Goal: Information Seeking & Learning: Stay updated

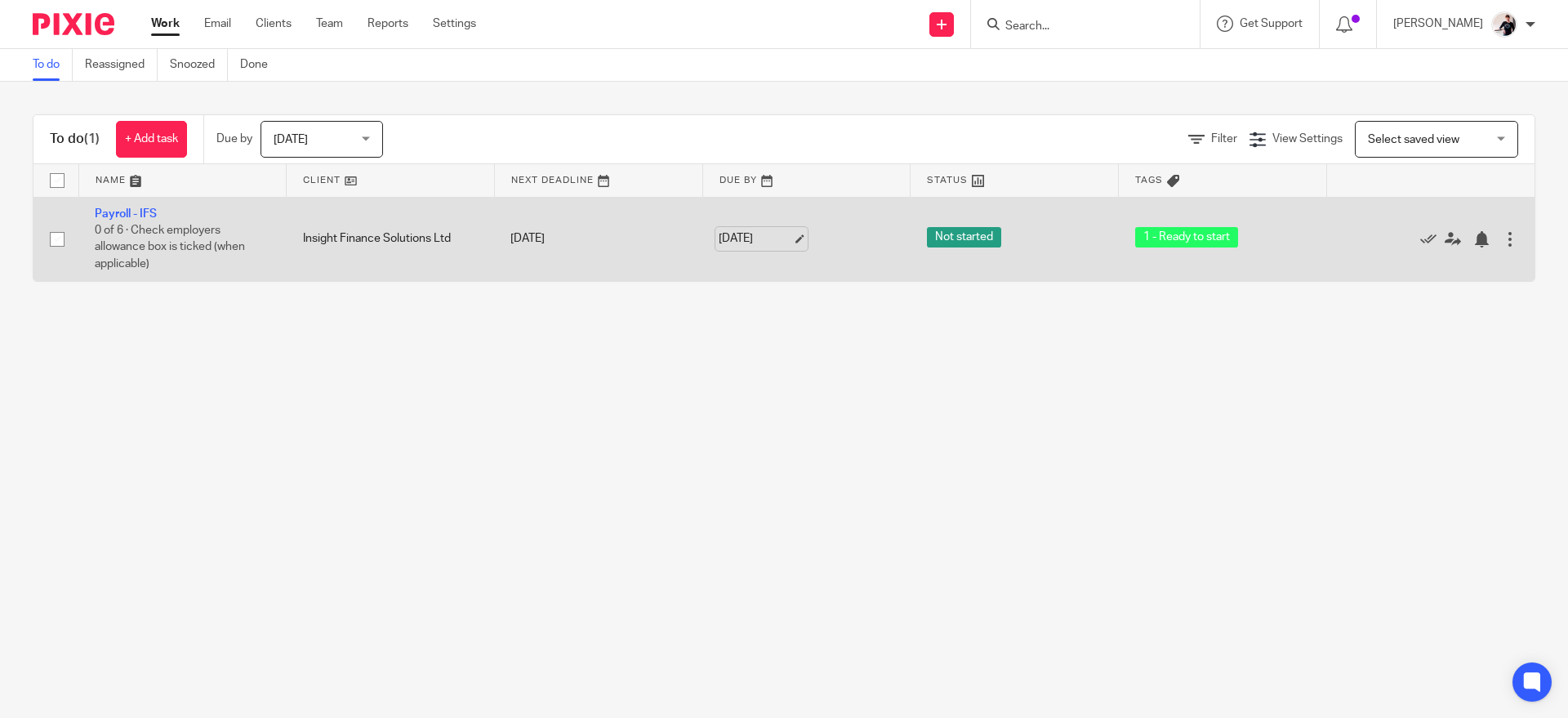
click at [740, 234] on link "[DATE]" at bounding box center [755, 238] width 73 height 17
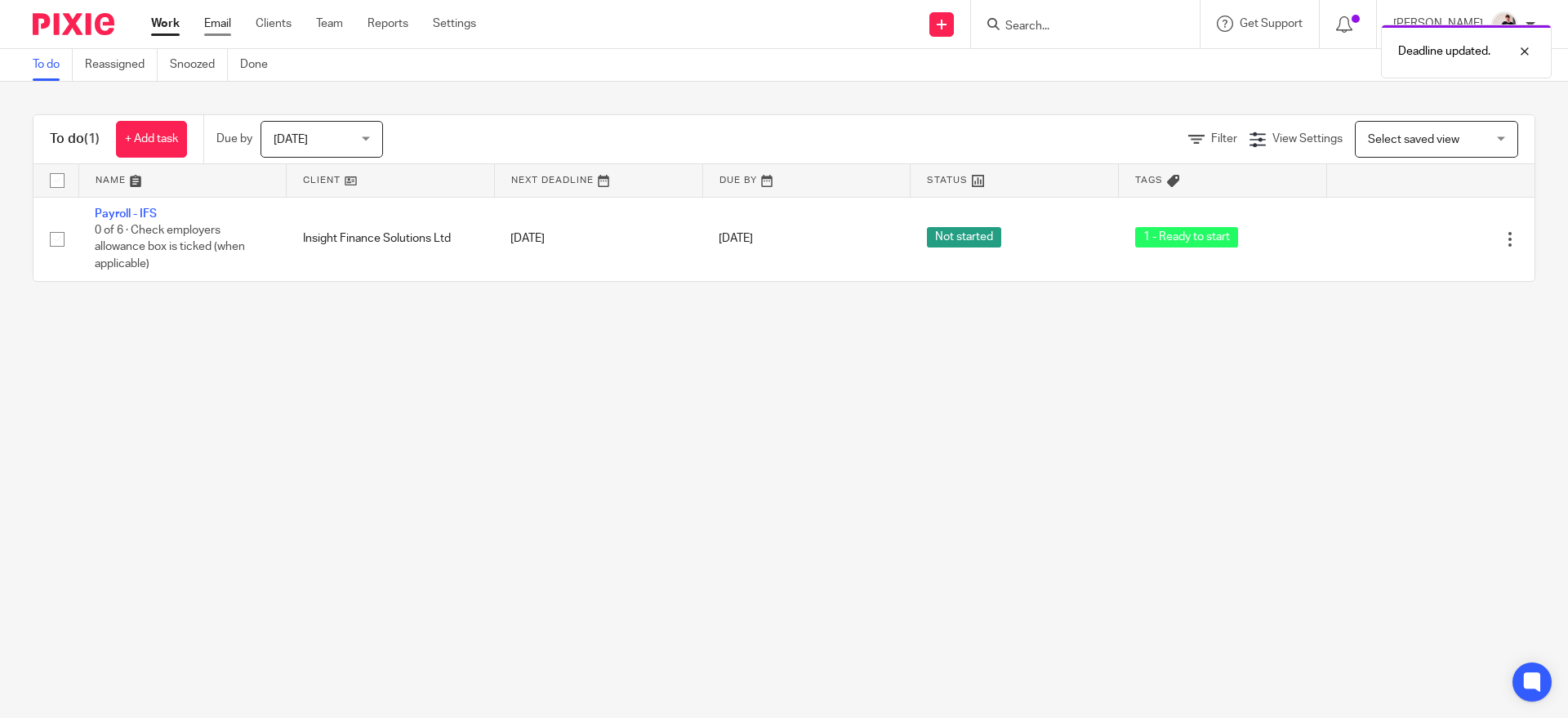
click at [225, 22] on link "Email" at bounding box center [218, 23] width 27 height 16
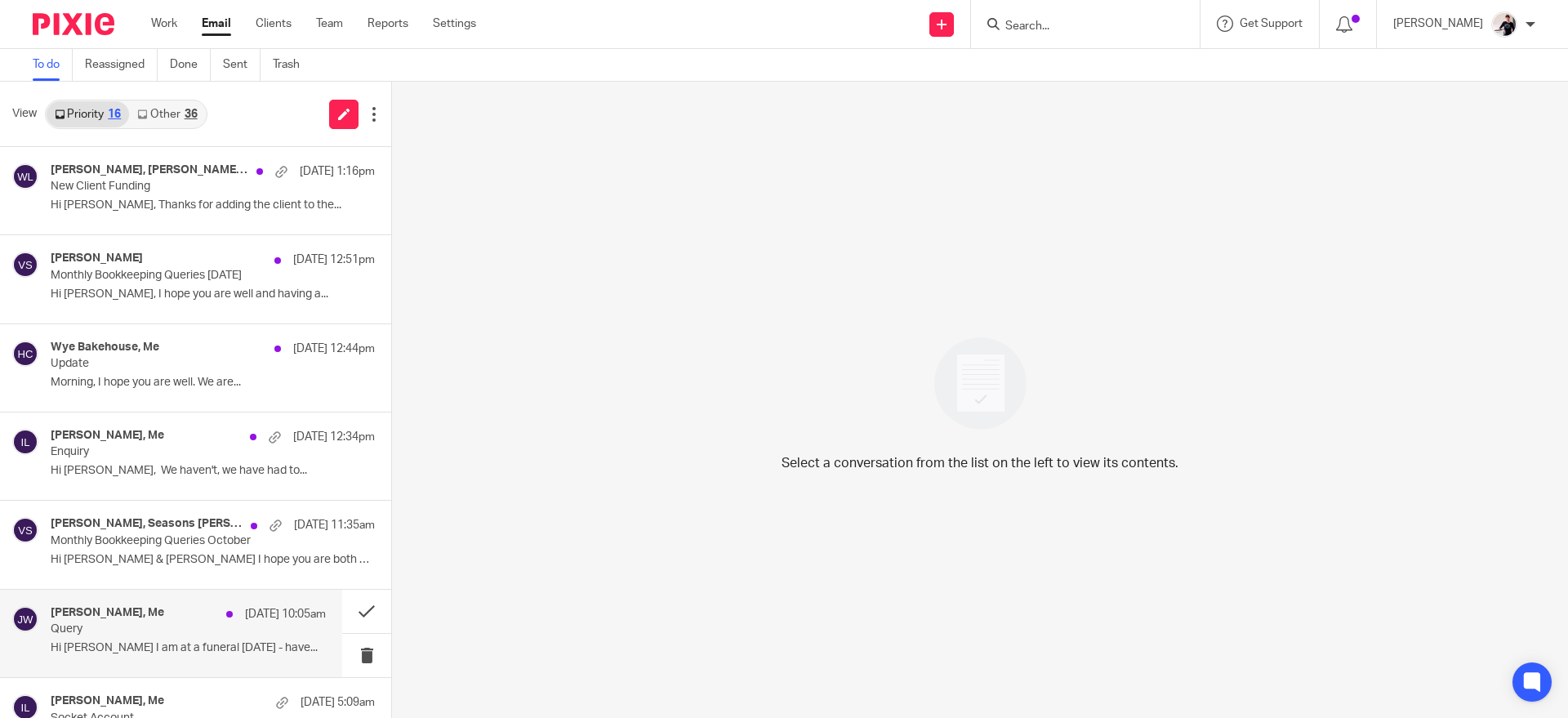
click at [164, 610] on h4 "[PERSON_NAME], Me" at bounding box center [108, 612] width 114 height 13
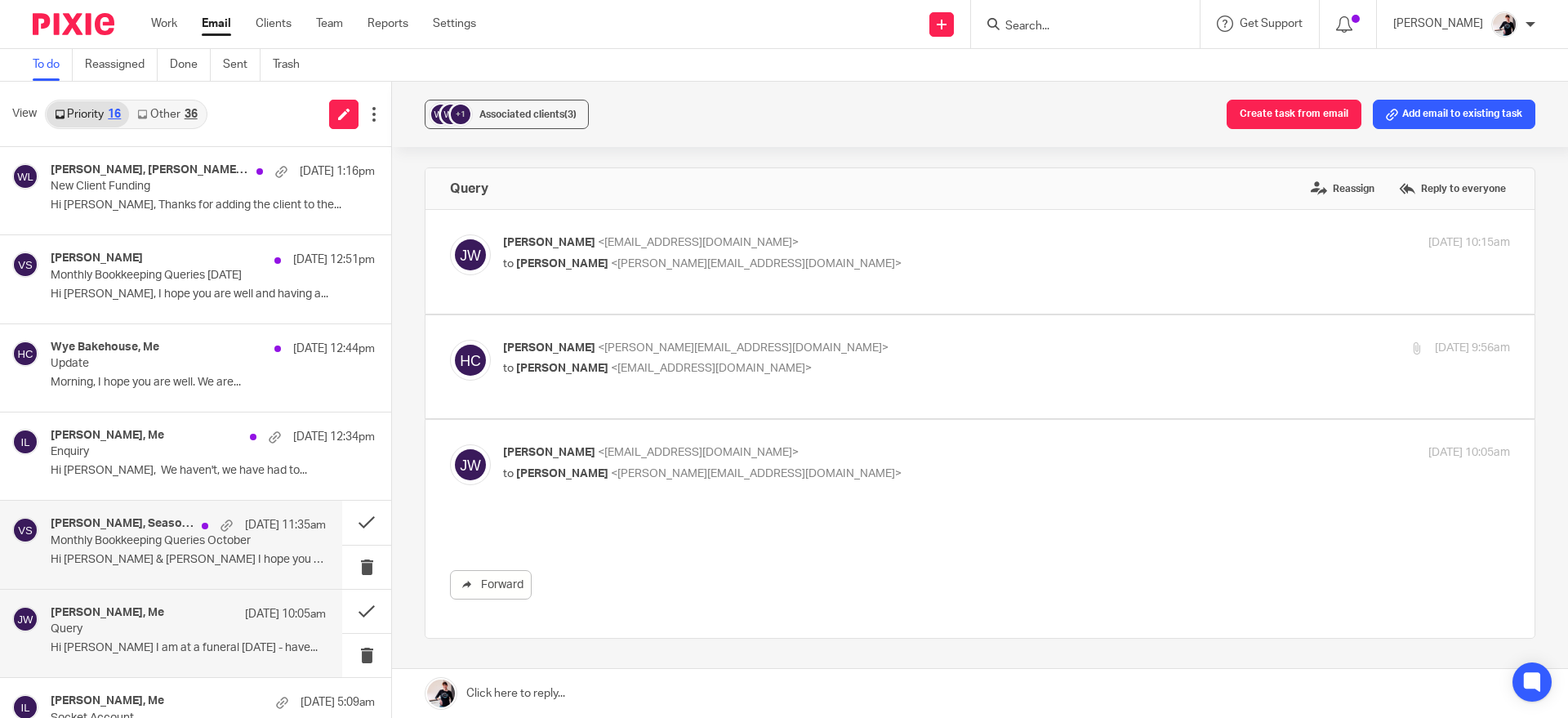
click at [184, 544] on p "Monthly Bookkeeping Queries October" at bounding box center [161, 541] width 220 height 13
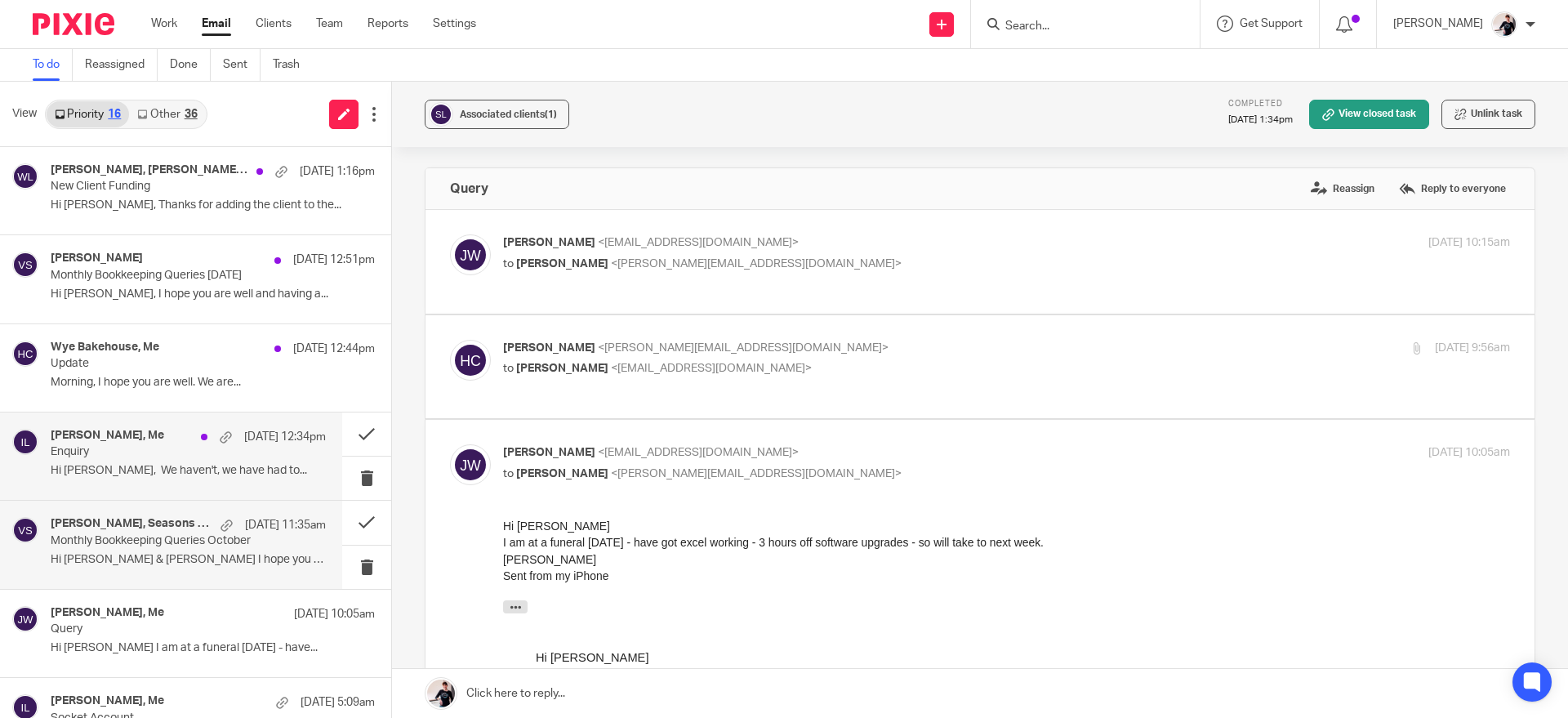
click at [177, 448] on p "Enquiry" at bounding box center [161, 452] width 220 height 13
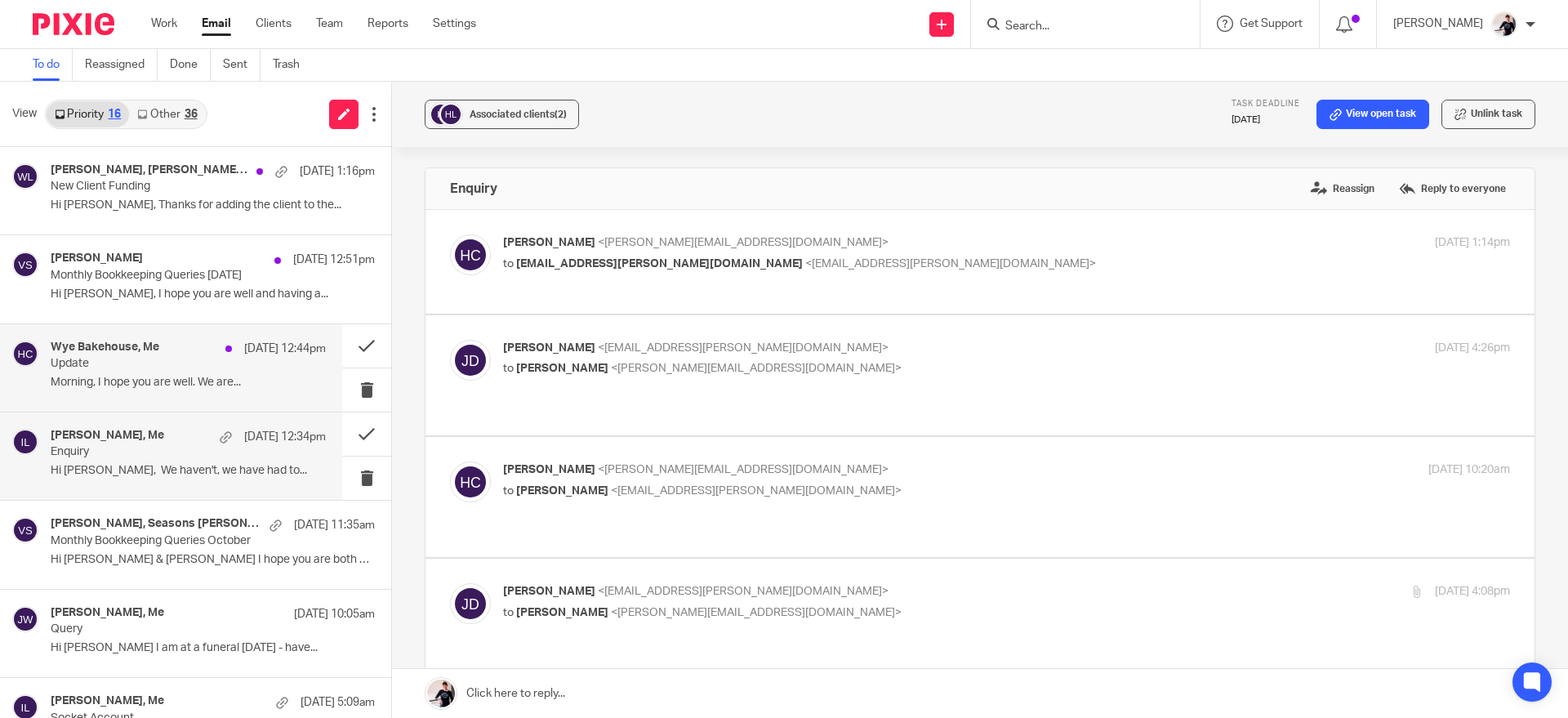
click at [187, 364] on p "Update" at bounding box center [161, 363] width 220 height 13
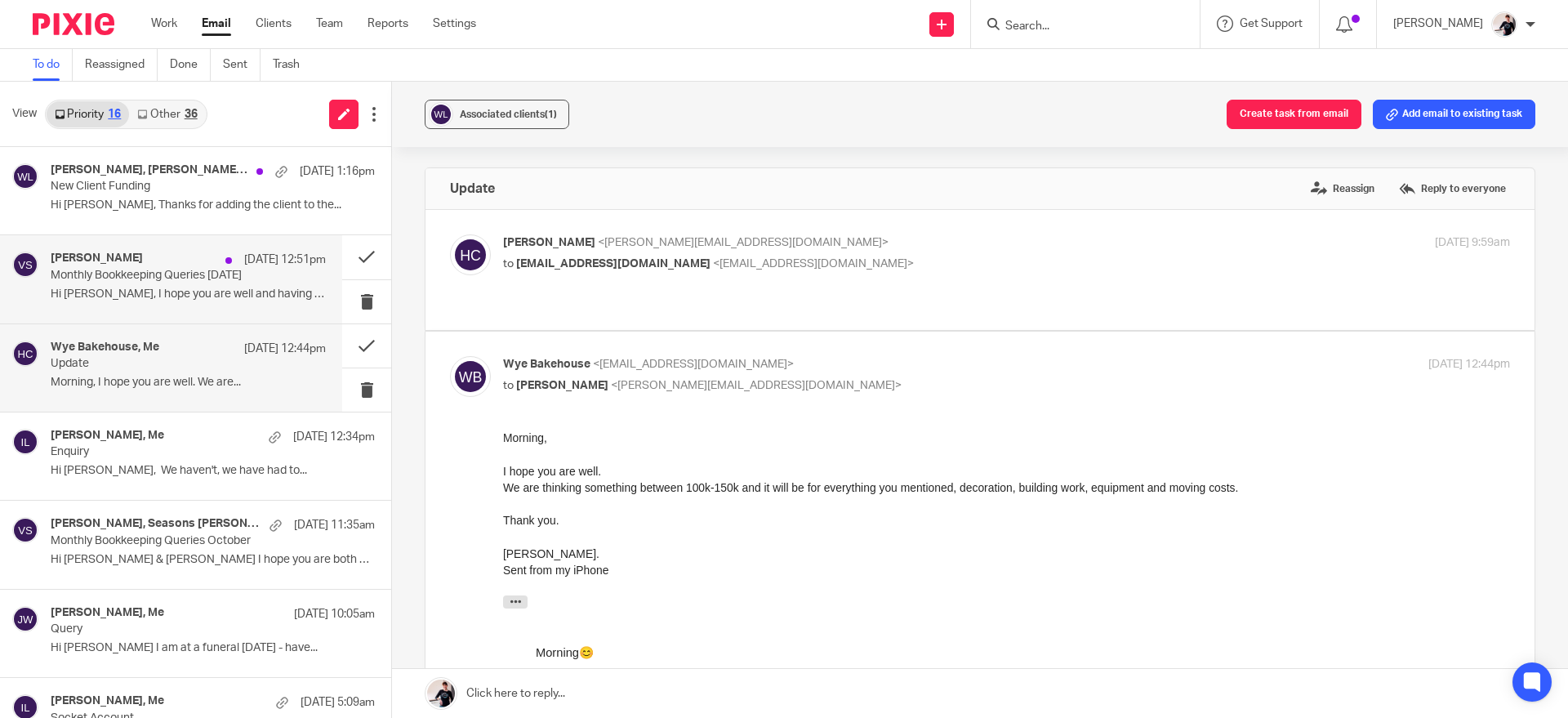
click at [179, 269] on p "Monthly Bookkeeping Queries [DATE]" at bounding box center [161, 275] width 220 height 13
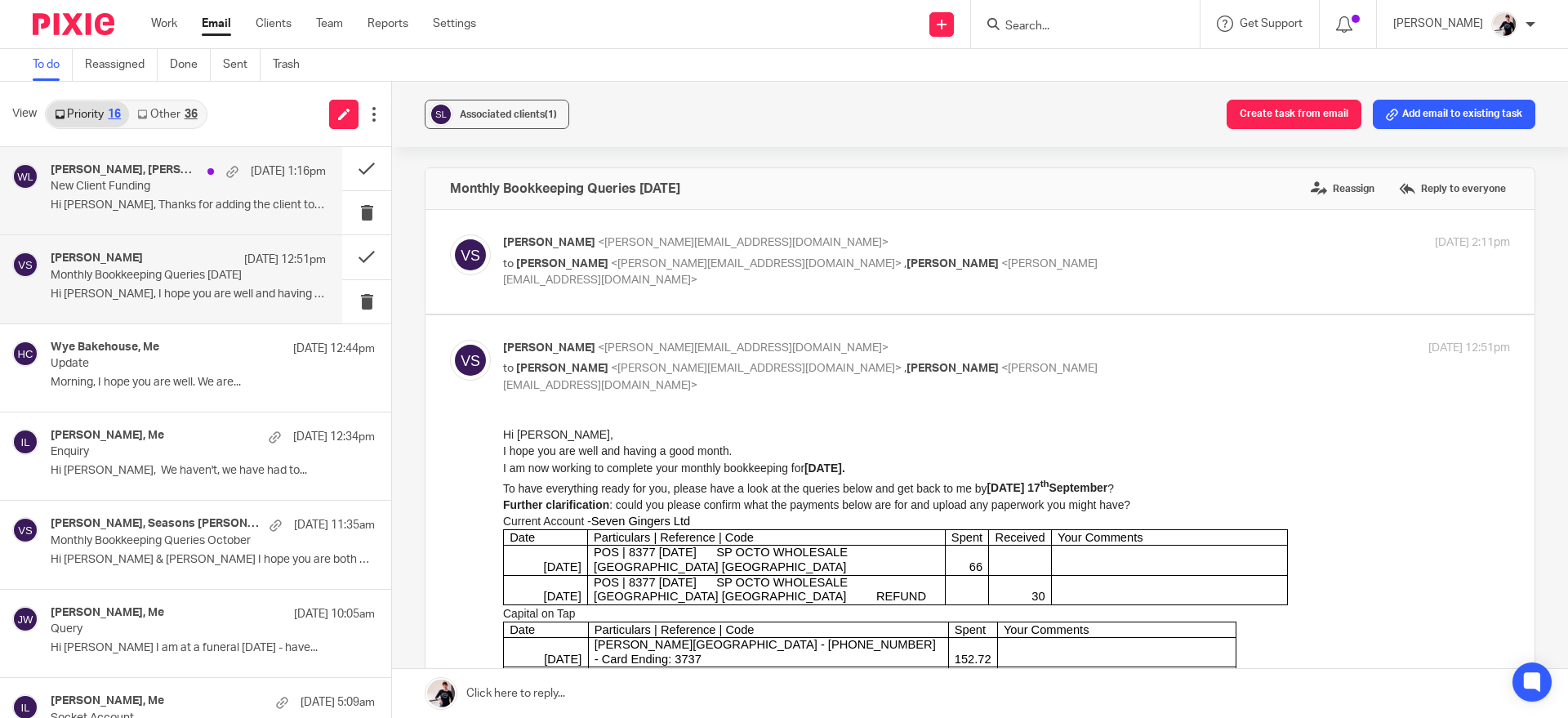
click at [154, 183] on p "New Client Funding" at bounding box center [161, 186] width 220 height 13
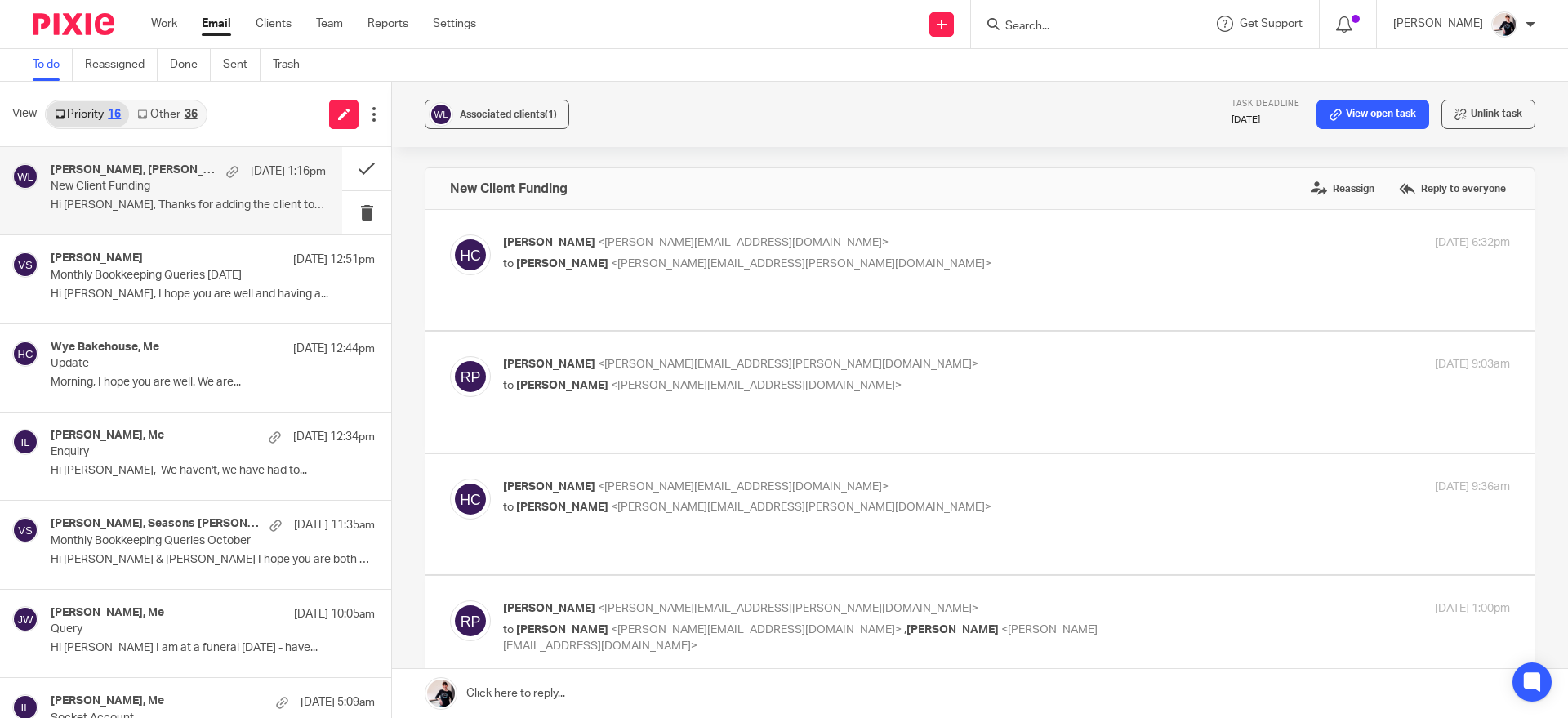
click at [823, 252] on div "[PERSON_NAME] <[PERSON_NAME][EMAIL_ADDRESS][DOMAIN_NAME]> to [PERSON_NAME] <[PE…" at bounding box center [839, 254] width 671 height 38
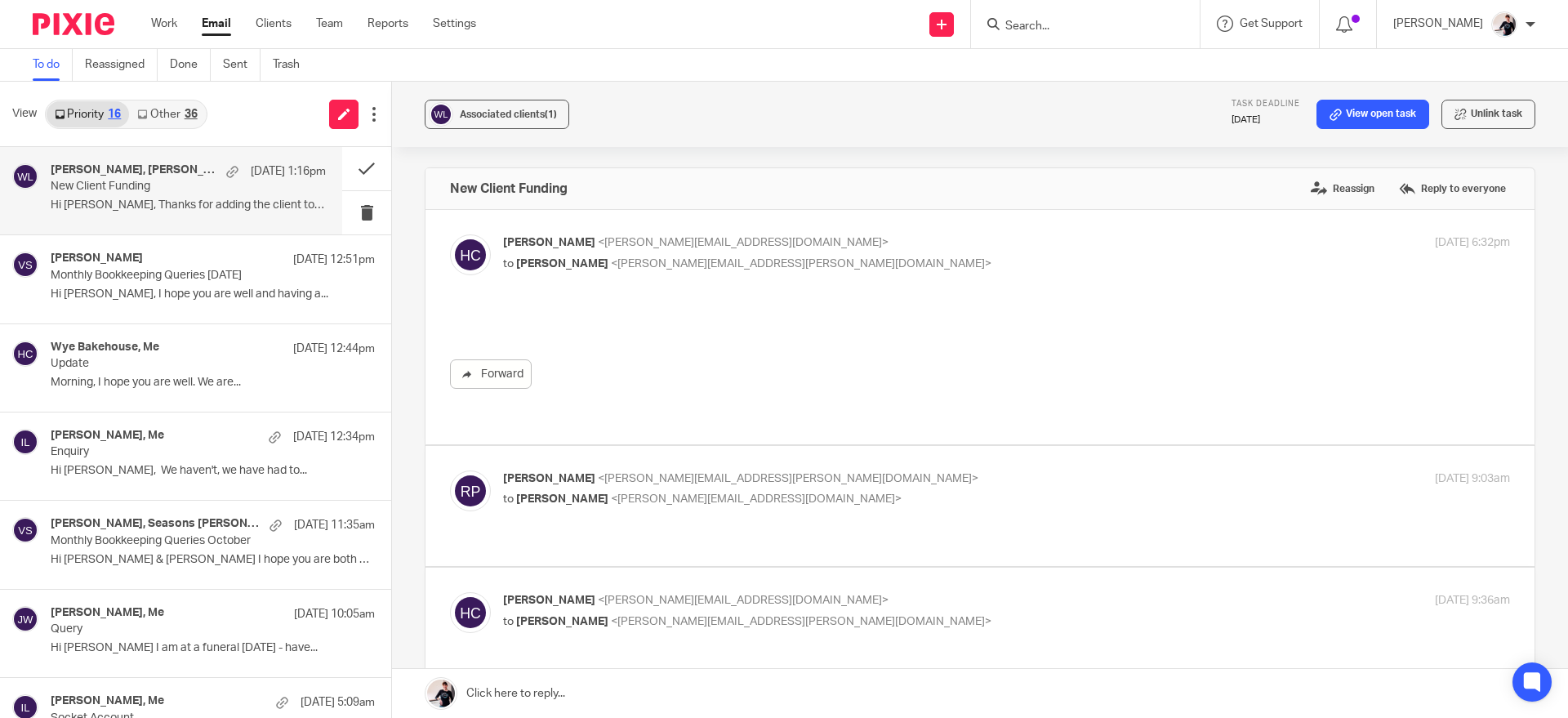
click at [826, 246] on p "[PERSON_NAME] <[PERSON_NAME][EMAIL_ADDRESS][DOMAIN_NAME]>" at bounding box center [839, 243] width 671 height 17
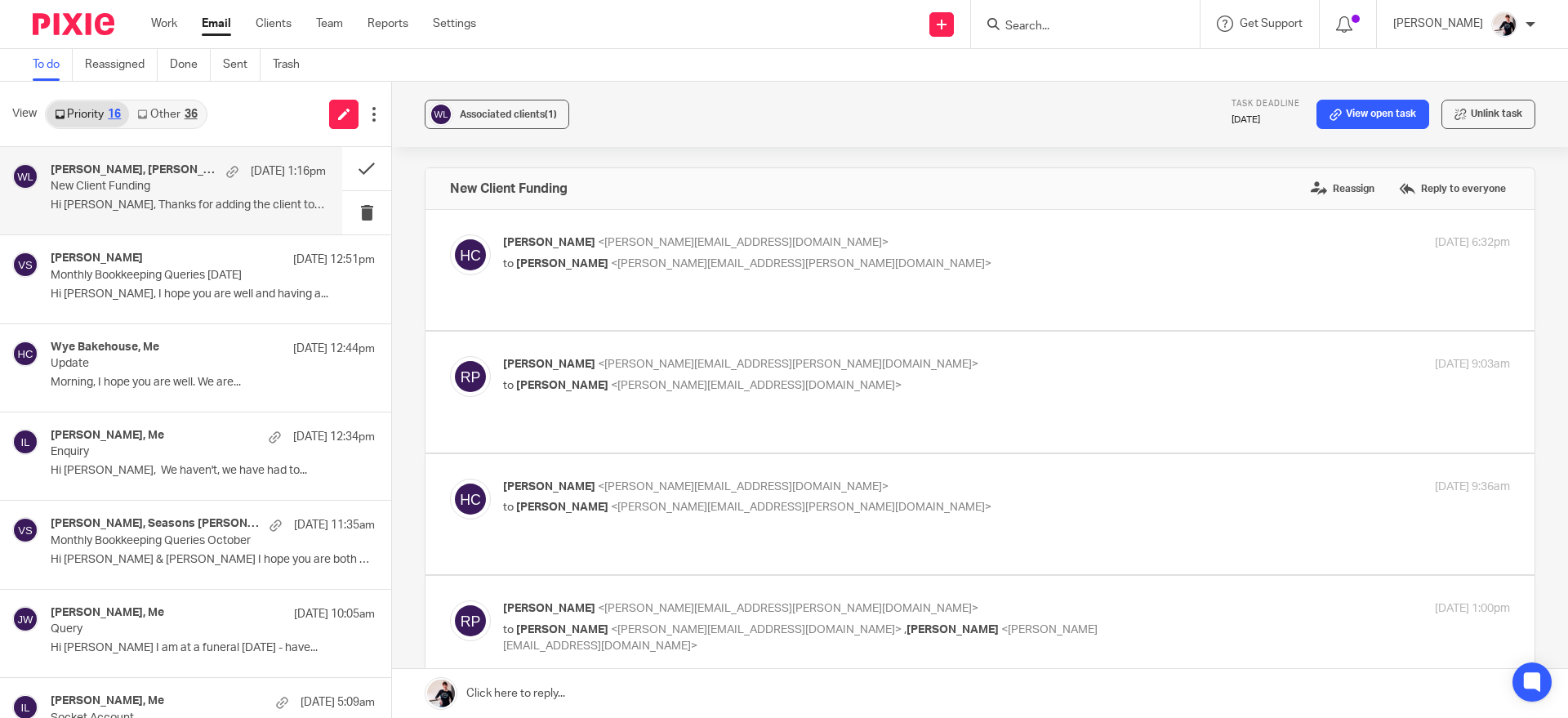
click at [834, 244] on p "[PERSON_NAME] <[PERSON_NAME][EMAIL_ADDRESS][DOMAIN_NAME]>" at bounding box center [839, 243] width 671 height 17
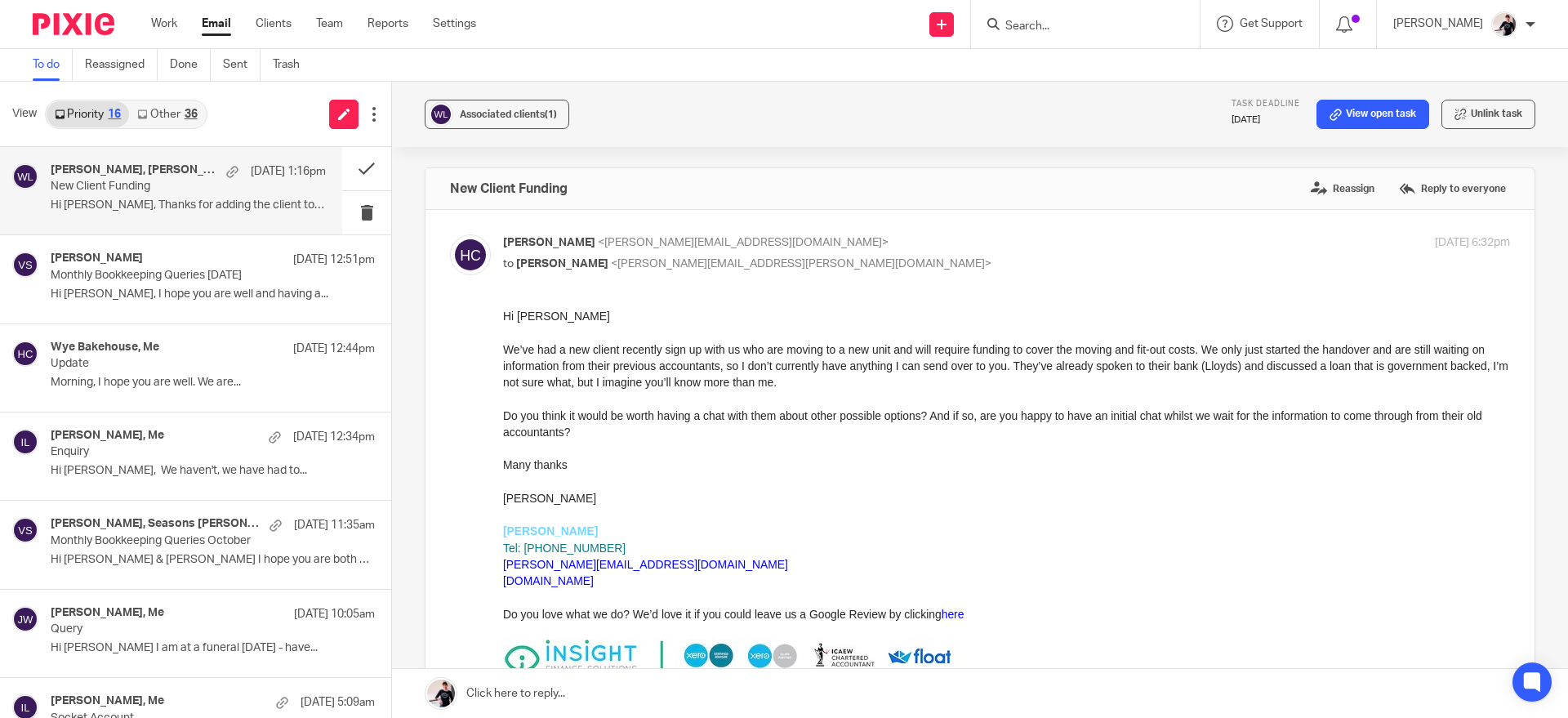
click at [857, 244] on p "[PERSON_NAME] <[PERSON_NAME][EMAIL_ADDRESS][DOMAIN_NAME]>" at bounding box center [839, 243] width 671 height 17
checkbox input "false"
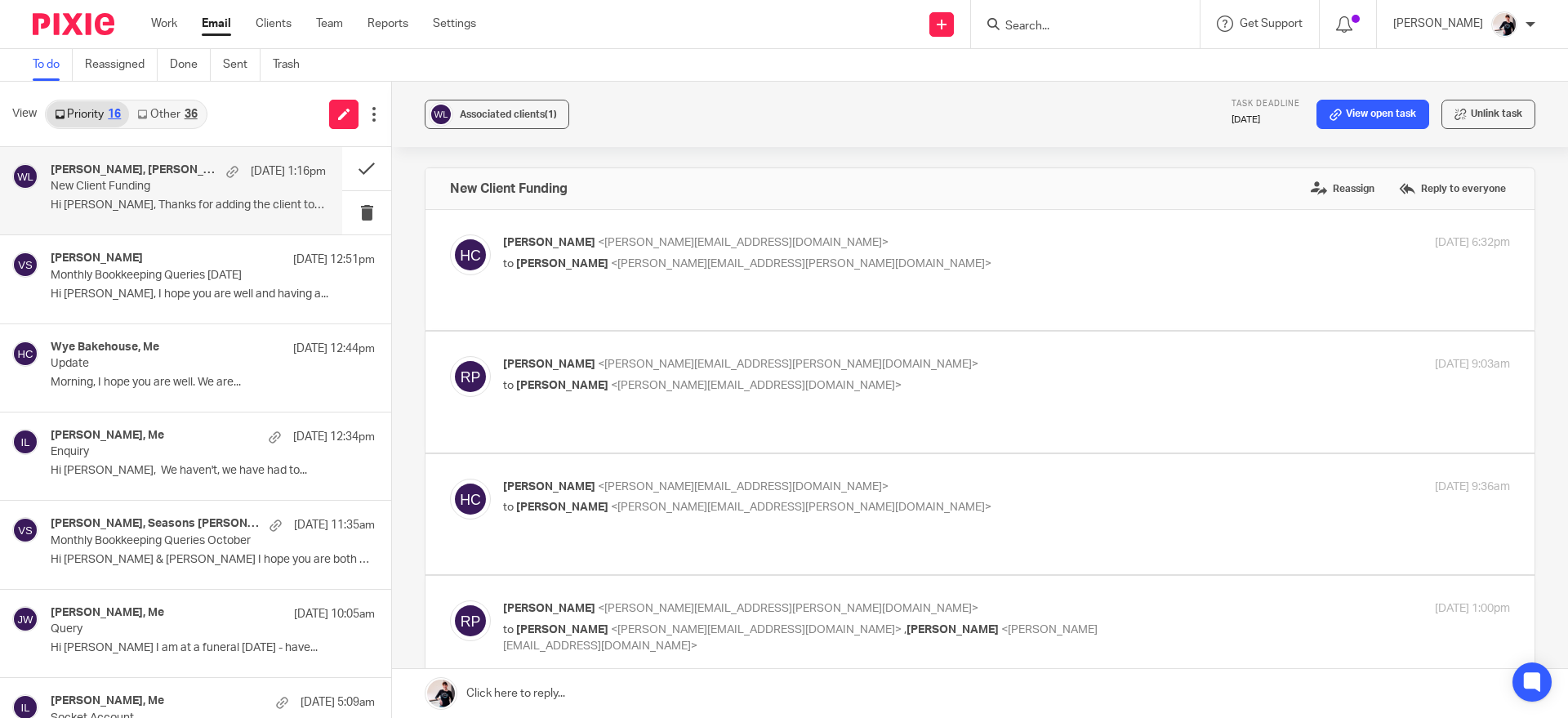
click at [179, 109] on link "Other 36" at bounding box center [167, 114] width 76 height 26
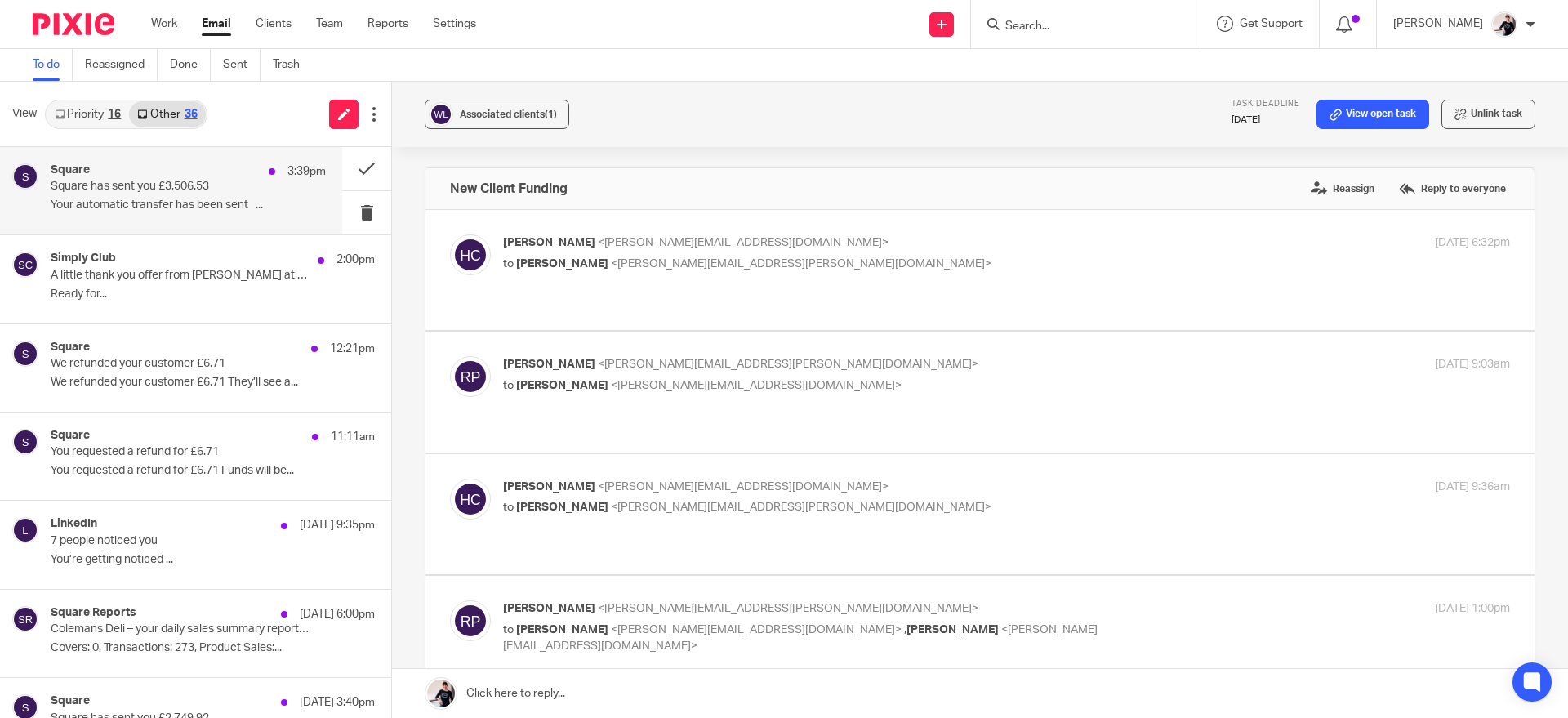
click at [220, 213] on div "Square 3:39pm Square has sent you £3,506.53 Your automatic transfer has been se…" at bounding box center [188, 190] width 275 height 55
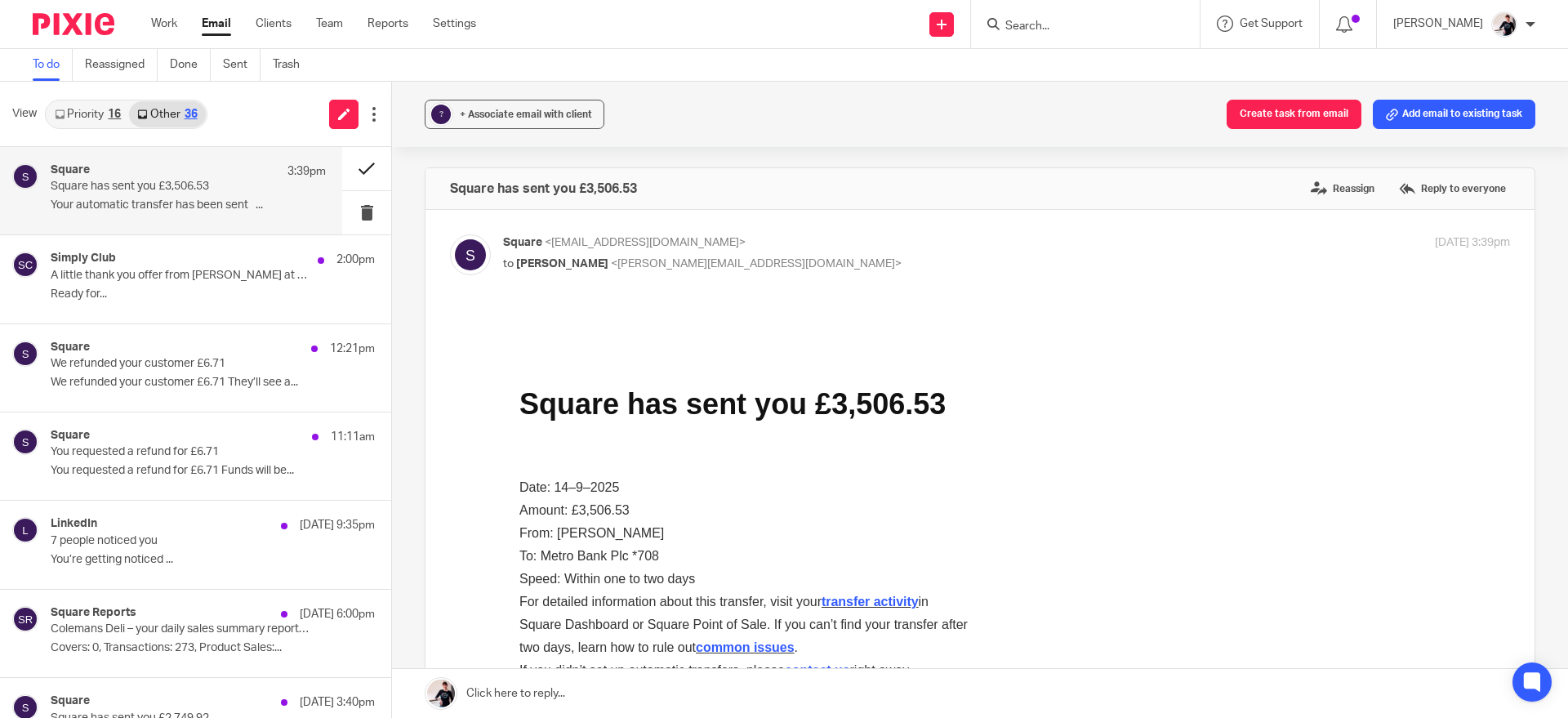
click at [342, 176] on button at bounding box center [366, 169] width 49 height 43
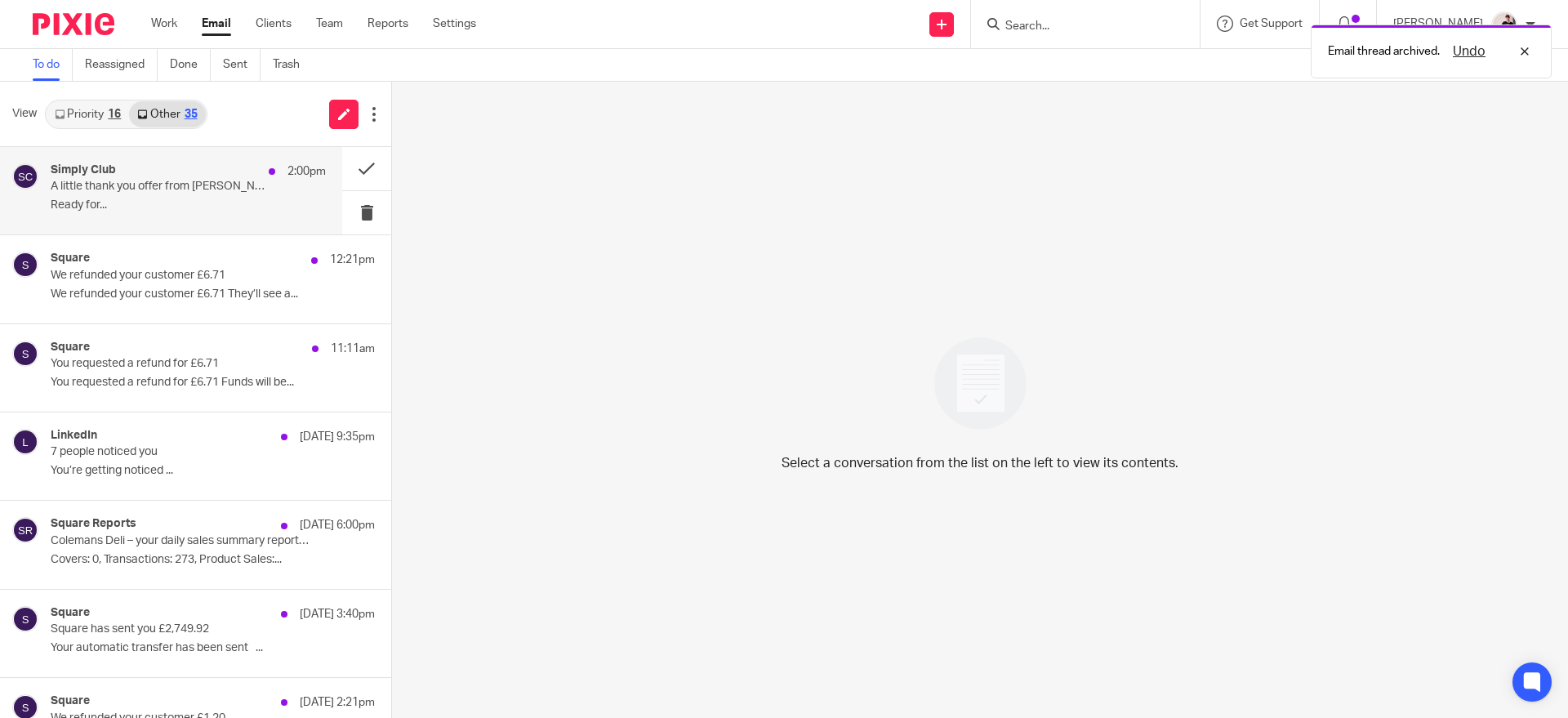
click at [261, 207] on p "Ready for..." at bounding box center [188, 205] width 275 height 13
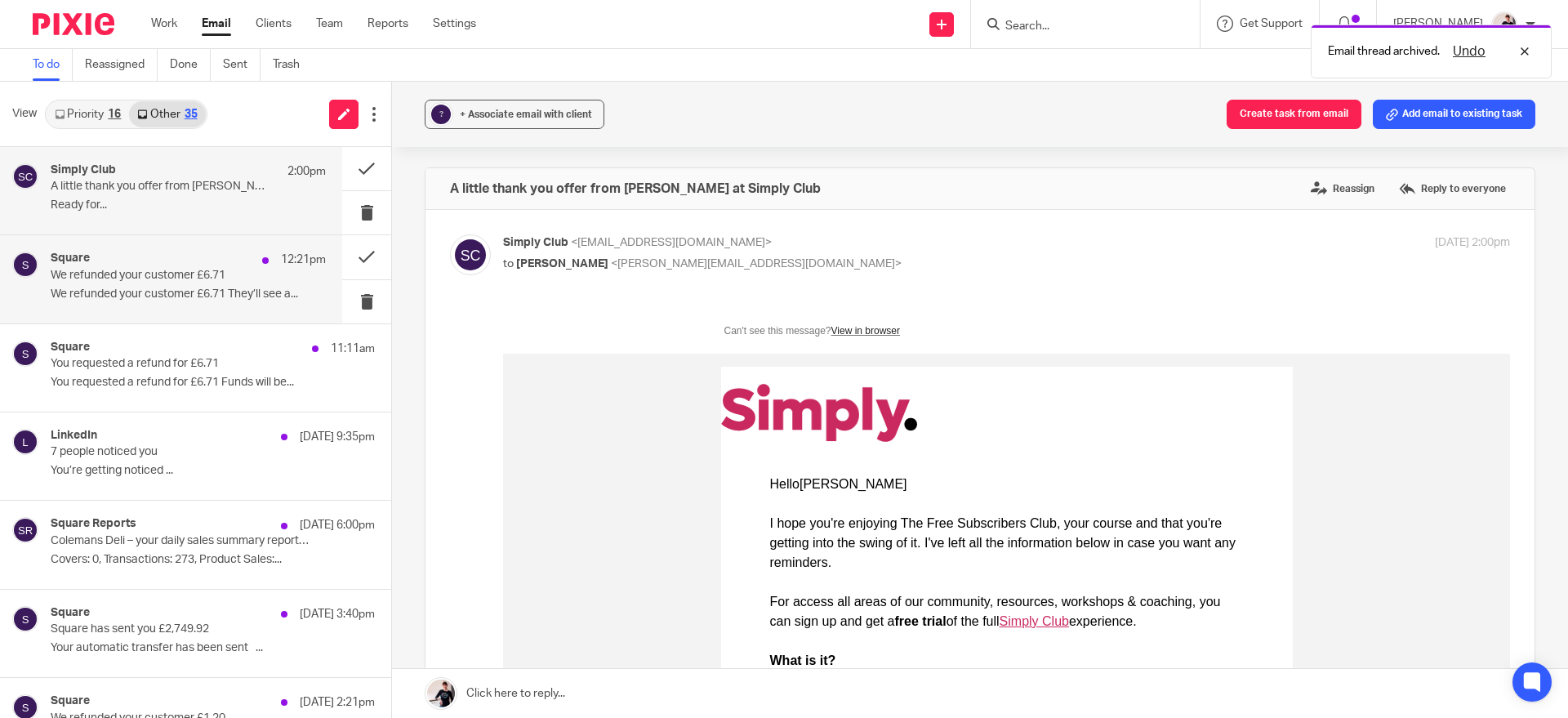
click at [271, 269] on p "We refunded your customer £6.71" at bounding box center [161, 275] width 220 height 13
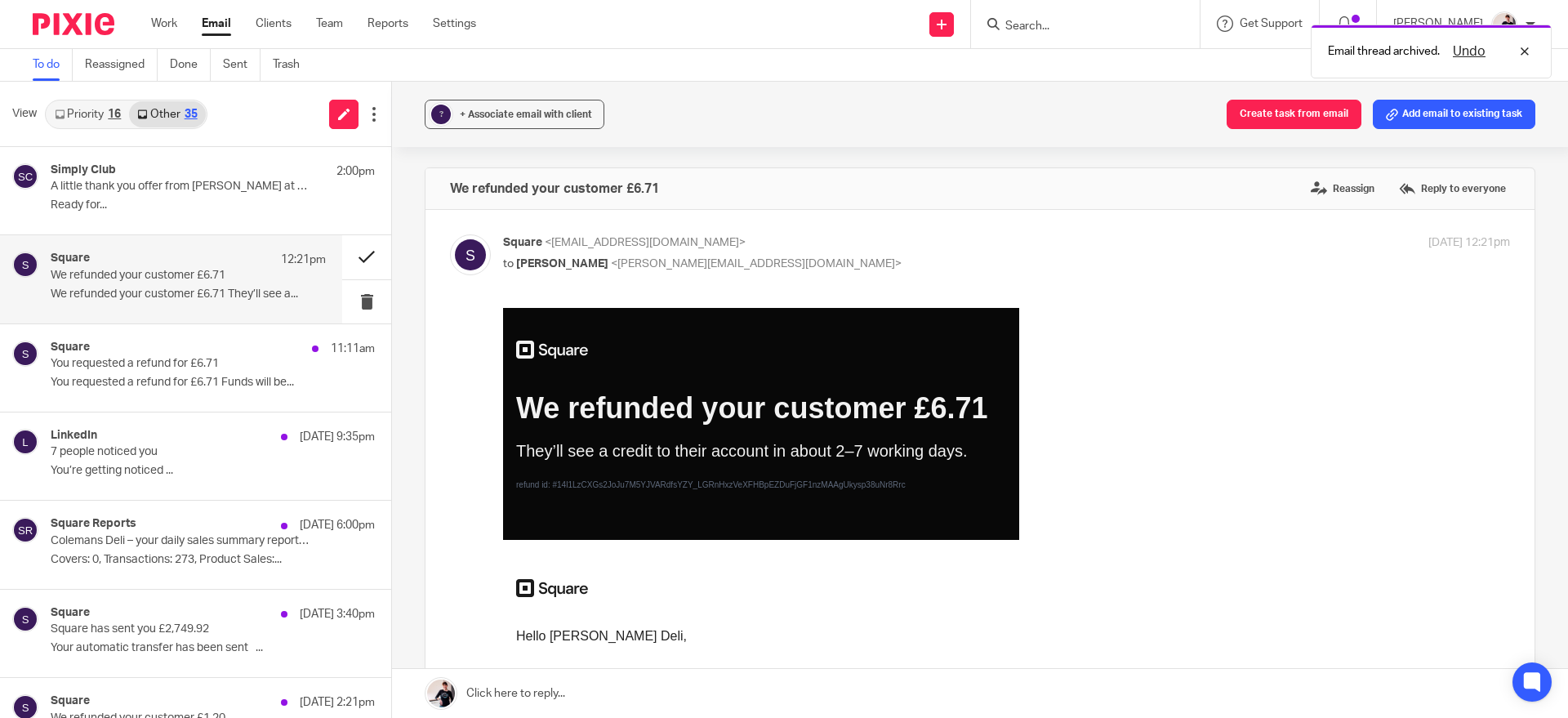
click at [344, 264] on button at bounding box center [366, 257] width 49 height 43
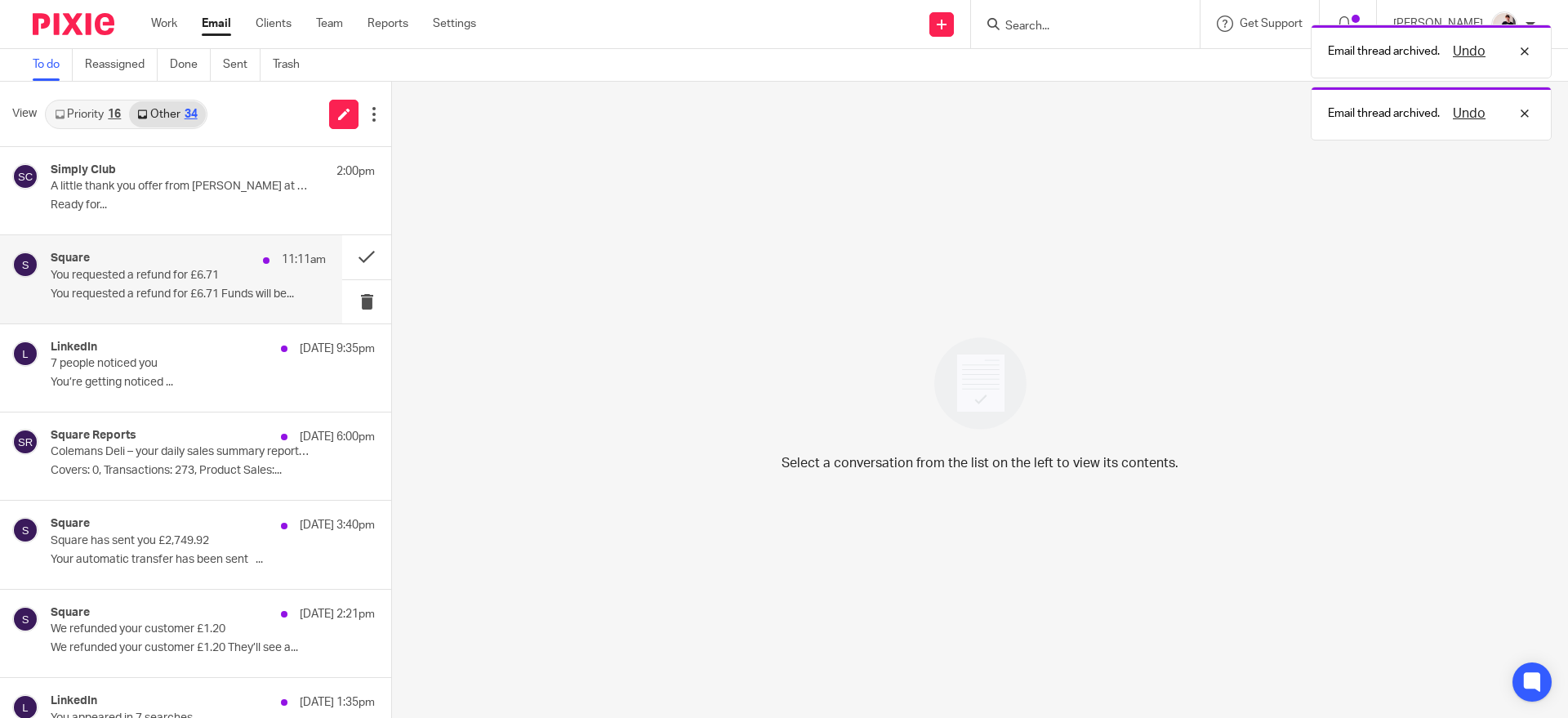
click at [263, 285] on div "Square 11:11am You requested a refund for £6.71 You requested a refund for £6.7…" at bounding box center [188, 279] width 275 height 55
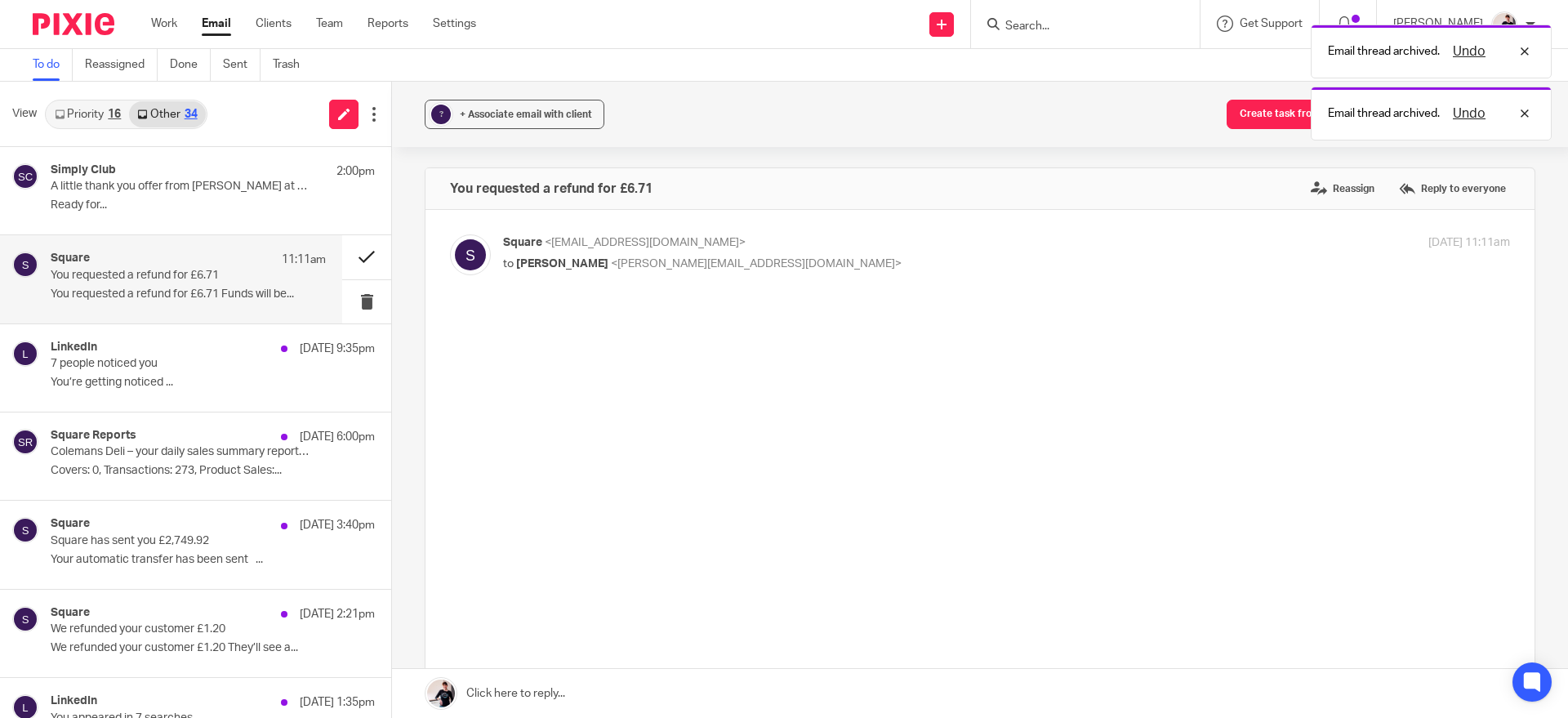
click at [342, 259] on button at bounding box center [366, 257] width 49 height 43
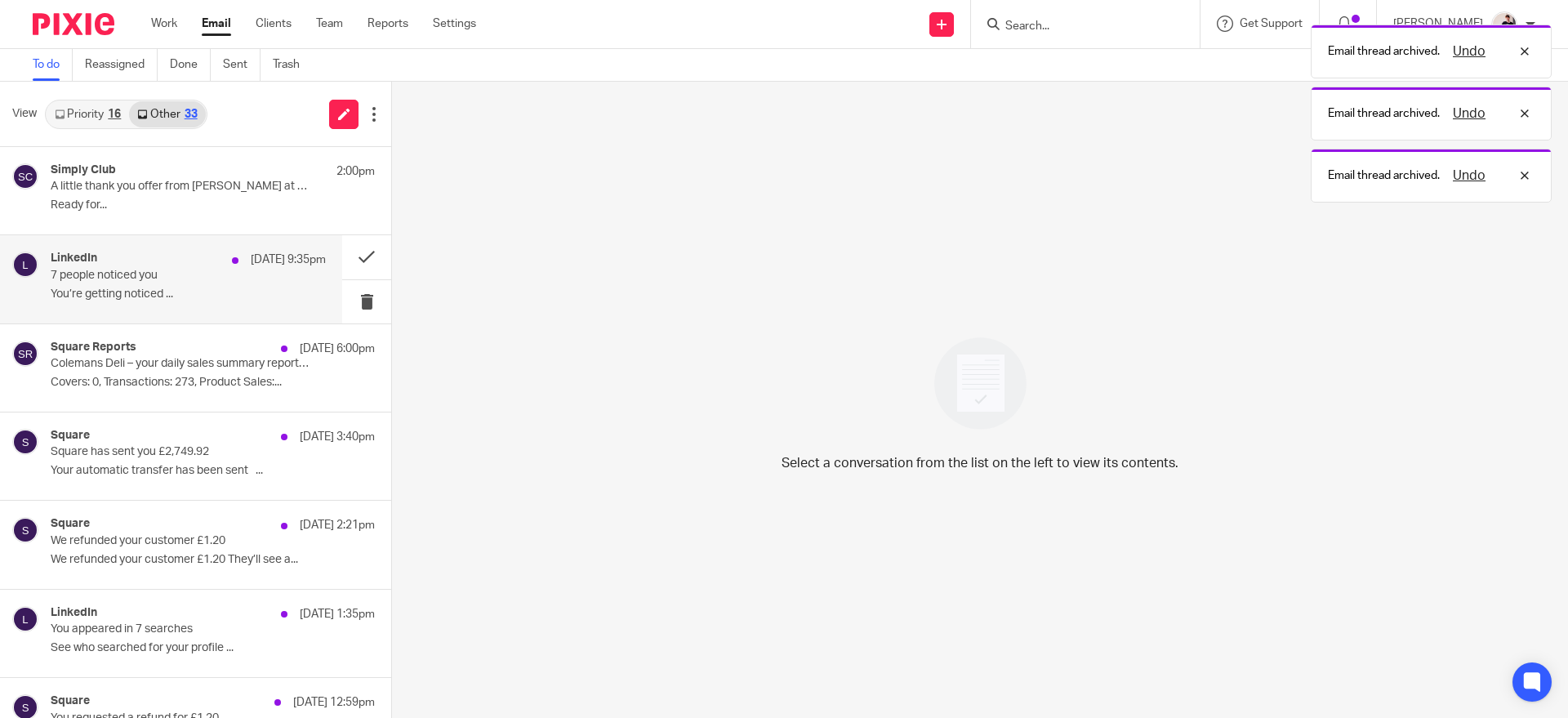
click at [254, 290] on p "You’re getting noticed ..." at bounding box center [188, 294] width 275 height 13
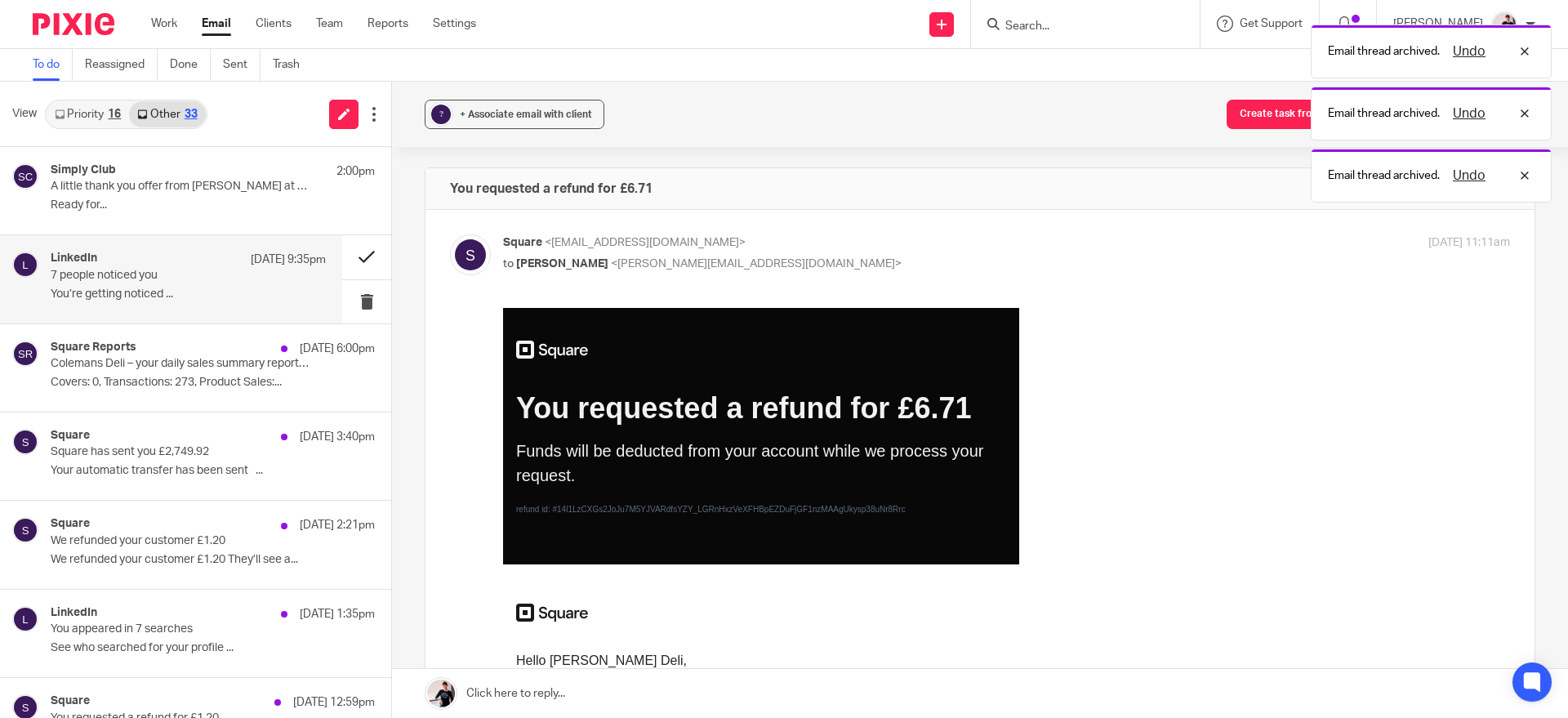
click at [349, 260] on button at bounding box center [366, 257] width 49 height 43
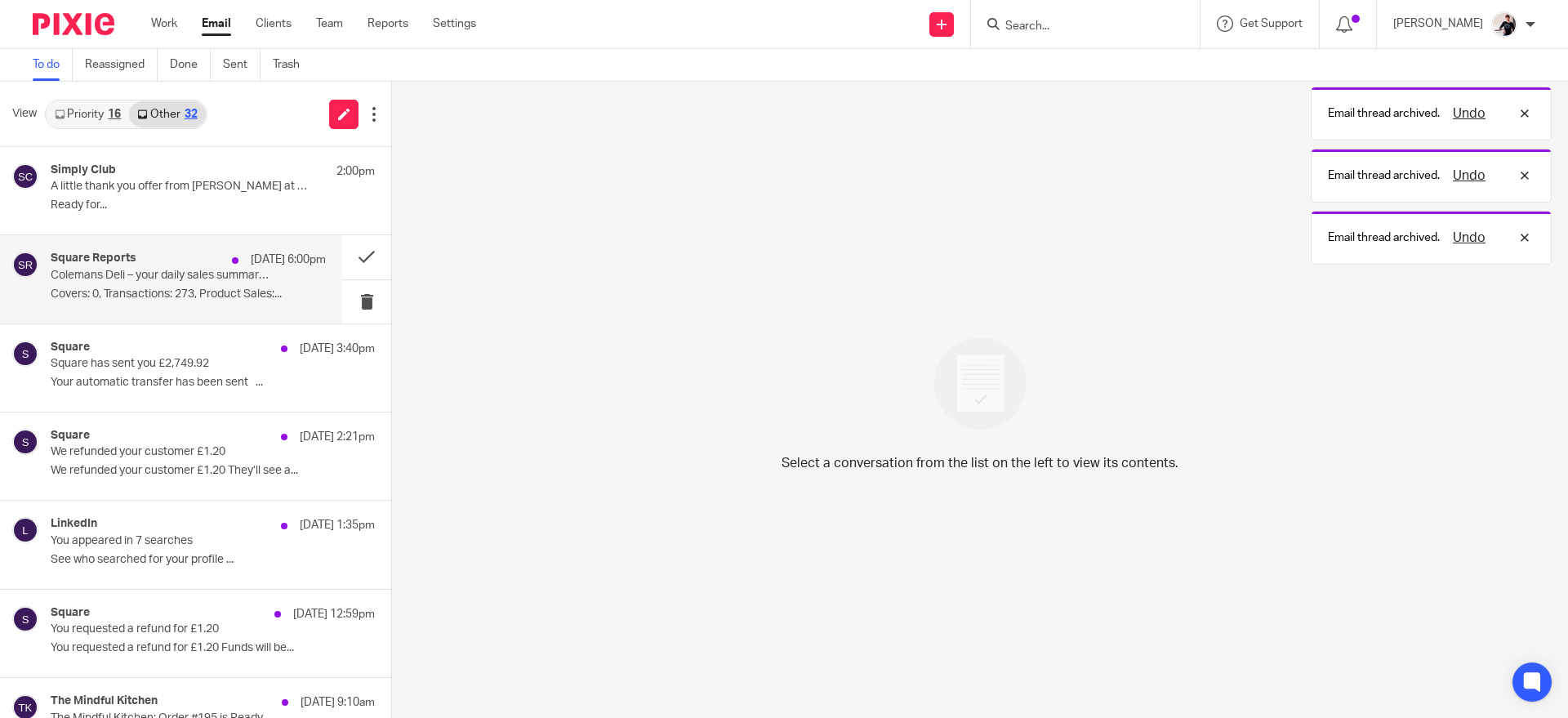
click at [235, 277] on p "Colemans Deli – your daily sales summary report for [DATE]" at bounding box center [161, 275] width 220 height 13
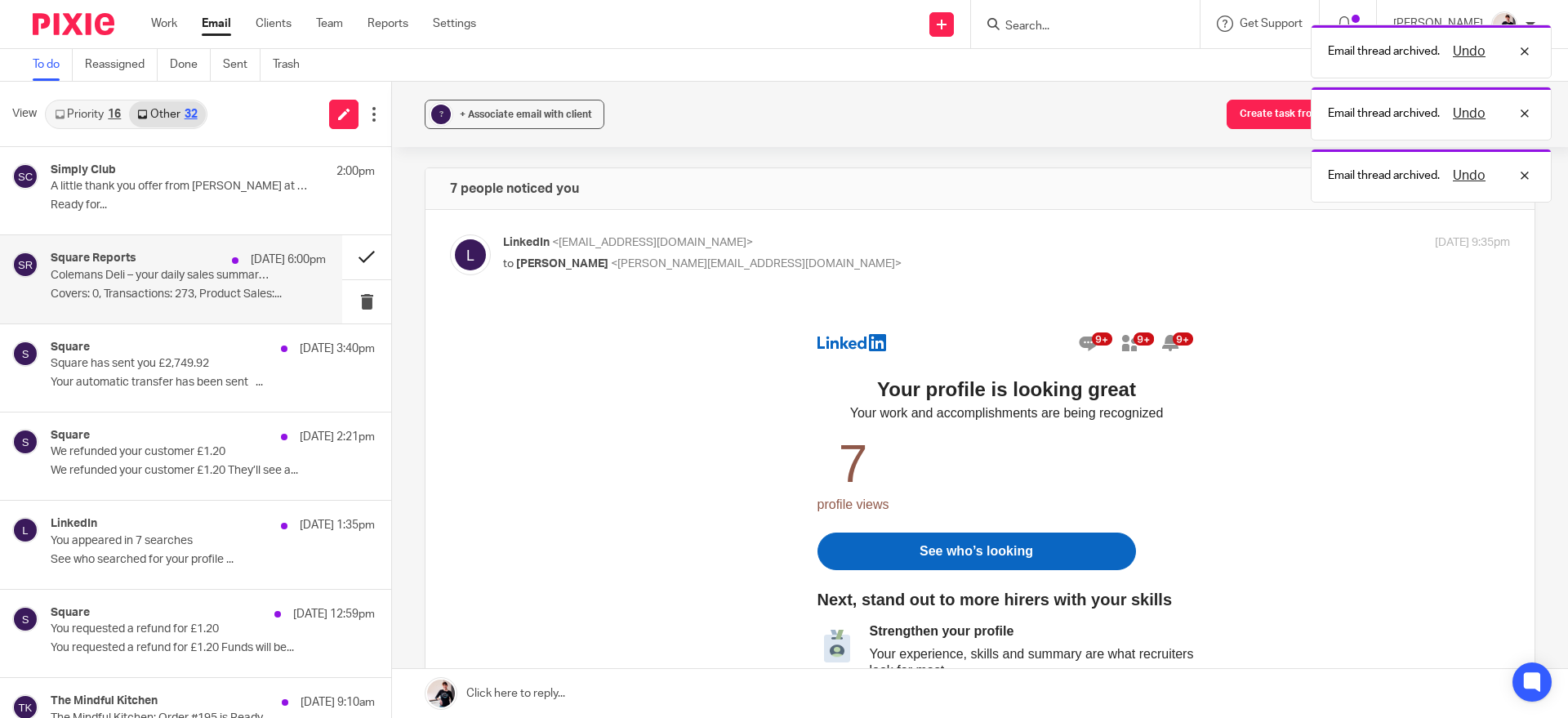
click at [342, 254] on button at bounding box center [366, 257] width 49 height 43
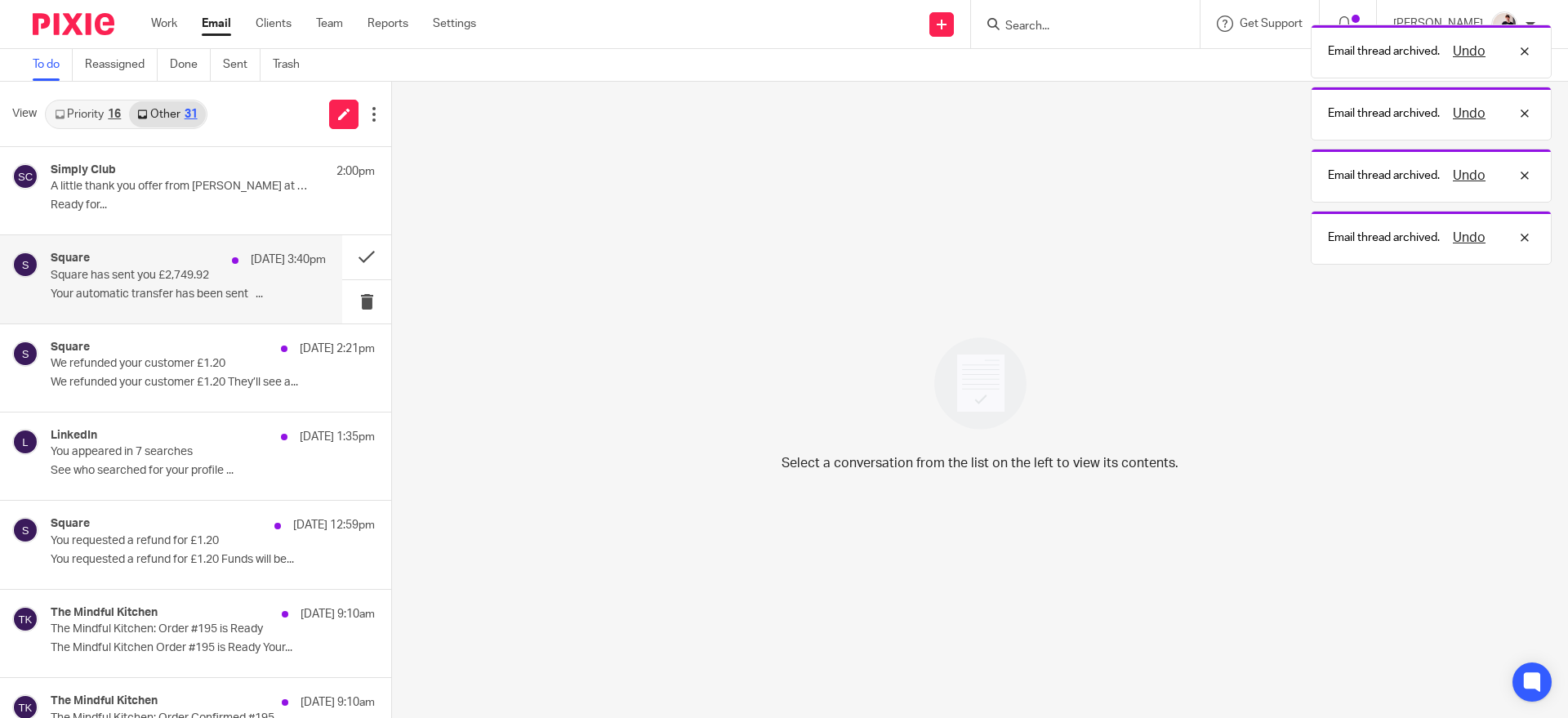
click at [220, 305] on div "Square [DATE] 3:40pm Square has sent you £2,749.92 Your automatic transfer has …" at bounding box center [188, 279] width 275 height 55
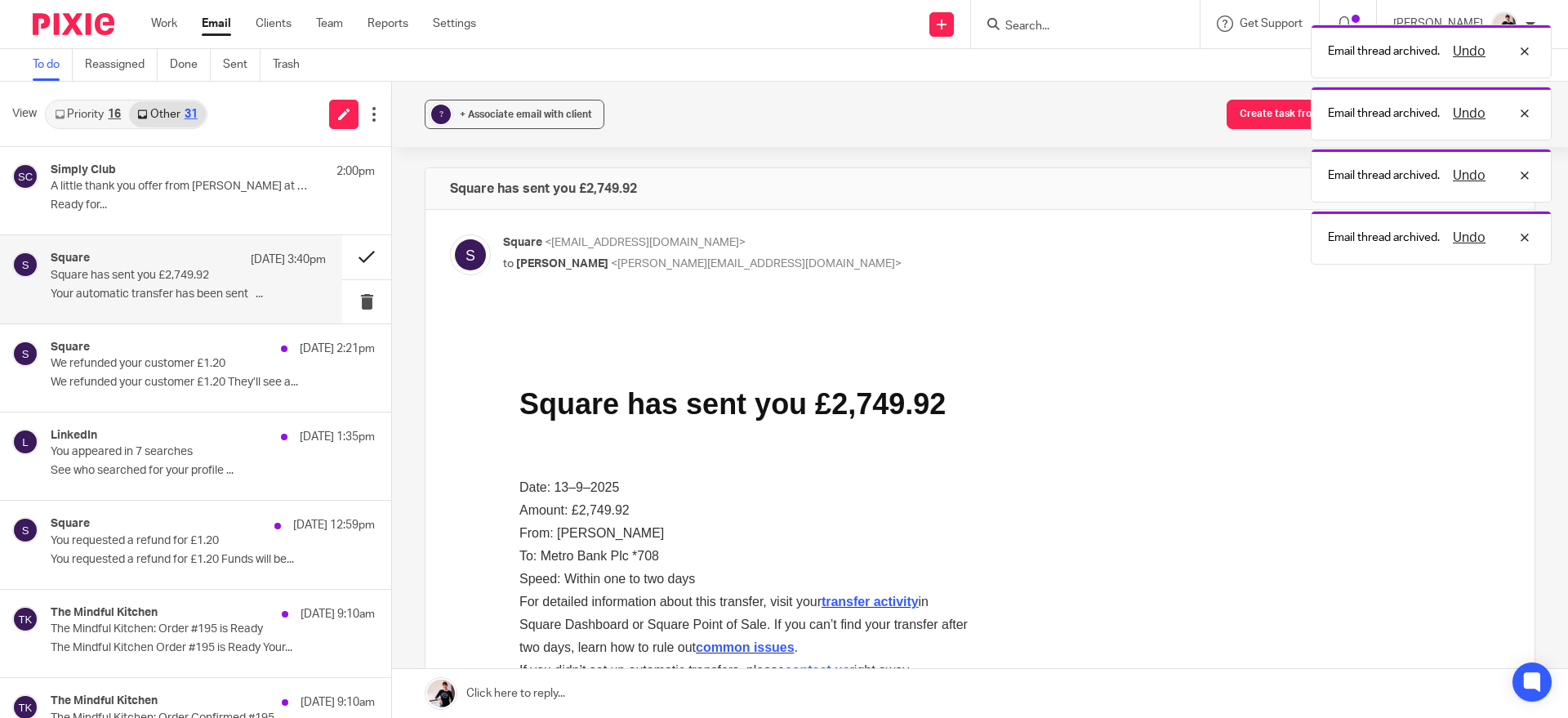
click at [352, 260] on button at bounding box center [366, 257] width 49 height 43
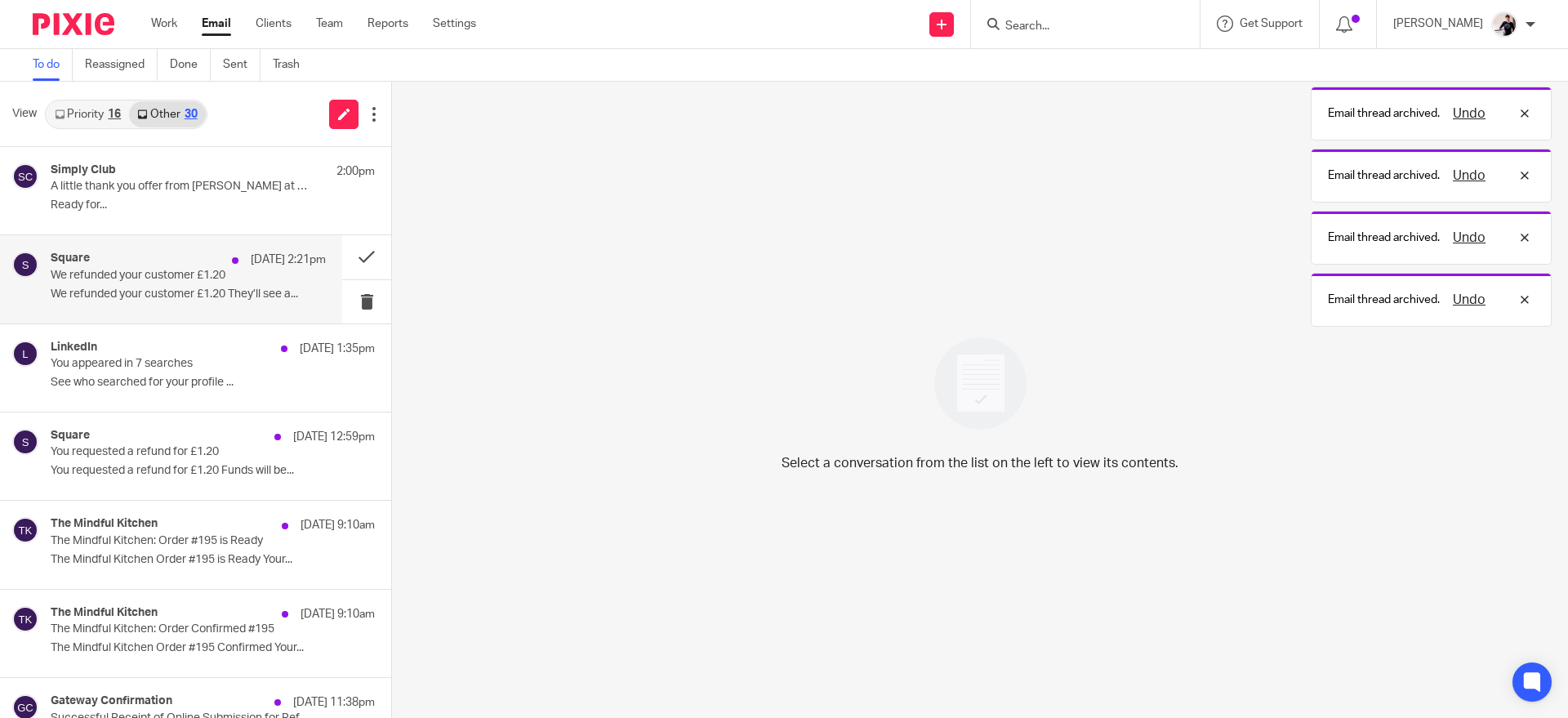
click at [245, 282] on div "Square [DATE] 2:21pm We refunded your customer £1.20 We refunded your customer …" at bounding box center [188, 279] width 275 height 55
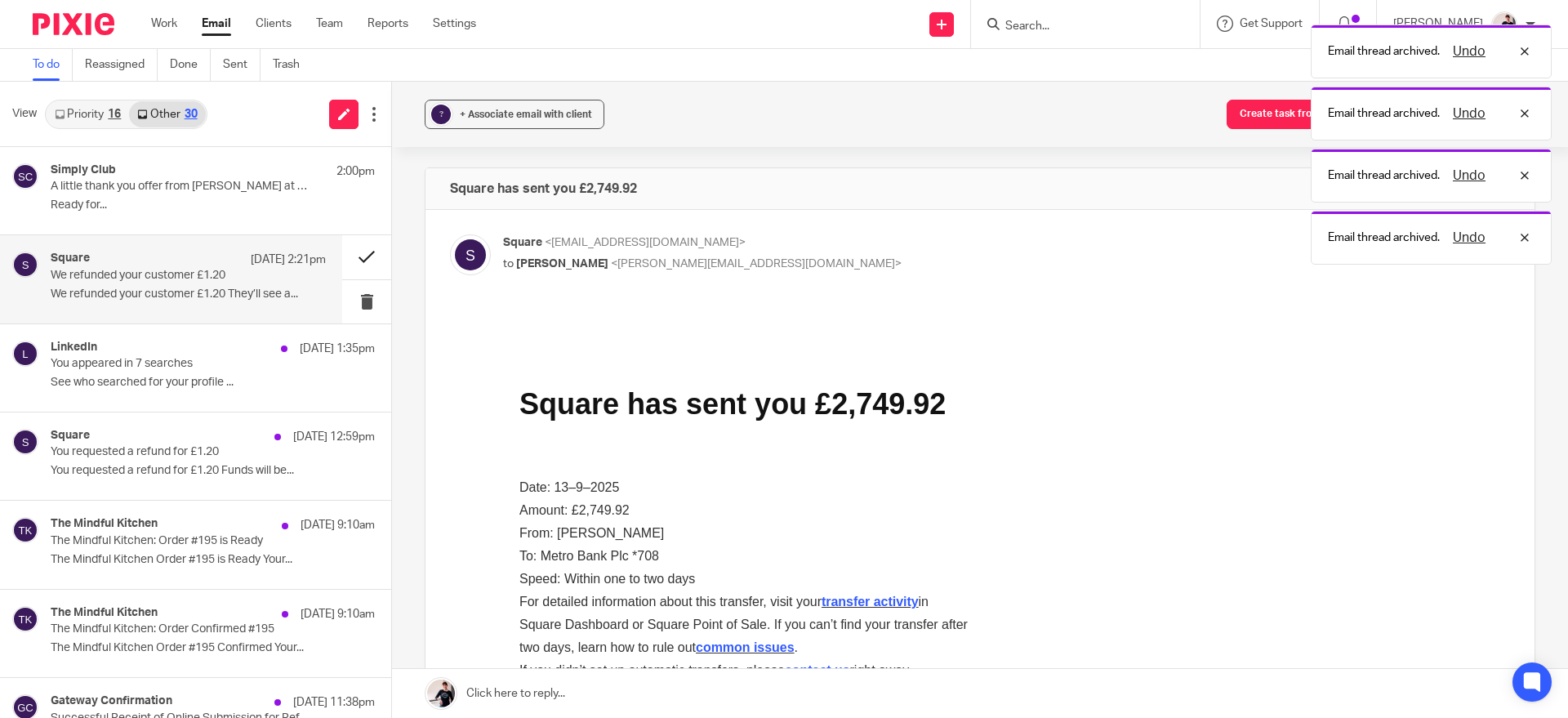
click at [357, 257] on button at bounding box center [366, 257] width 49 height 43
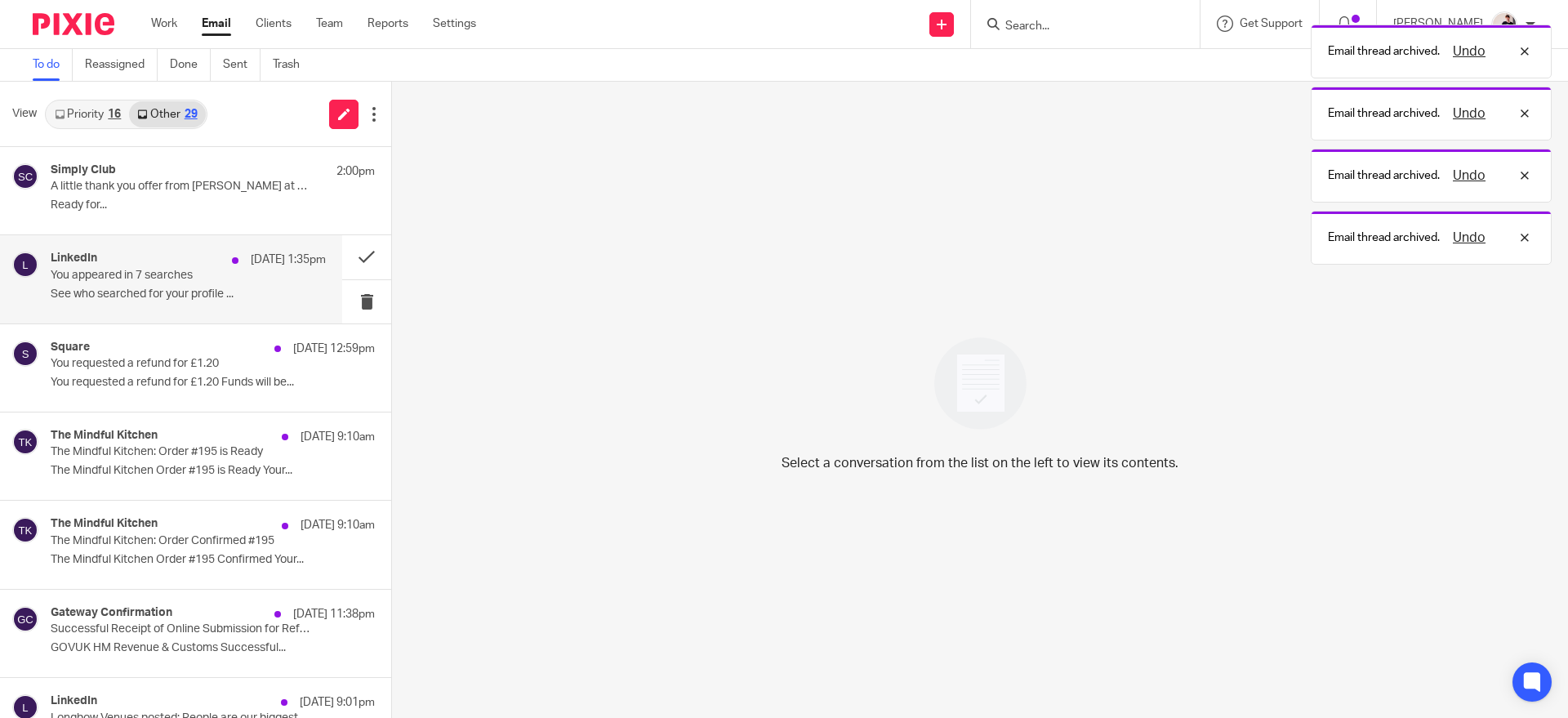
click at [224, 293] on p "See who searched for your profile ..." at bounding box center [188, 294] width 275 height 13
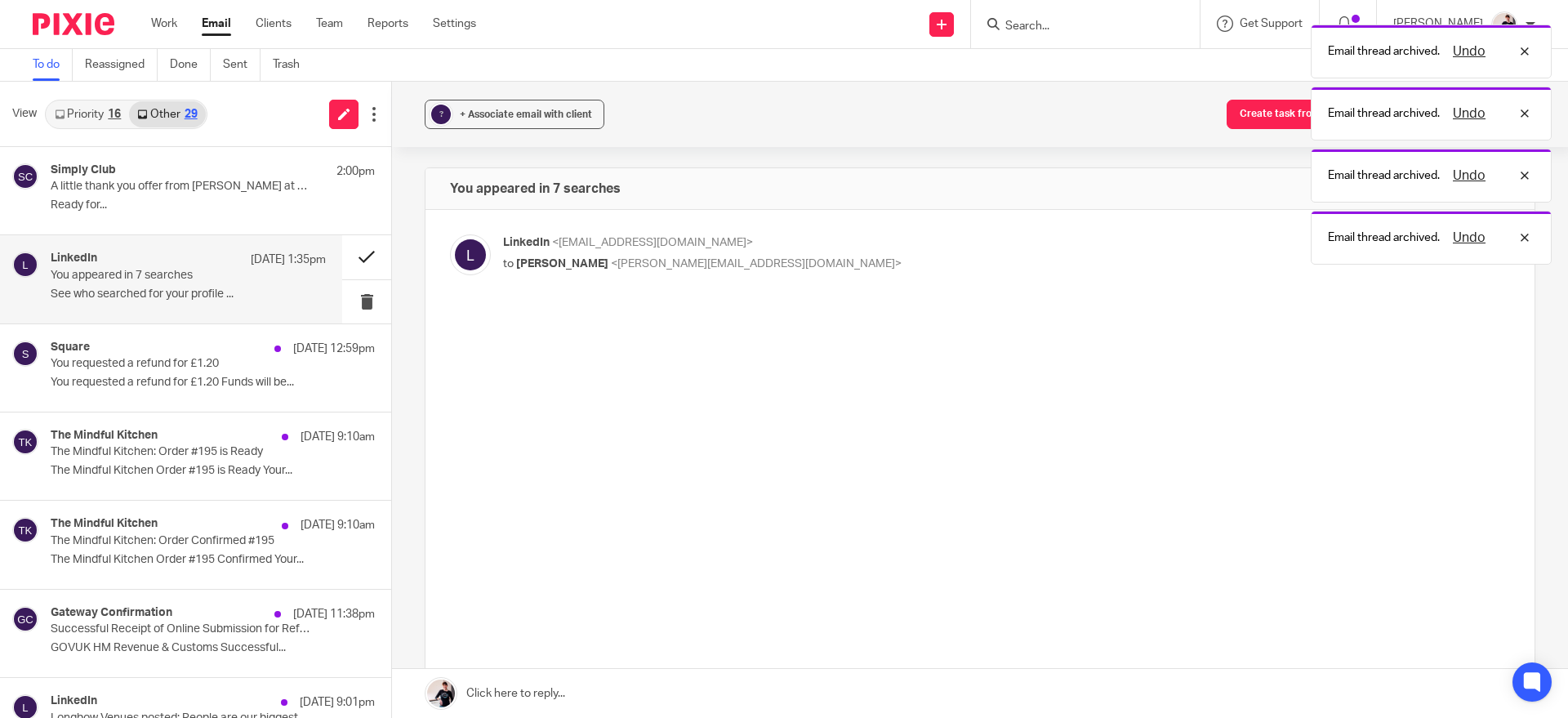
click at [351, 258] on button at bounding box center [366, 257] width 49 height 43
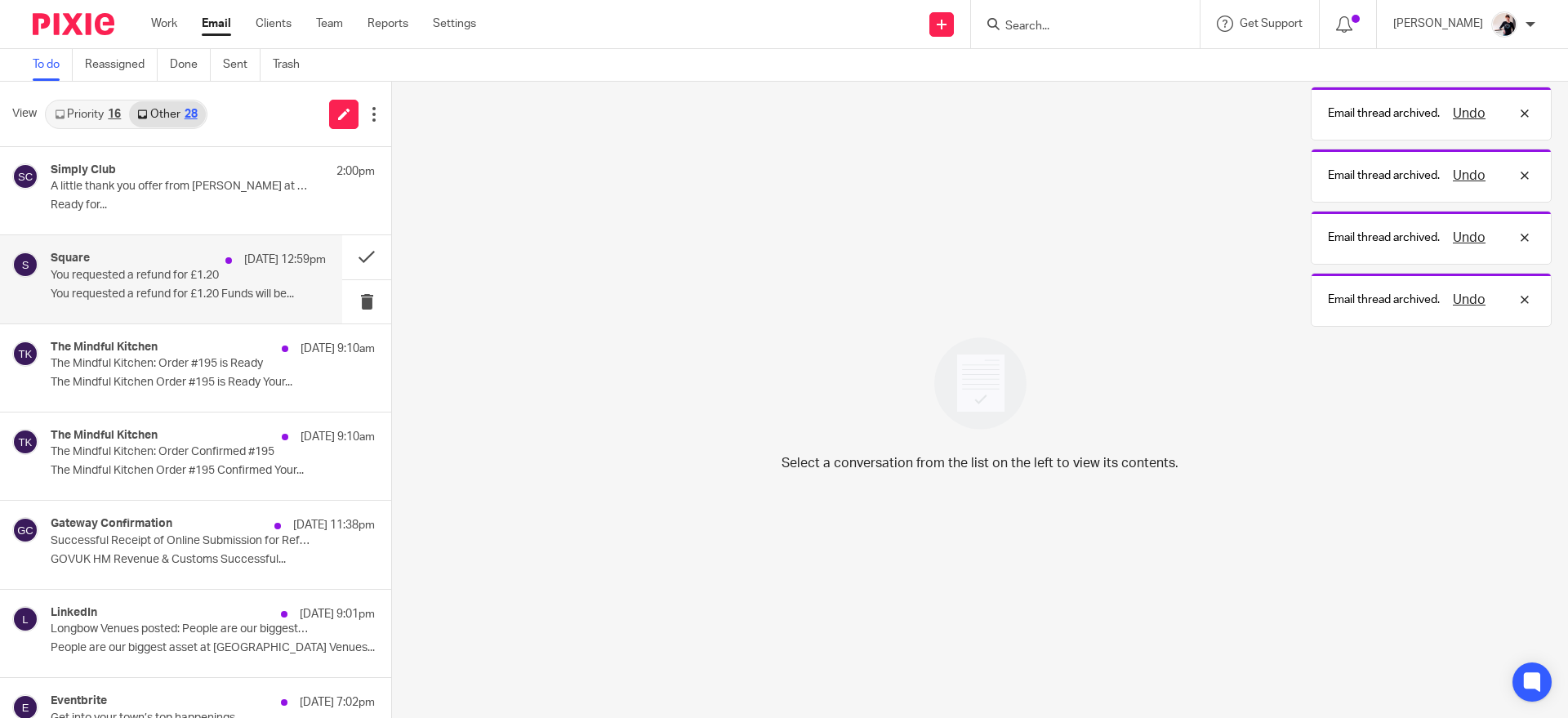
click at [219, 293] on p "You requested a refund for £1.20 Funds will be..." at bounding box center [188, 294] width 275 height 13
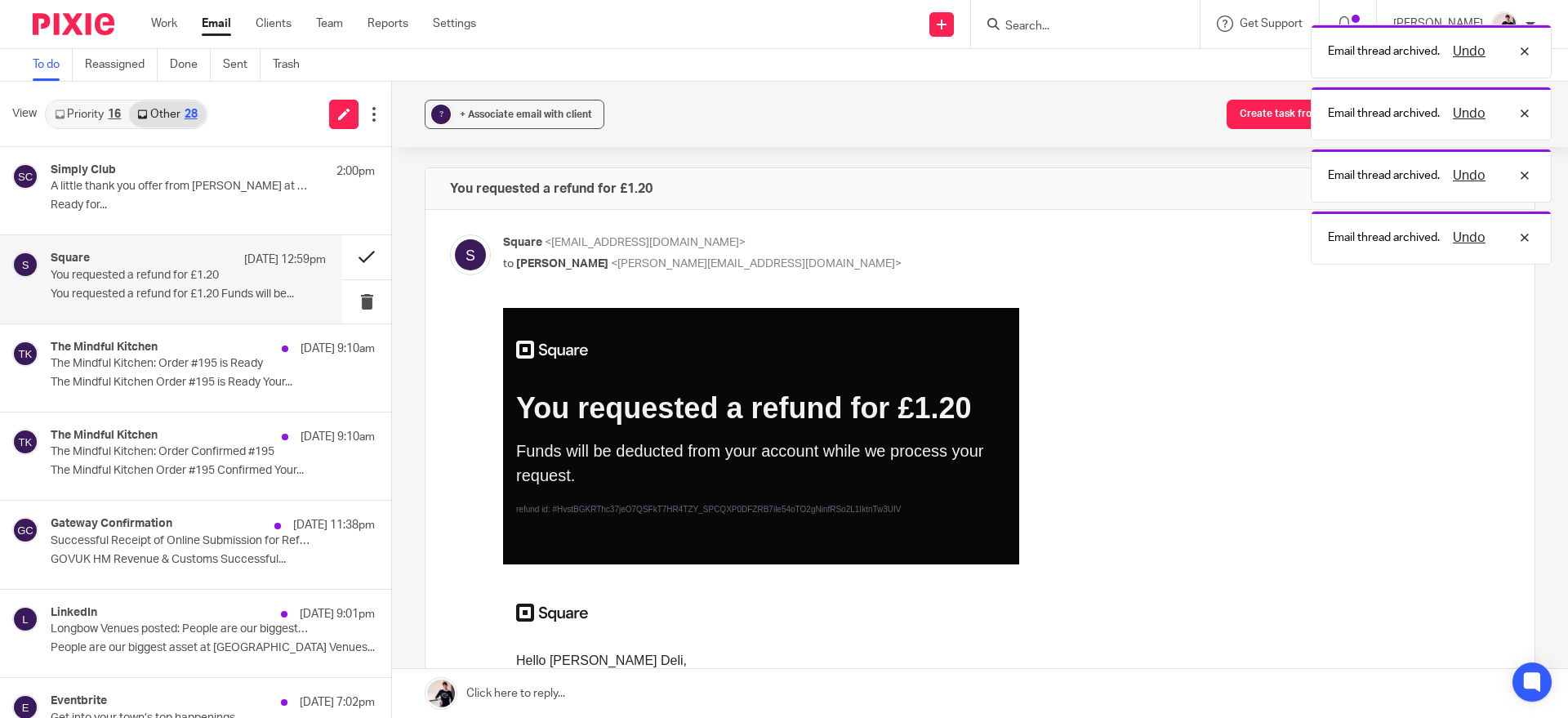
click at [347, 259] on button at bounding box center [366, 257] width 49 height 43
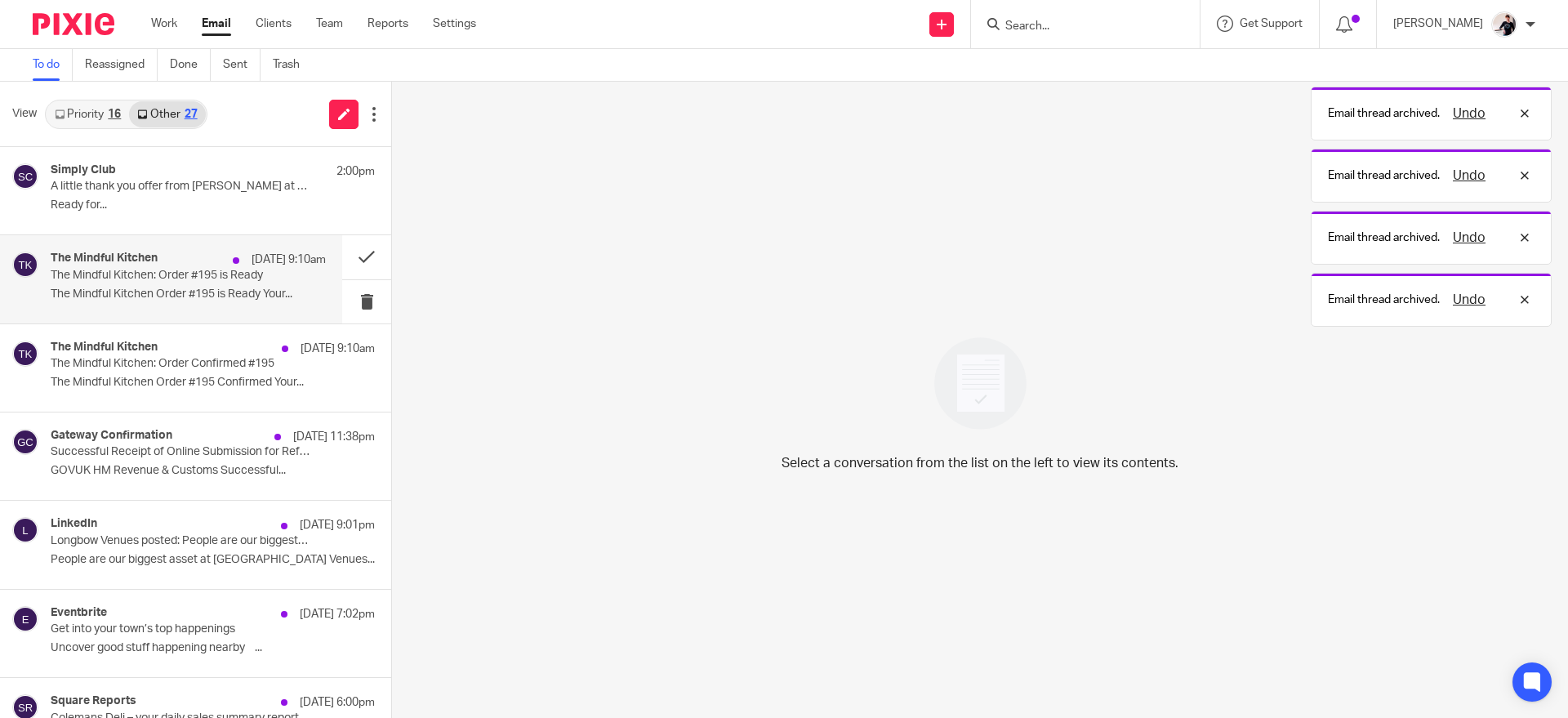
click at [269, 286] on div "The Mindful Kitchen [DATE] 9:10am The Mindful Kitchen: Order #195 is Ready The …" at bounding box center [188, 279] width 275 height 55
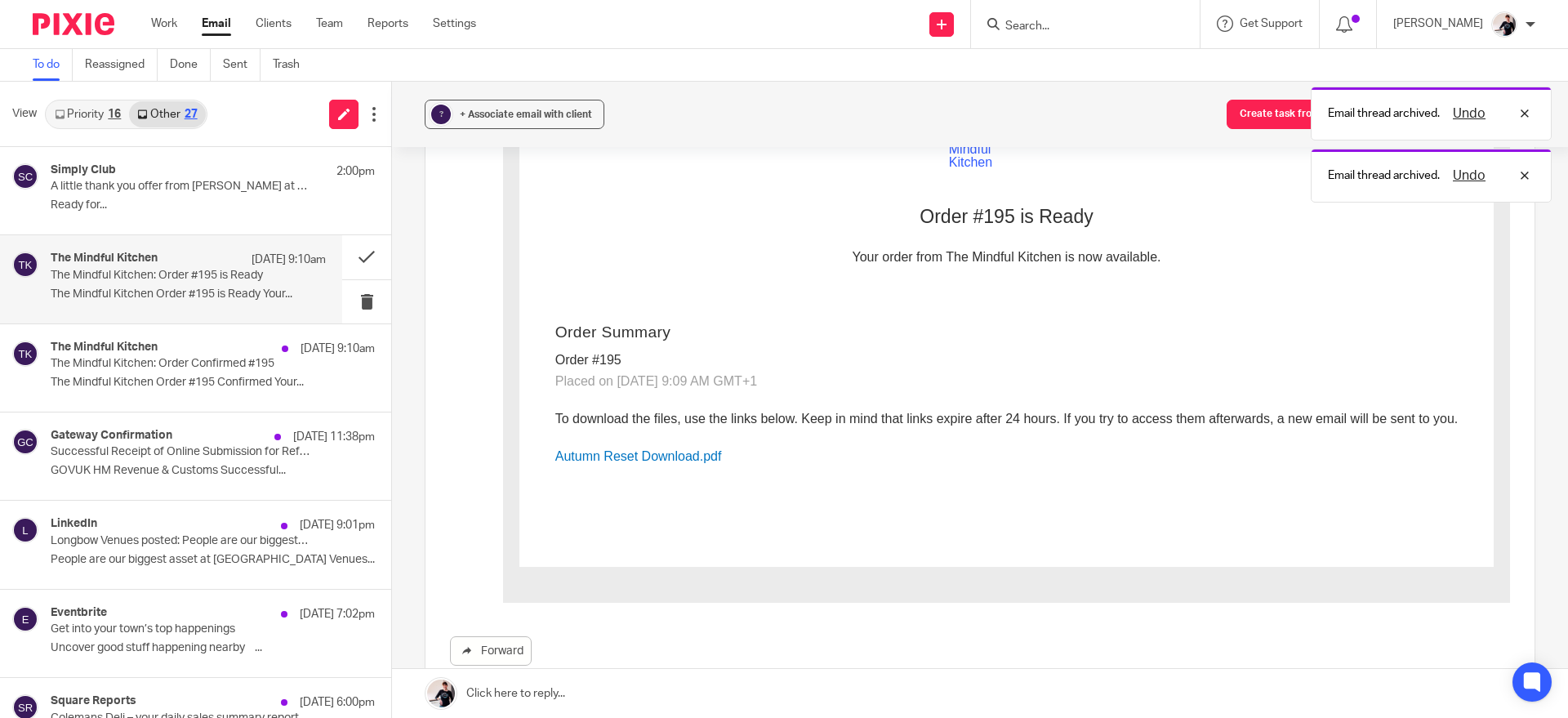
scroll to position [268, 0]
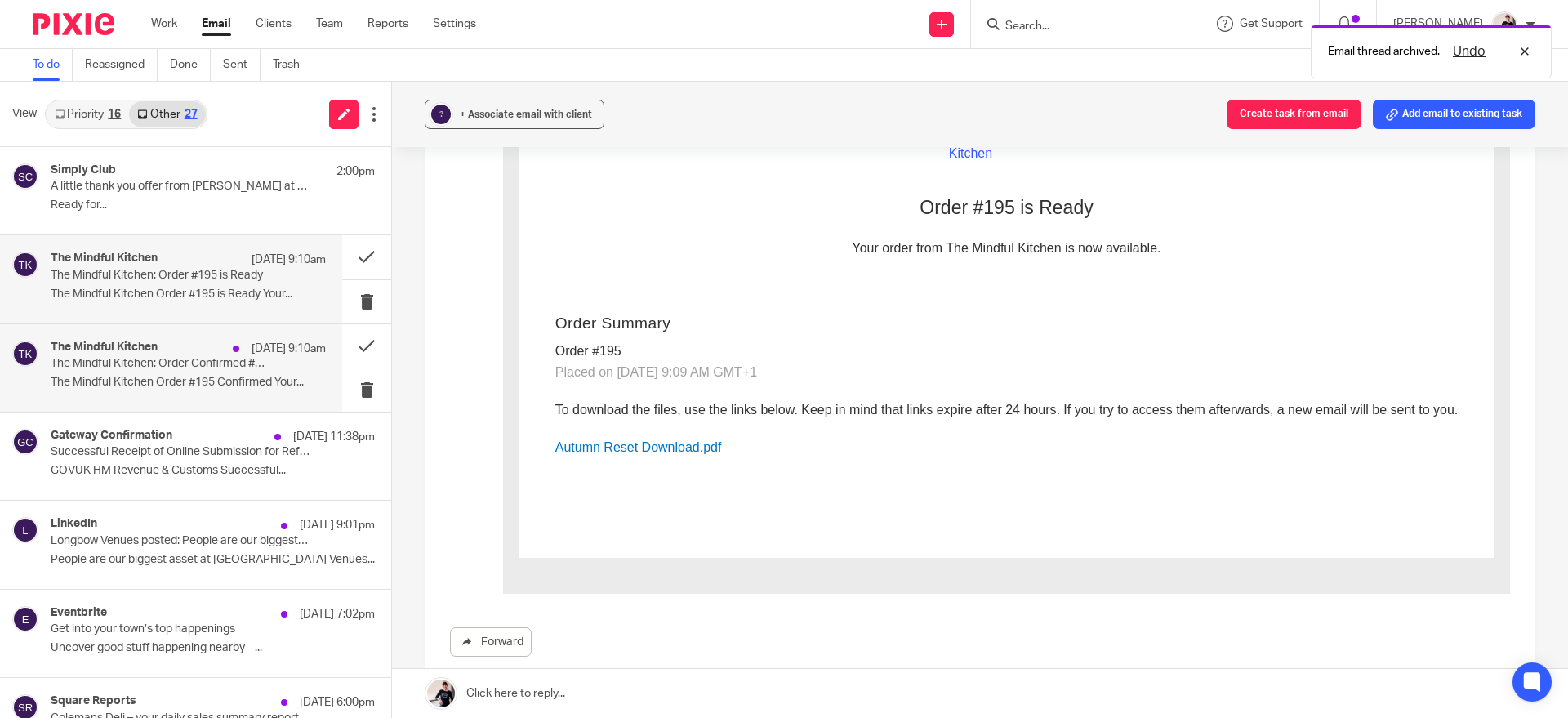
click at [243, 369] on p "The Mindful Kitchen: Order Confirmed #195" at bounding box center [161, 363] width 220 height 13
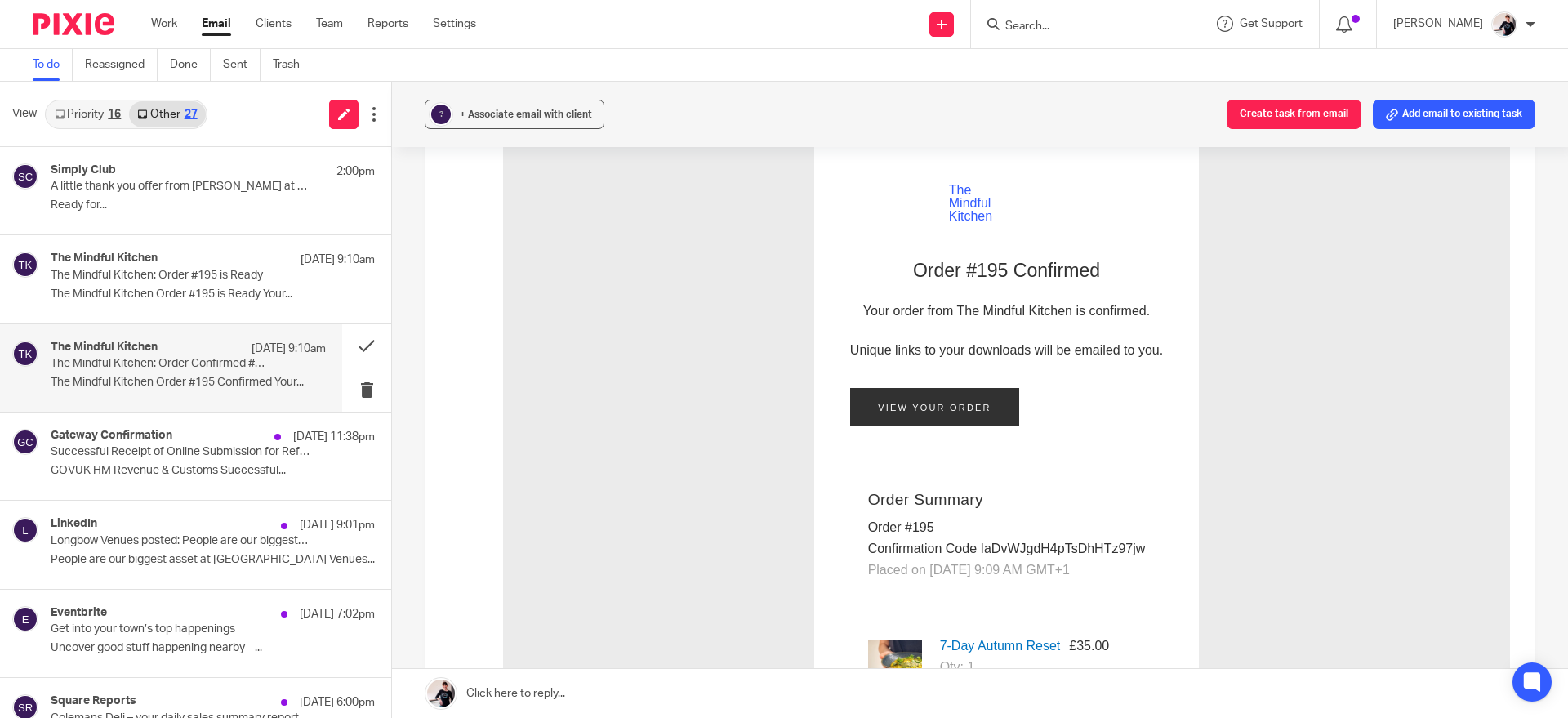
scroll to position [209, 0]
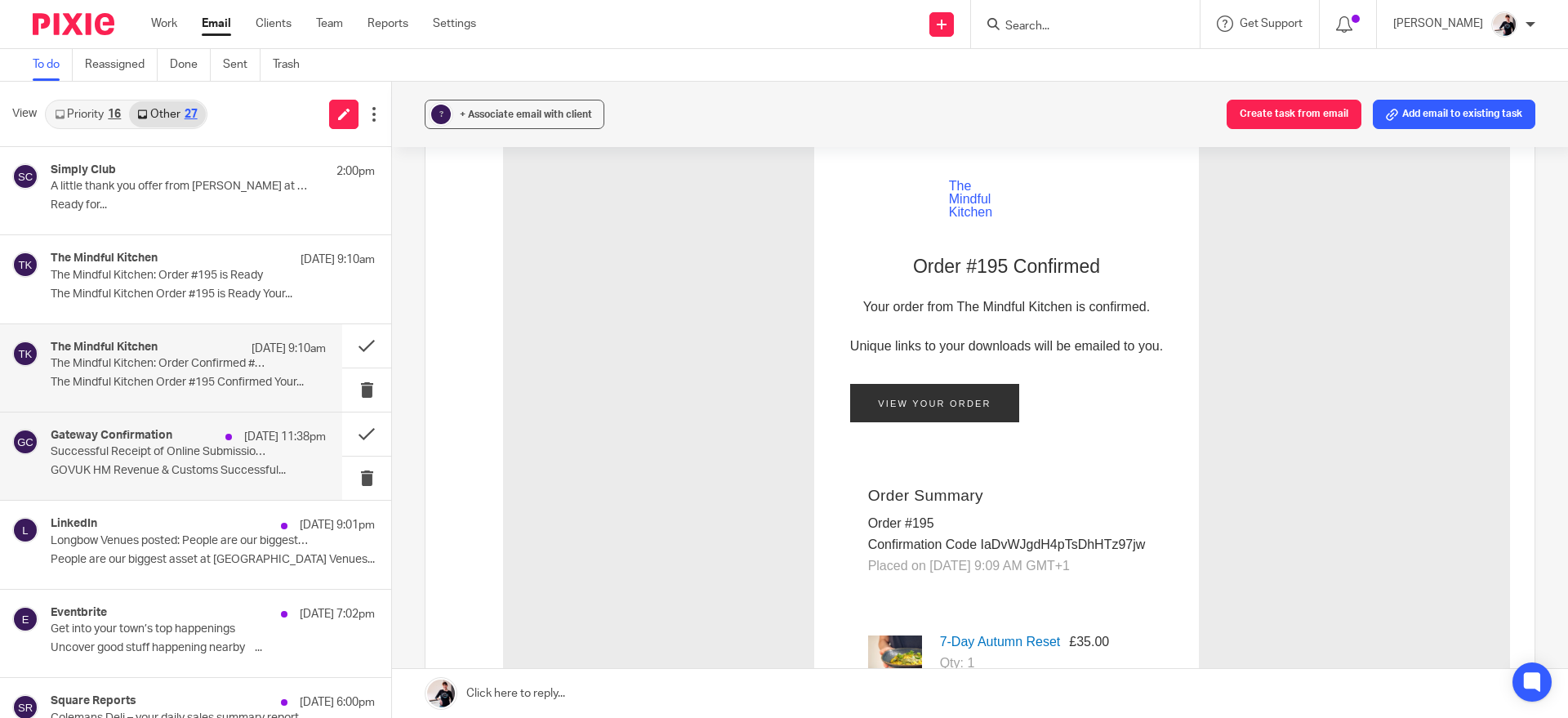
click at [249, 457] on p "Successful Receipt of Online Submission for Reference 120/FE30159" at bounding box center [161, 452] width 220 height 13
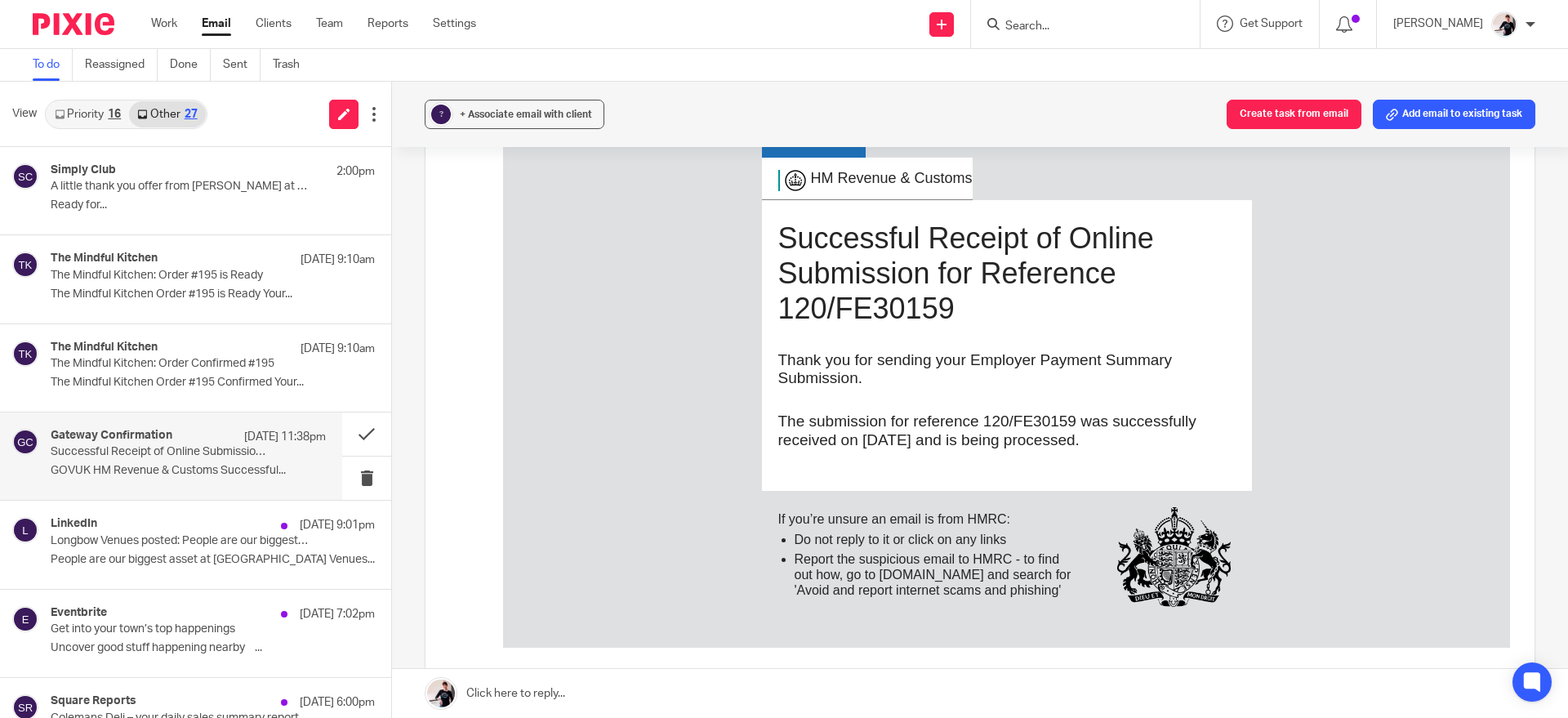
scroll to position [229, 0]
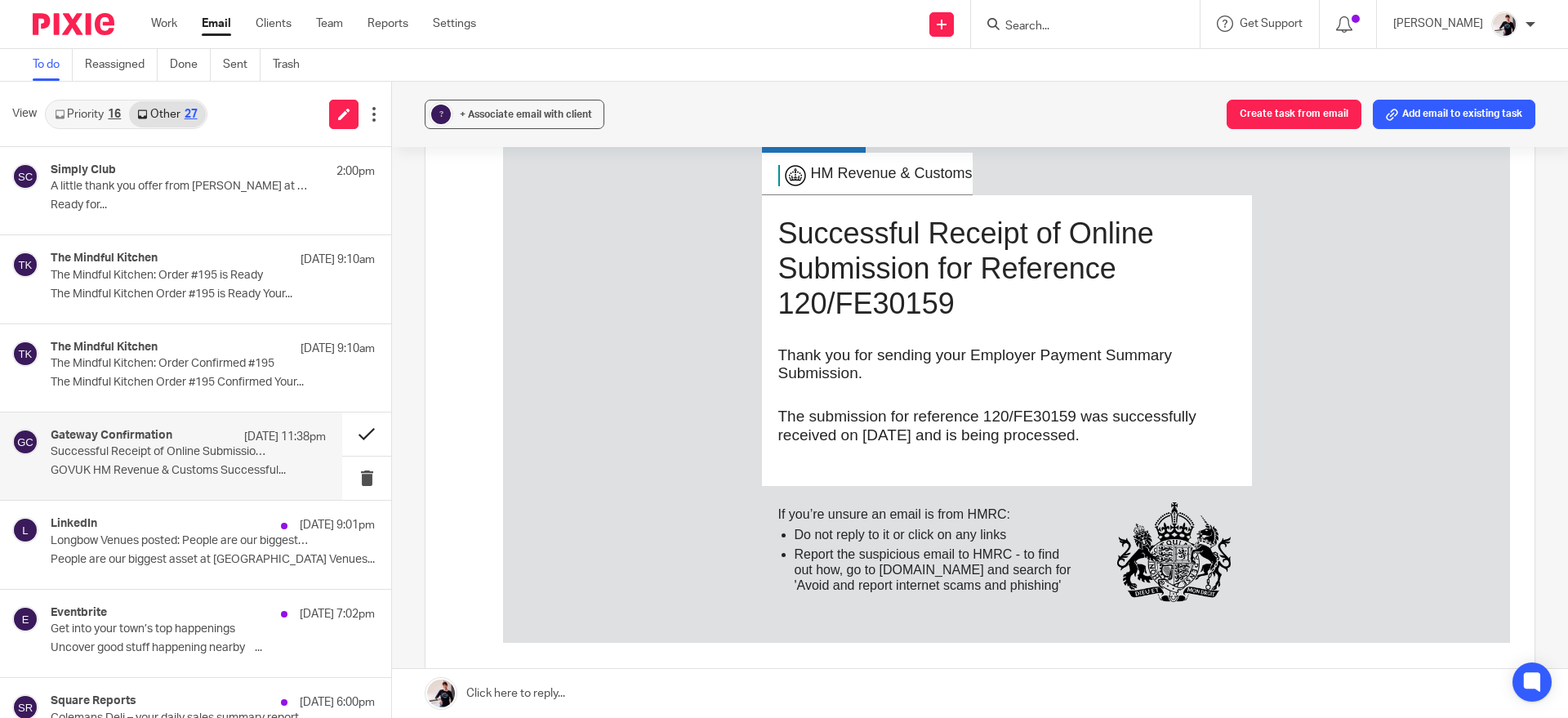
click at [356, 439] on button at bounding box center [366, 434] width 49 height 43
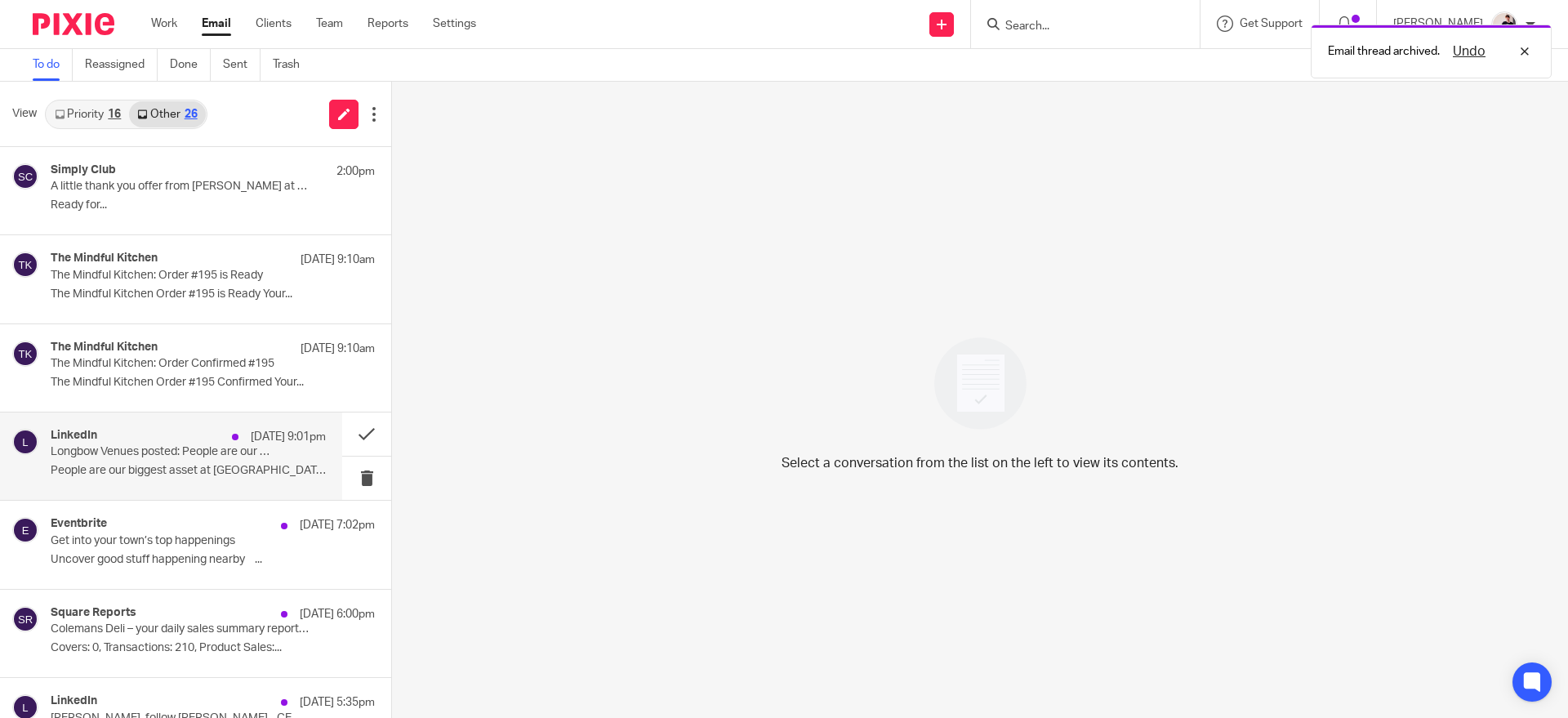
click at [245, 458] on p "Longbow Venues posted: People are our biggest asset at Longbow Venues and we ar…" at bounding box center [161, 452] width 220 height 13
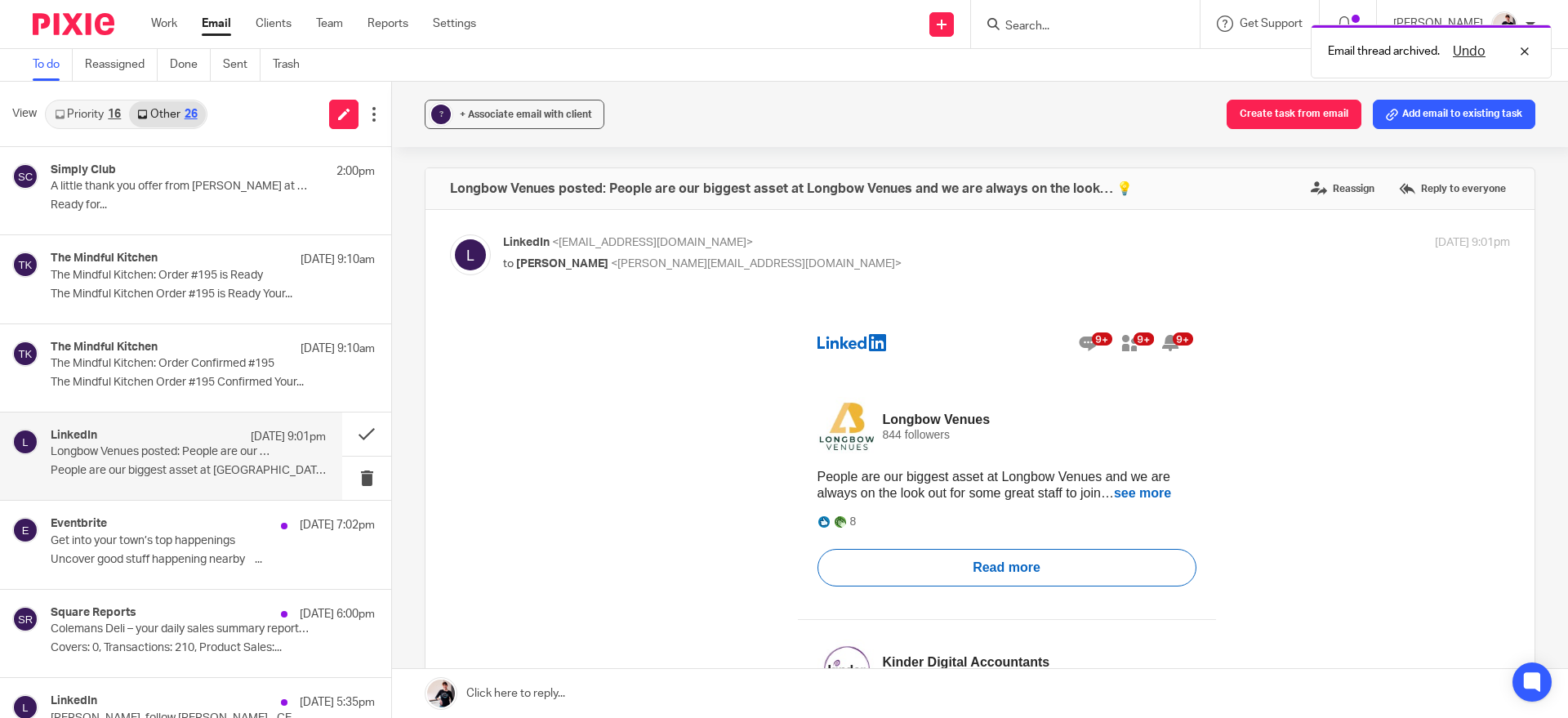
scroll to position [0, 0]
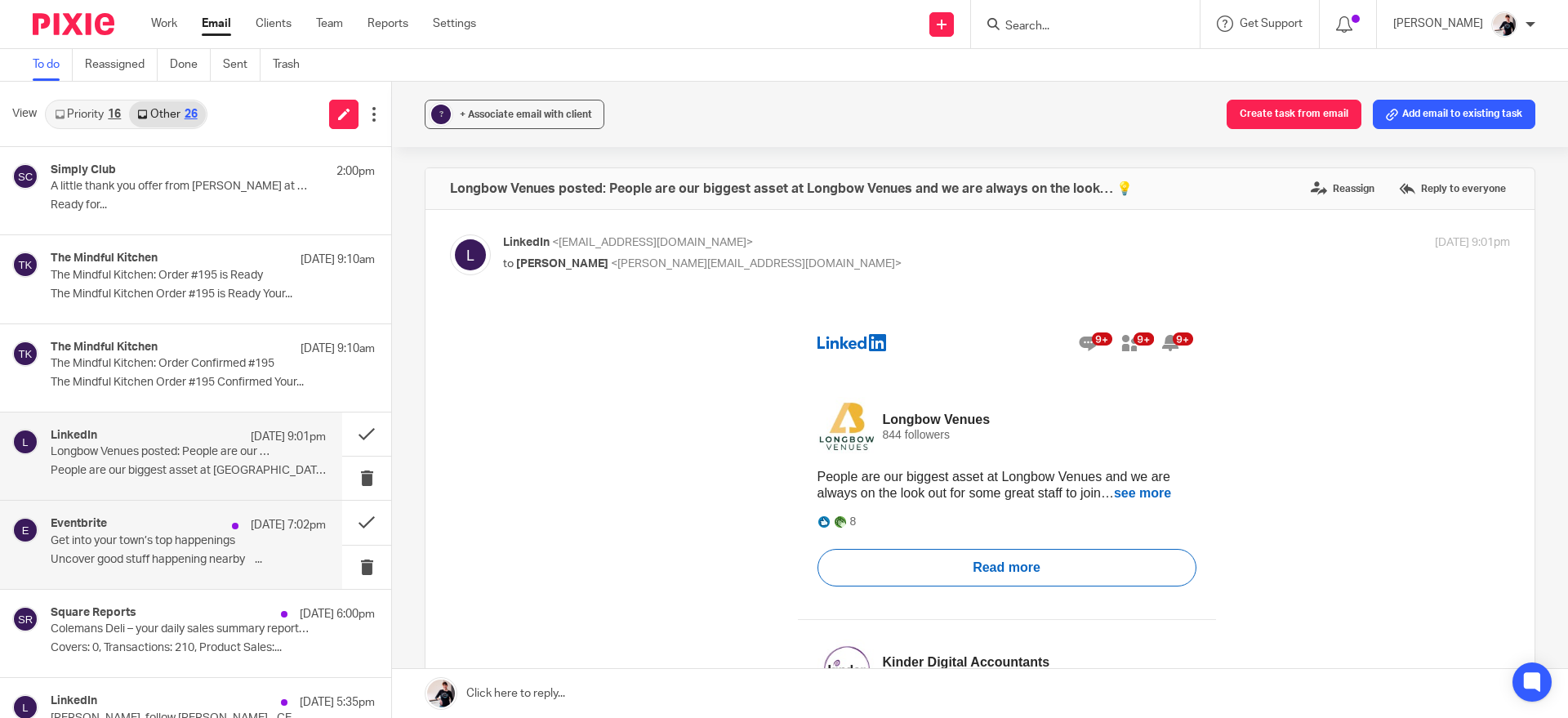
click at [243, 555] on p "Uncover good stuff happening nearby ͏ ‌ ..." at bounding box center [188, 559] width 275 height 13
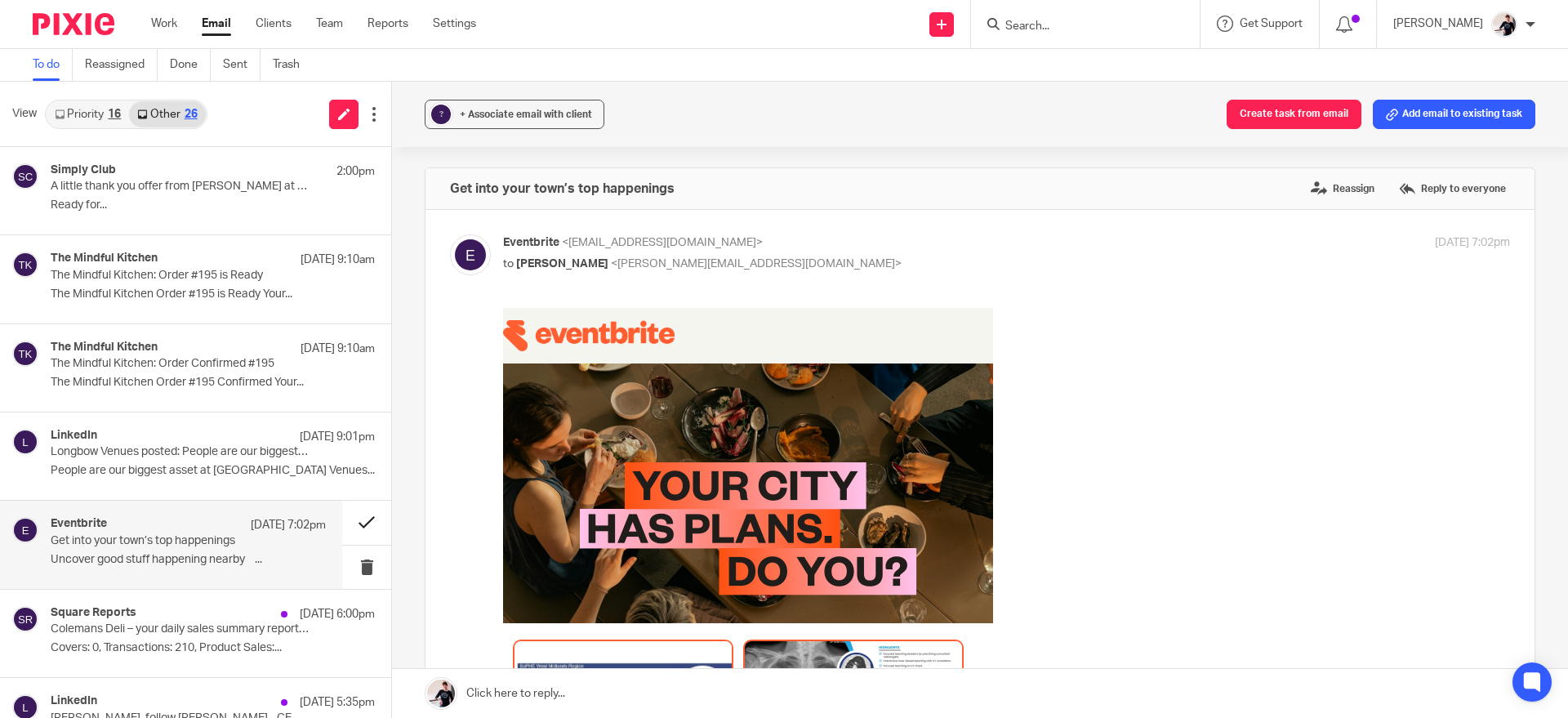
click at [351, 513] on button at bounding box center [366, 523] width 49 height 43
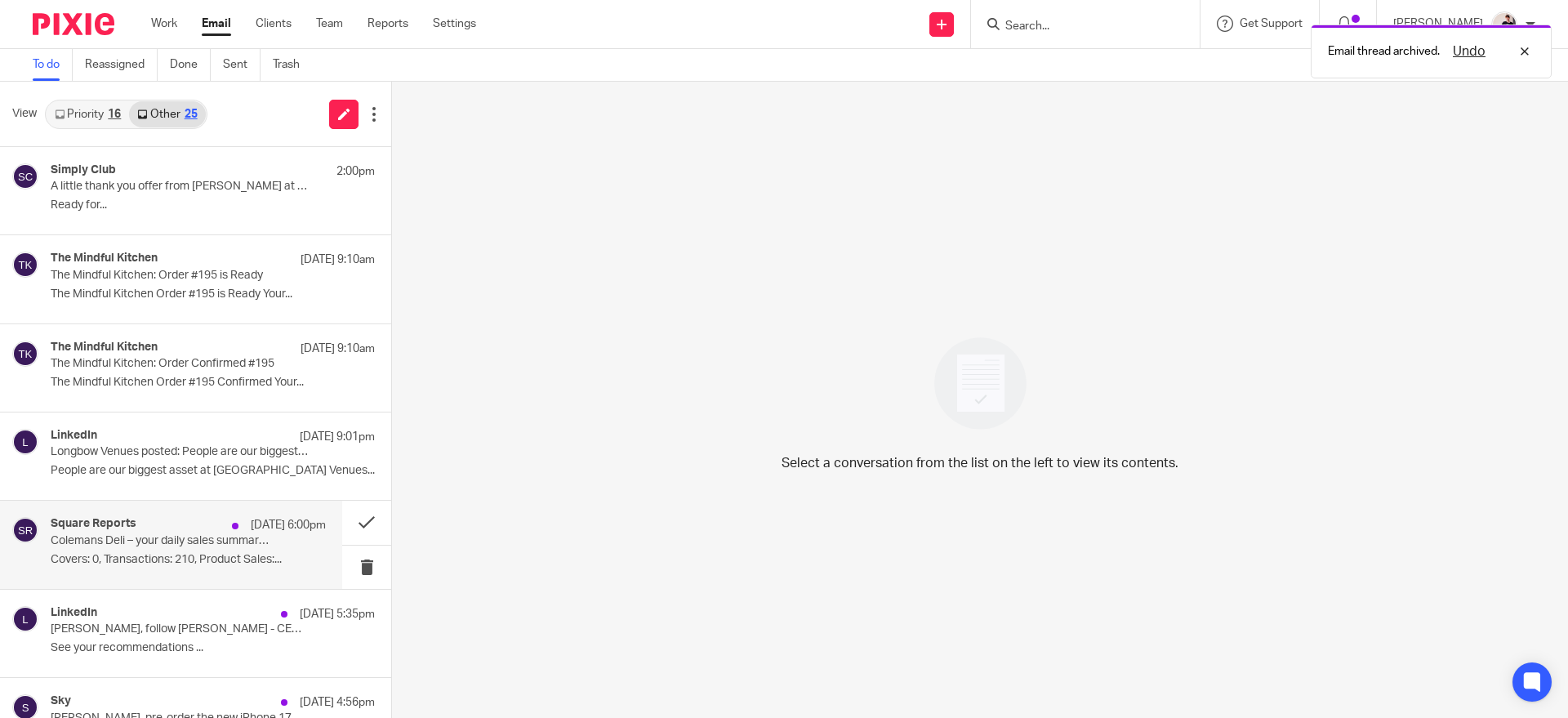
click at [249, 550] on div "Square Reports [DATE] 6:00pm Colemans Deli – your daily sales summary report fo…" at bounding box center [188, 544] width 275 height 55
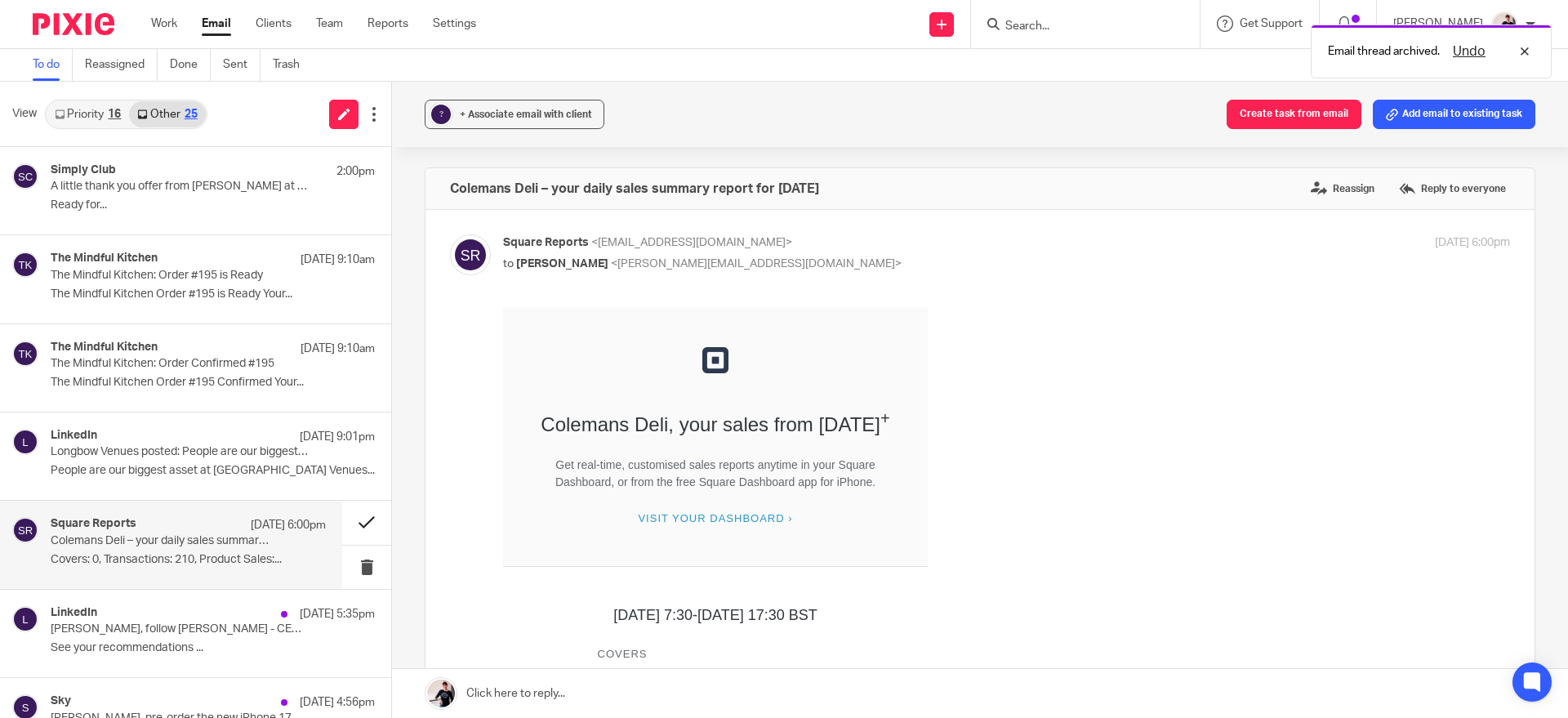
click at [342, 522] on button at bounding box center [366, 523] width 49 height 43
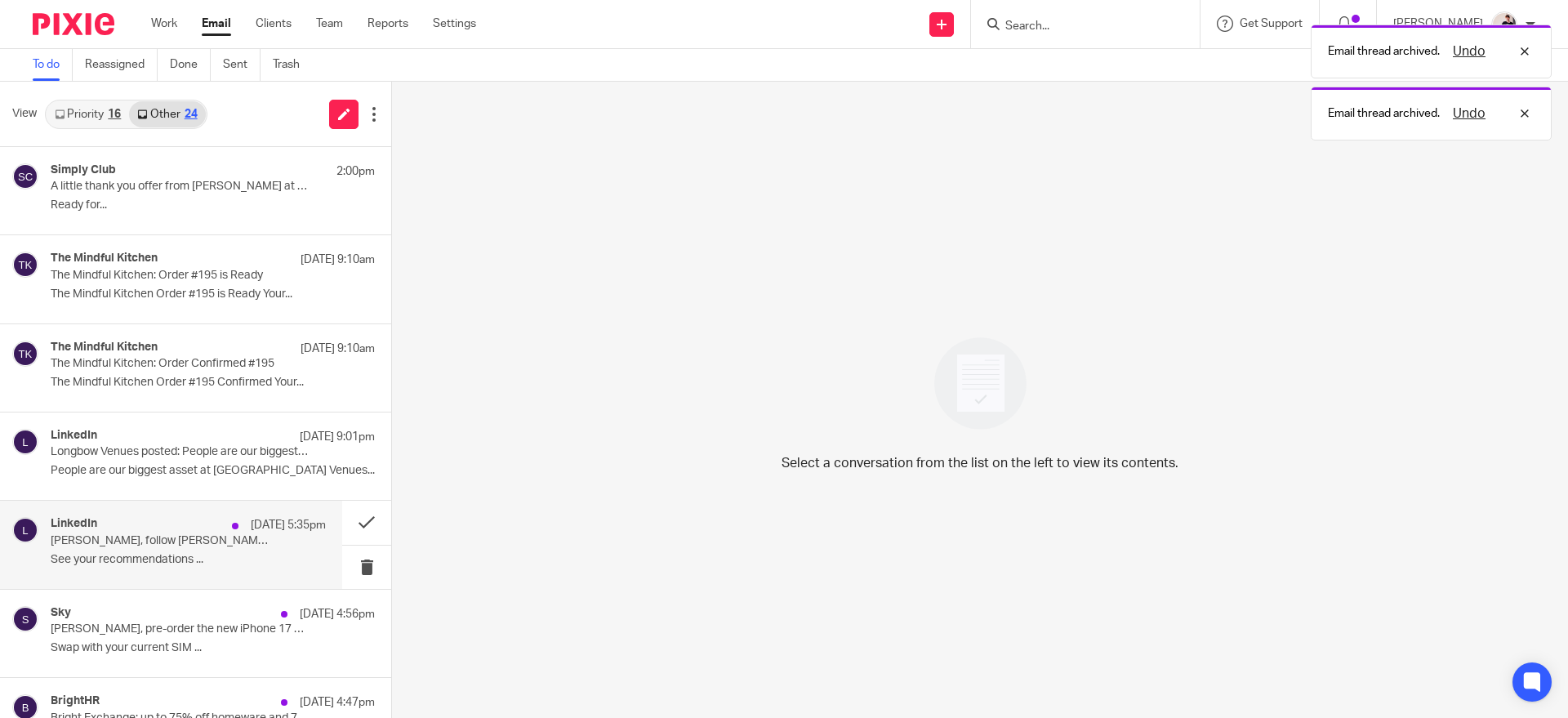
click at [254, 536] on p "[PERSON_NAME], follow [PERSON_NAME] - CEO at McLaren Racing" at bounding box center [161, 541] width 220 height 13
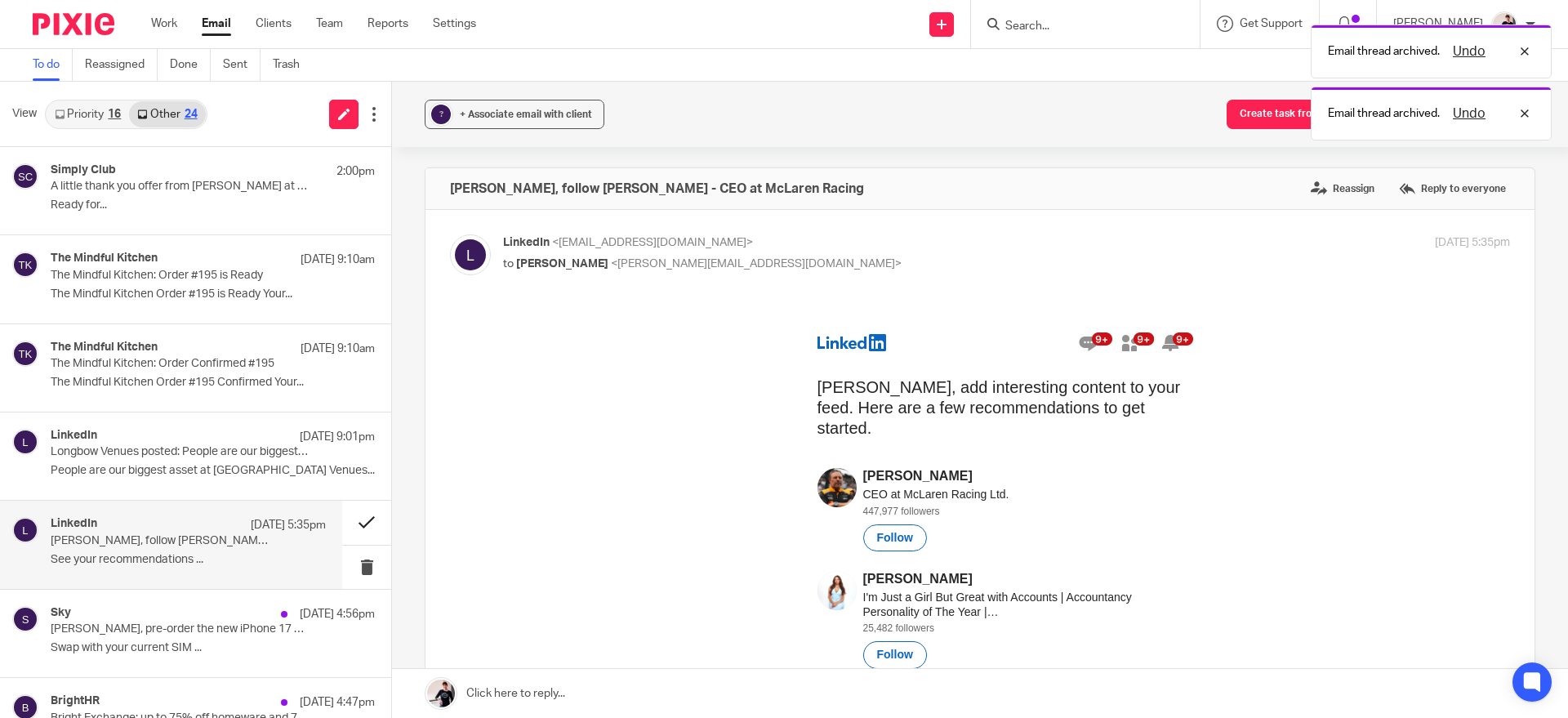
click at [348, 517] on button at bounding box center [366, 523] width 49 height 43
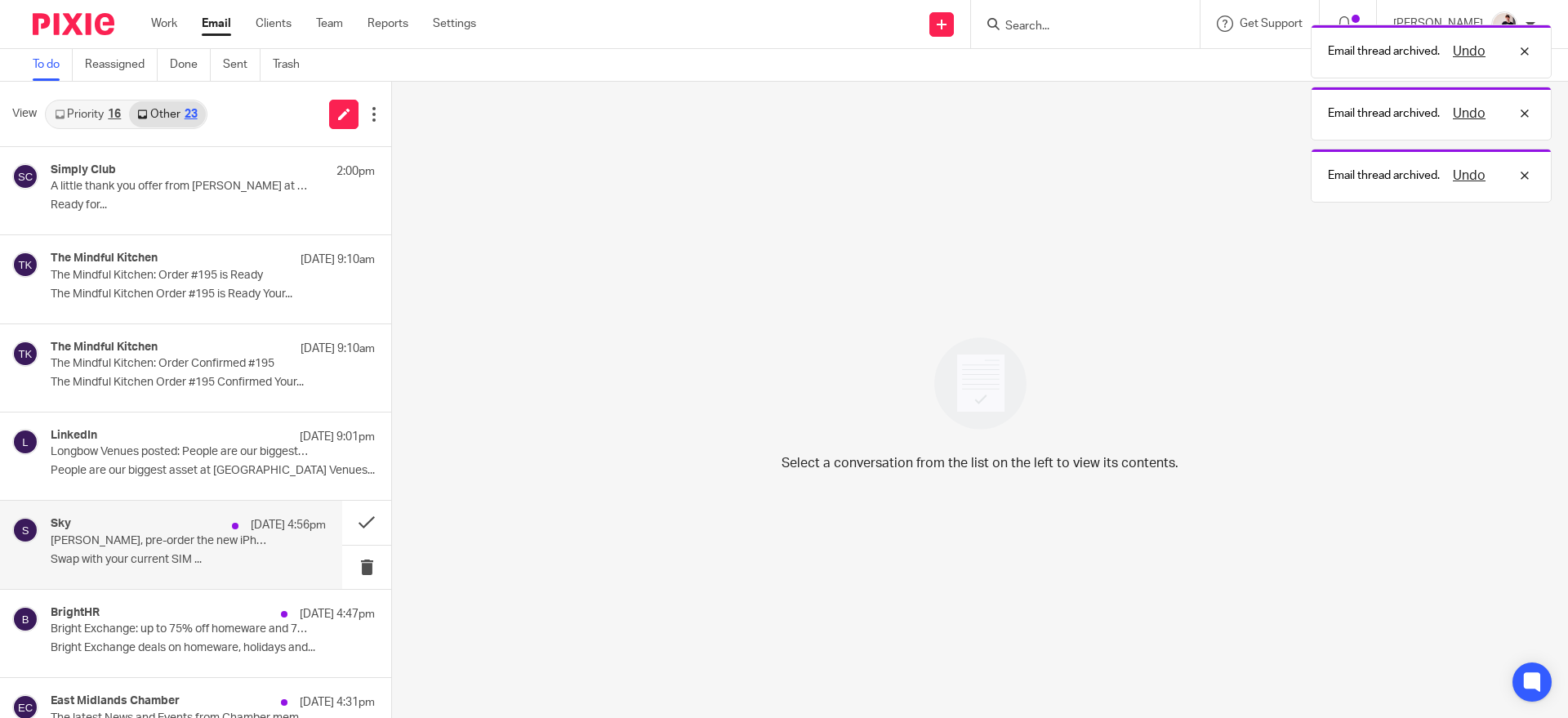
click at [250, 547] on p "[PERSON_NAME], pre-order the new iPhone 17 Pro with Sky Mobile" at bounding box center [161, 541] width 220 height 13
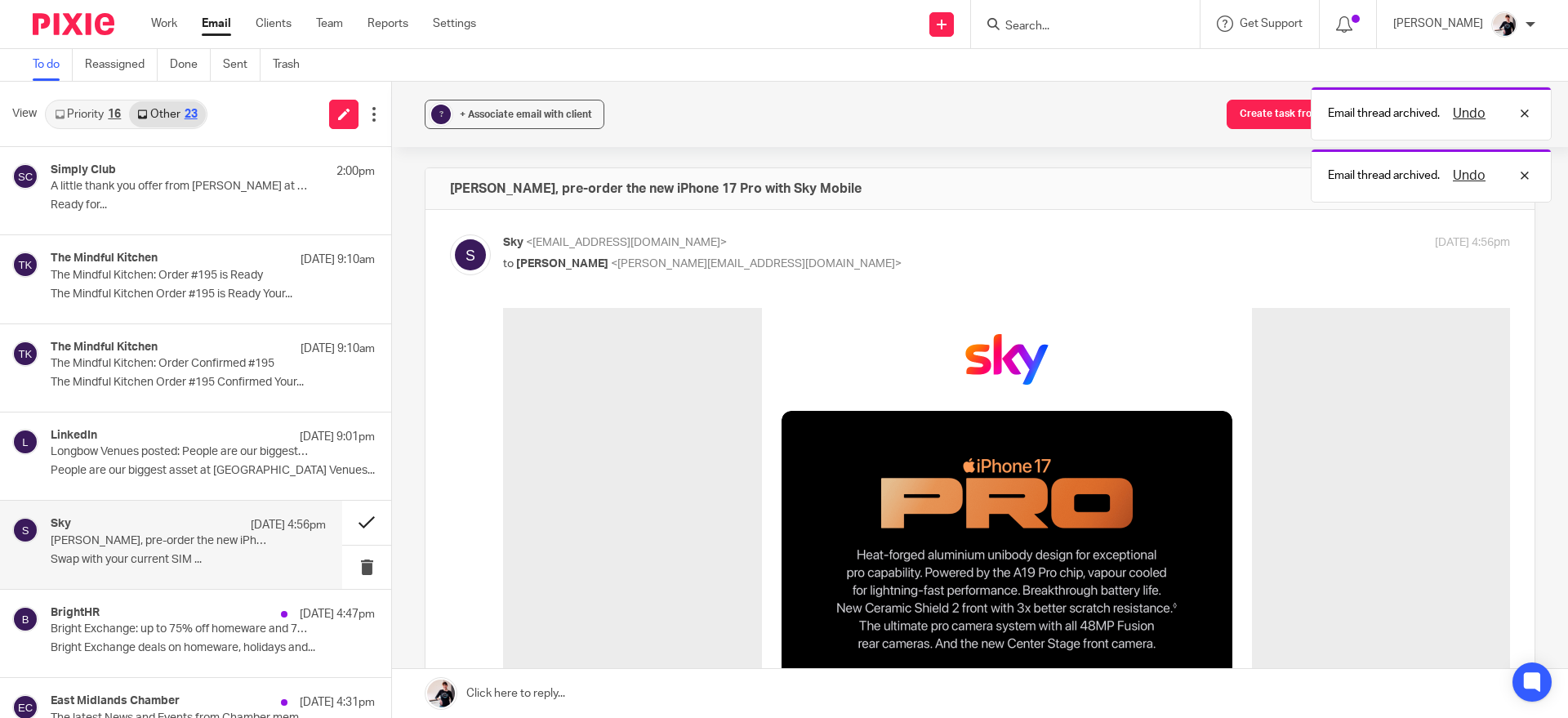
click at [347, 527] on button at bounding box center [366, 523] width 49 height 43
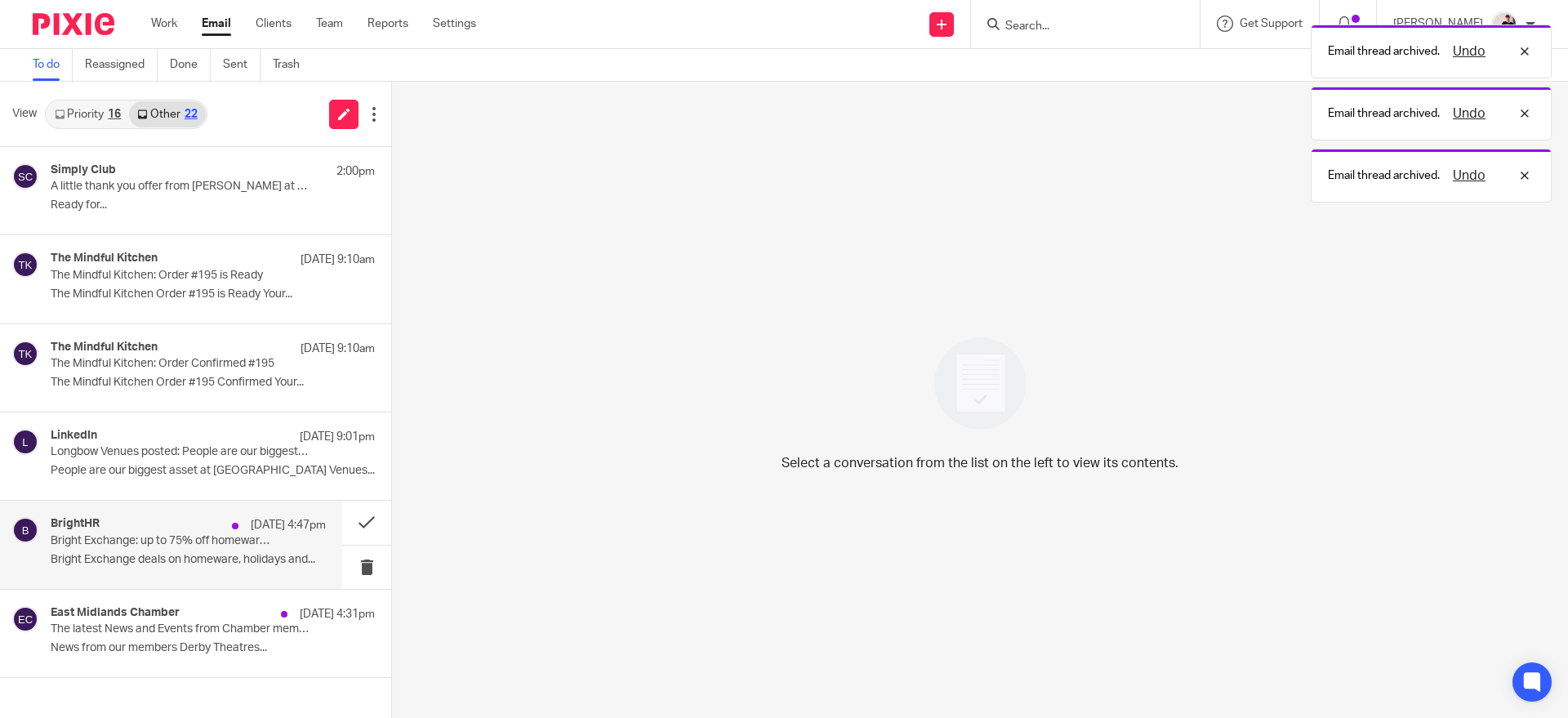
click at [271, 538] on p "Bright Exchange: up to 75% off homeware and 70% off wellbeing 💷" at bounding box center [161, 541] width 220 height 13
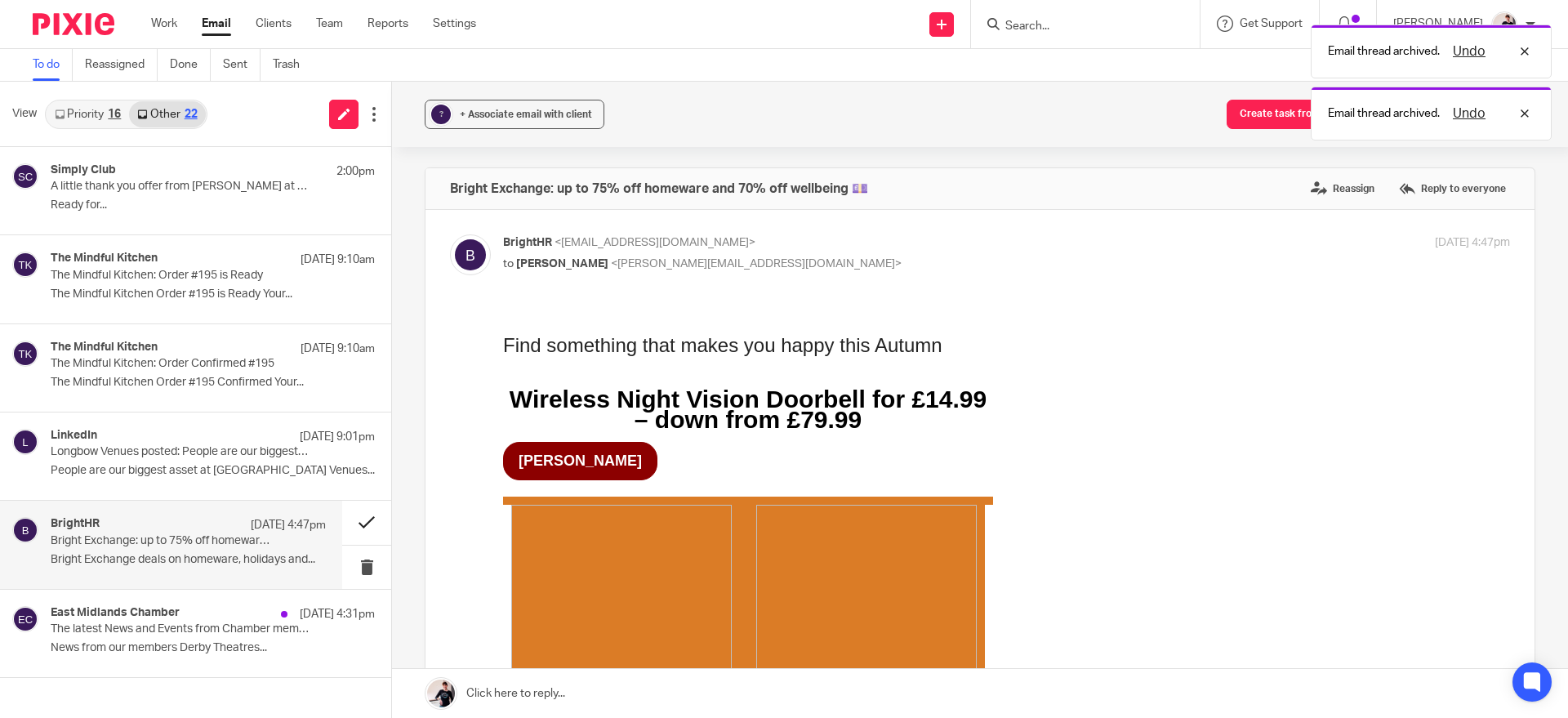
click at [362, 529] on button at bounding box center [366, 523] width 49 height 43
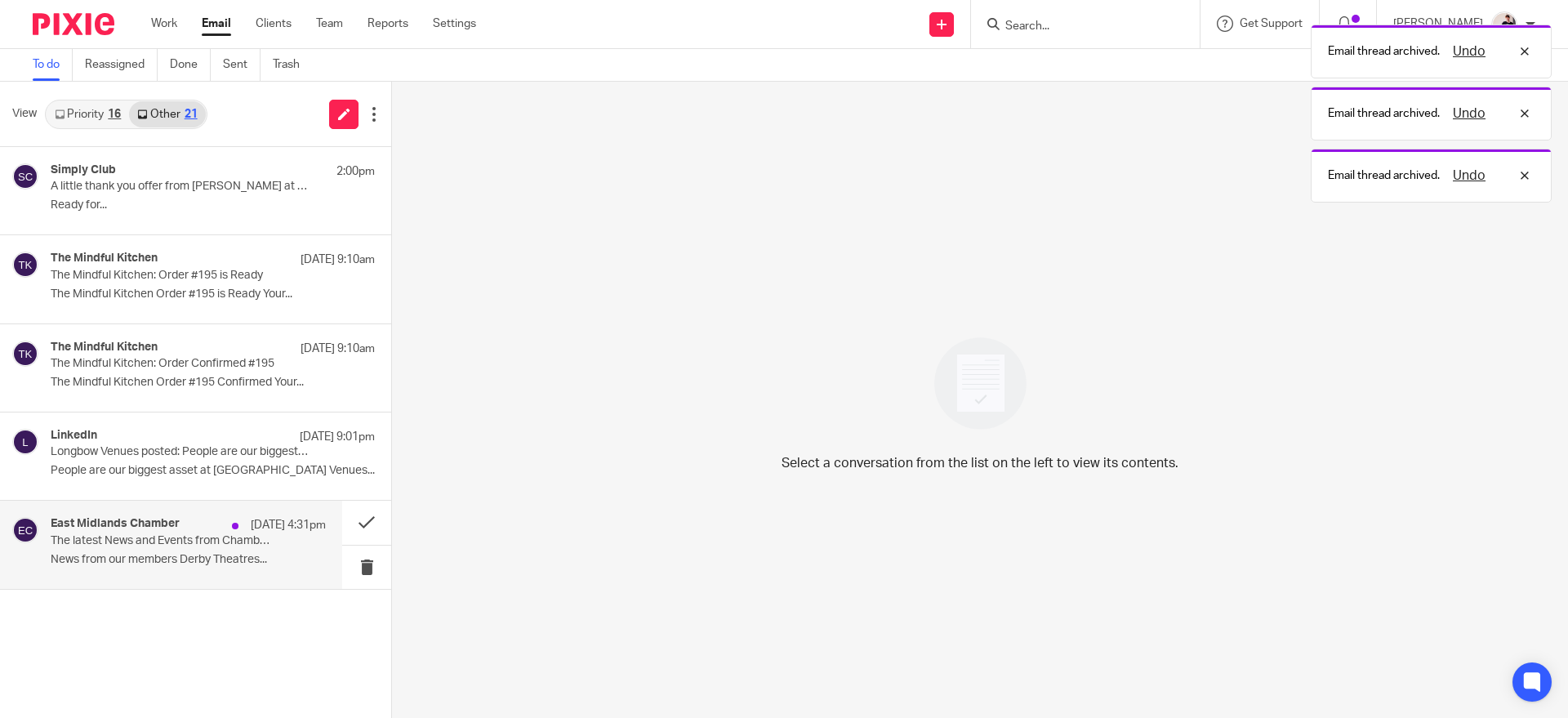
click at [271, 544] on p "The latest News and Events from Chamber members" at bounding box center [161, 541] width 220 height 13
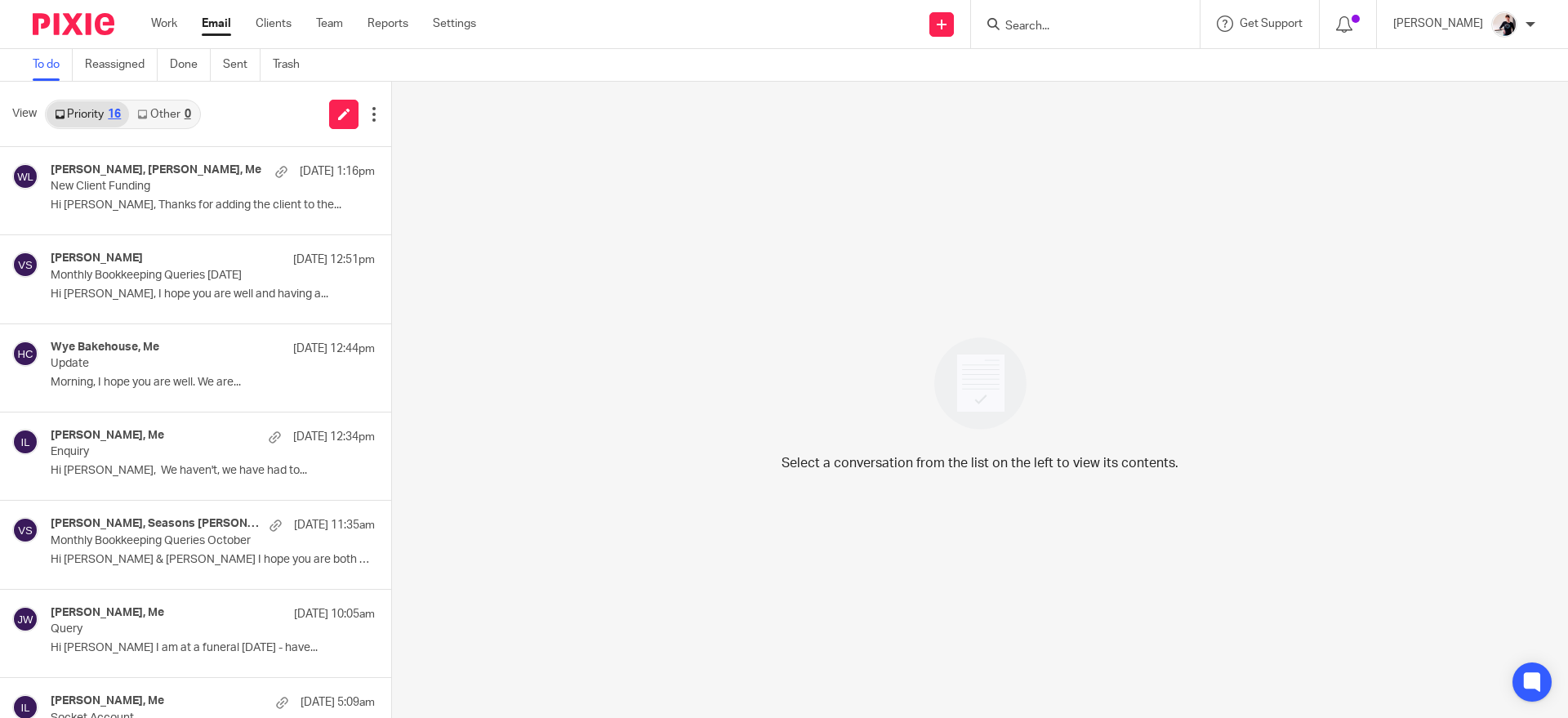
click at [181, 121] on link "Other 0" at bounding box center [163, 114] width 69 height 26
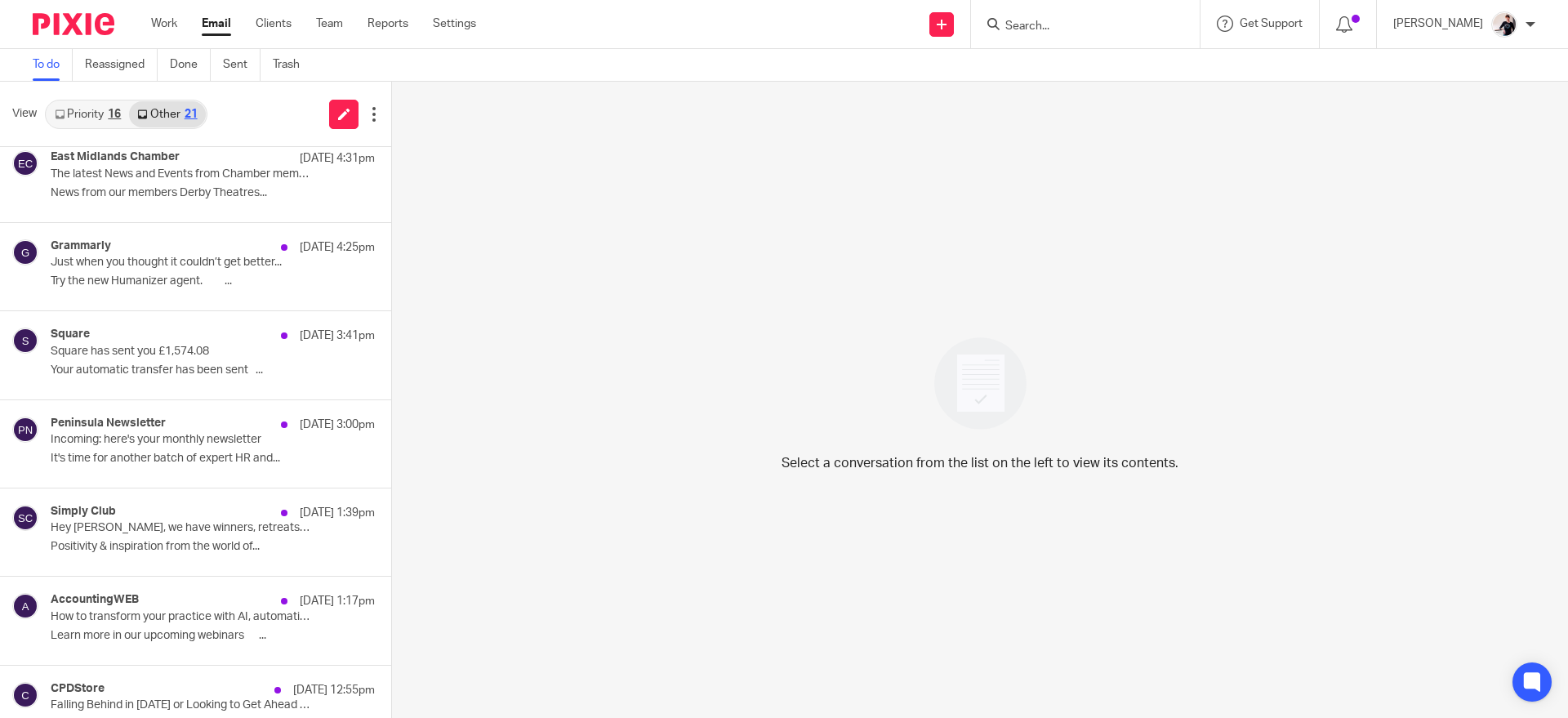
scroll to position [330, 0]
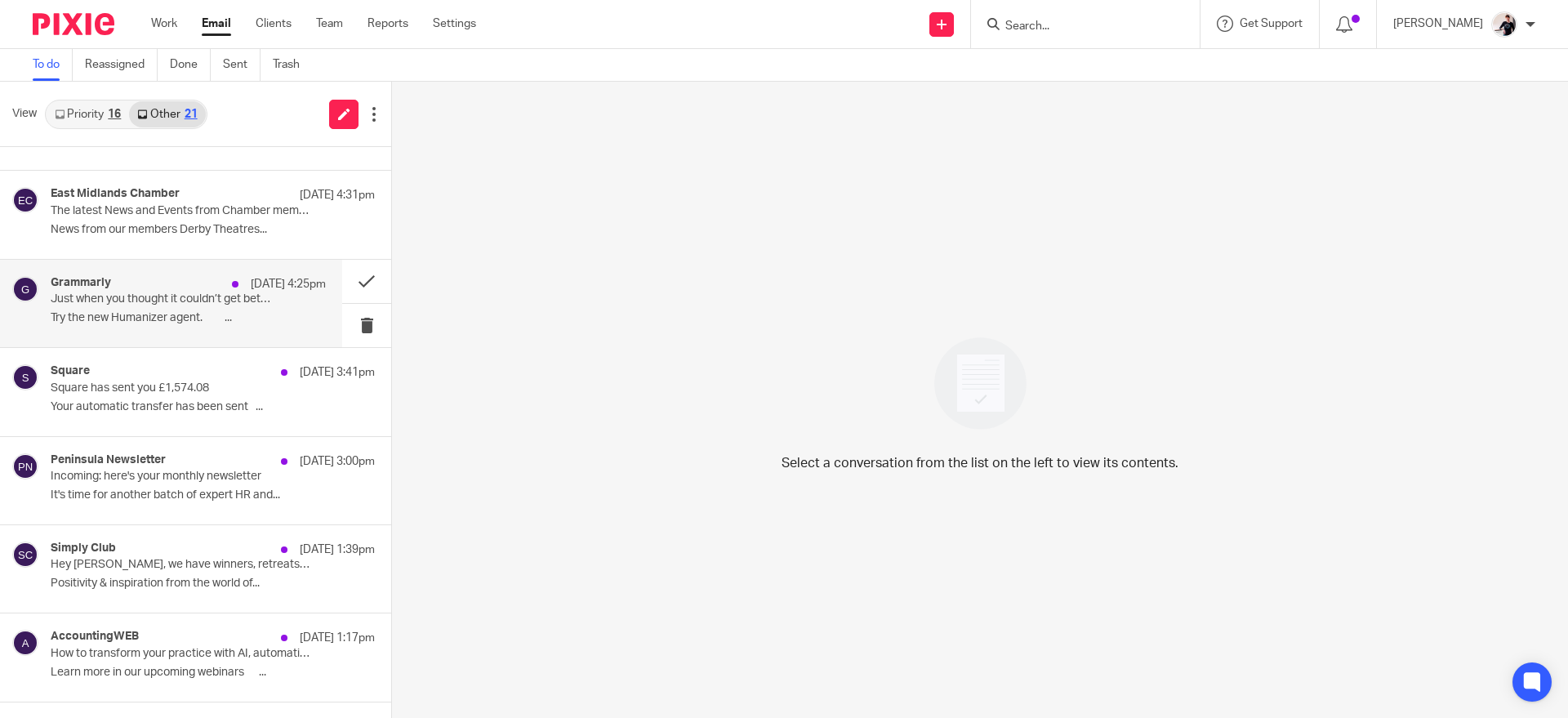
click at [269, 312] on p "Try the new Humanizer agent. ͏ ͏ ͏ ͏ ͏ ͏ ͏ ͏ ͏..." at bounding box center [188, 317] width 275 height 13
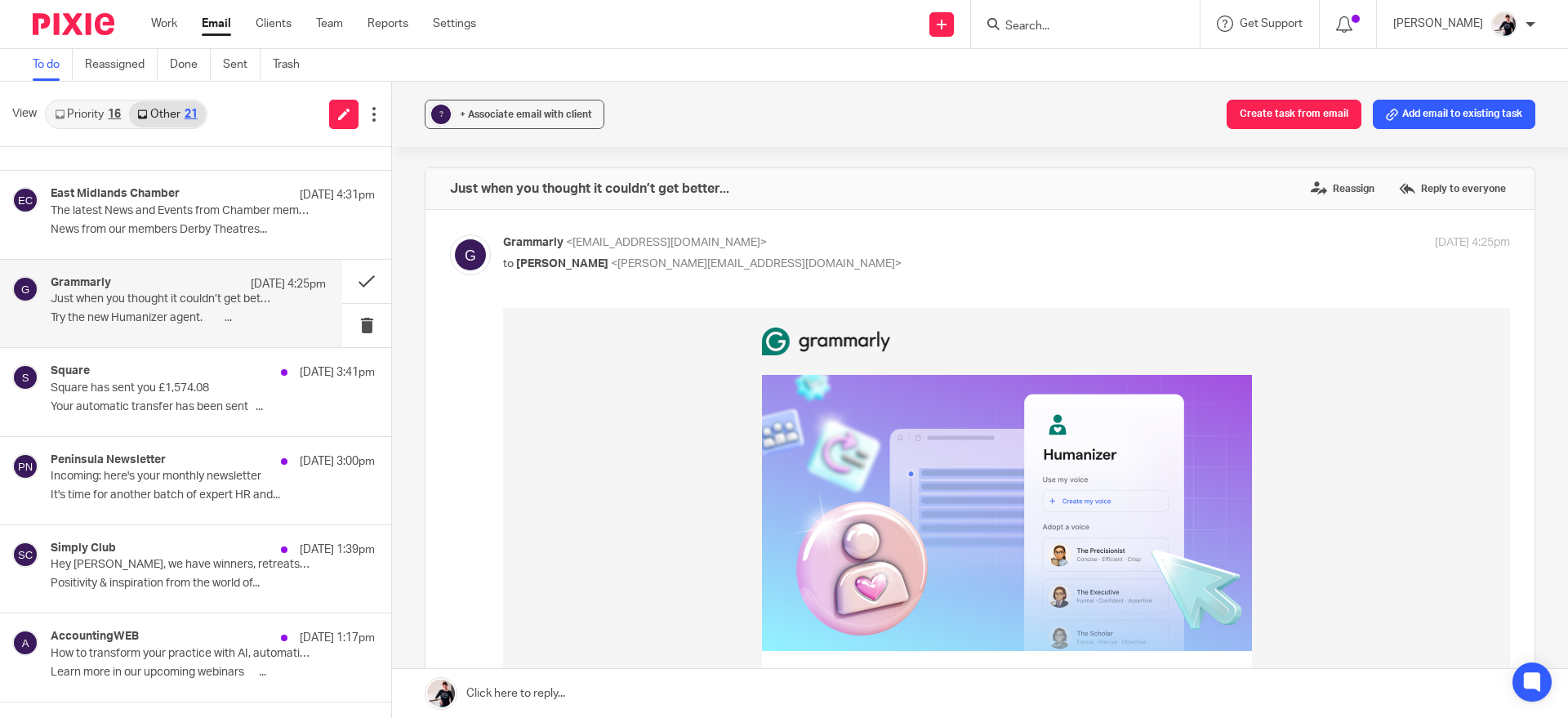
scroll to position [0, 0]
click at [347, 277] on button at bounding box center [366, 281] width 49 height 43
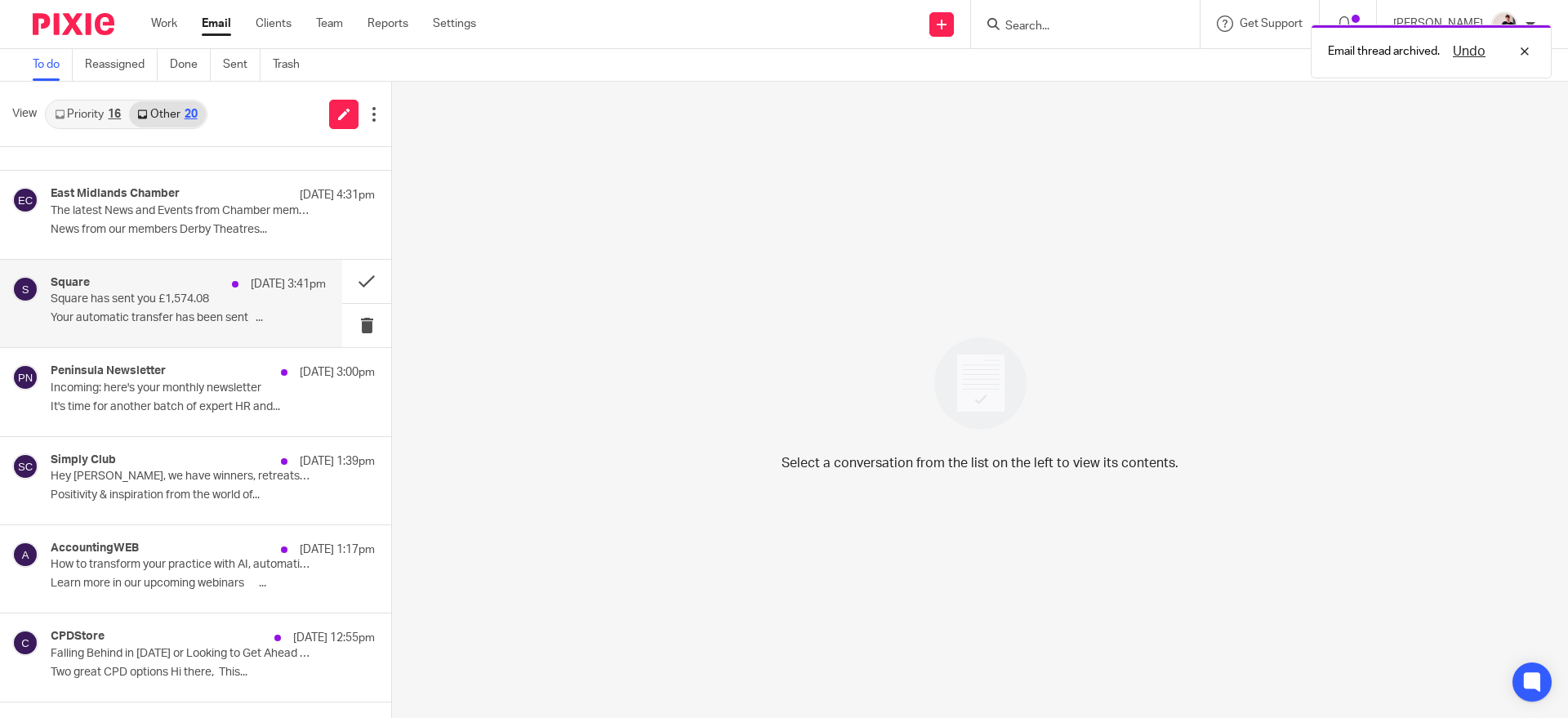
click at [237, 300] on p "Square has sent you £1,574.08" at bounding box center [161, 298] width 220 height 13
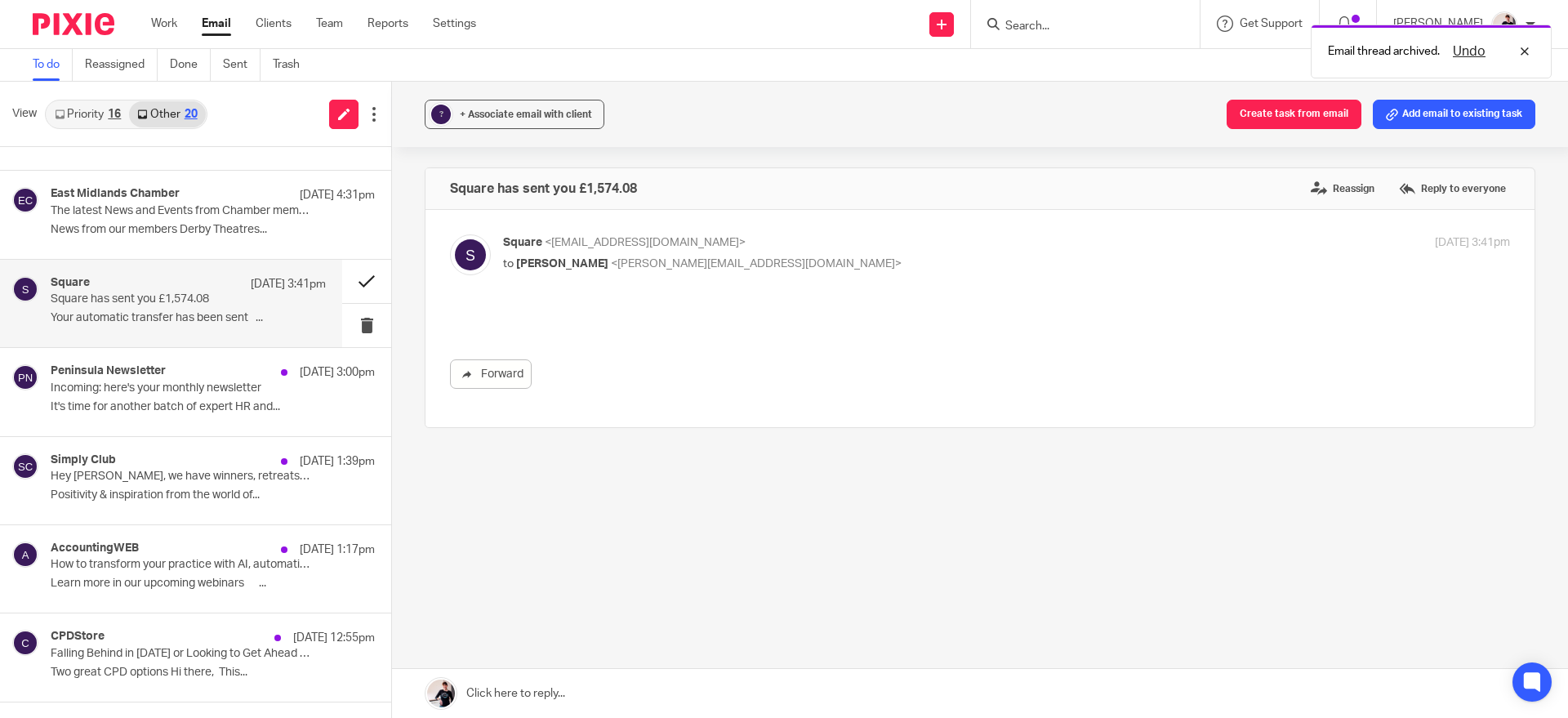
click at [349, 281] on button at bounding box center [366, 281] width 49 height 43
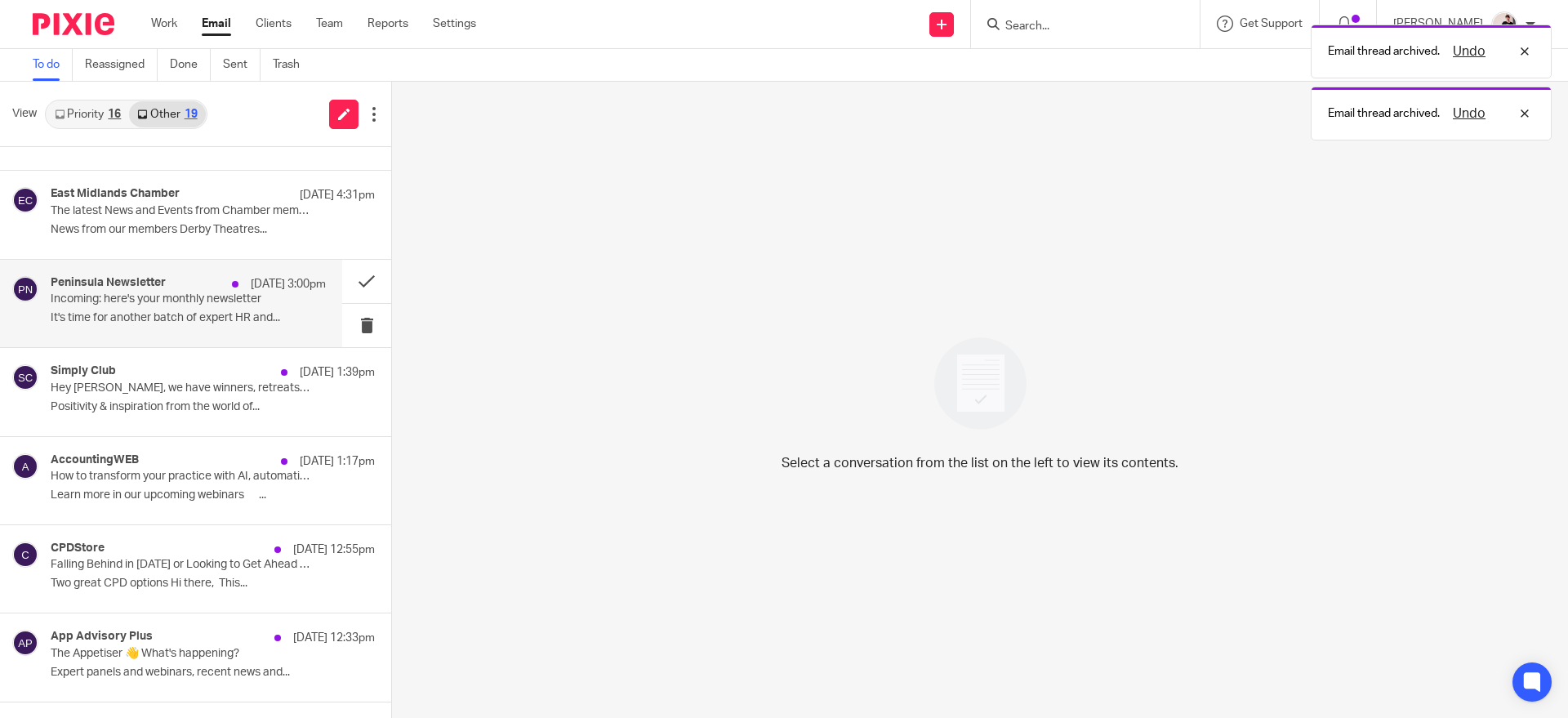
click at [255, 288] on div "12 Sep 3:00pm" at bounding box center [275, 284] width 102 height 16
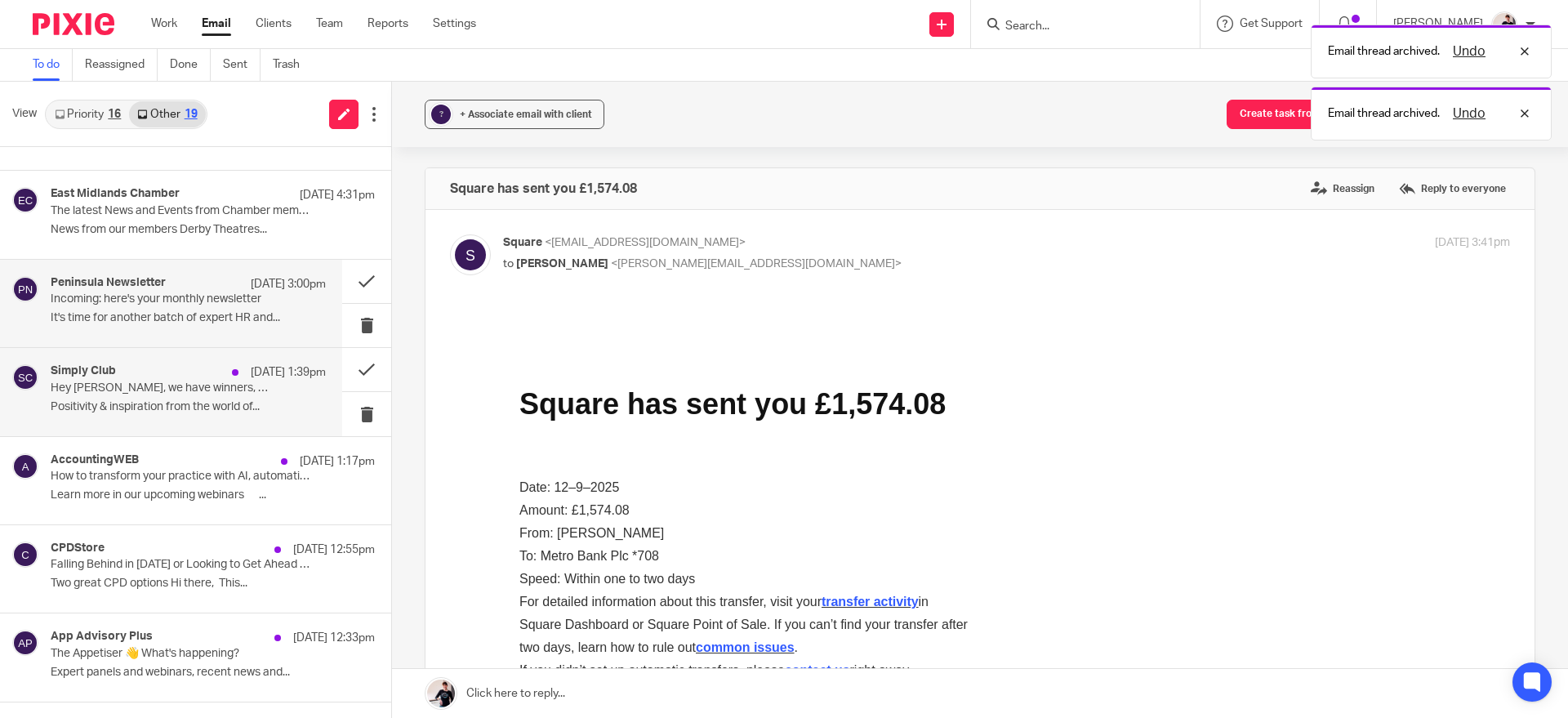
click at [263, 394] on p "Hey Helen, we have winners, retreats & cake" at bounding box center [161, 388] width 220 height 13
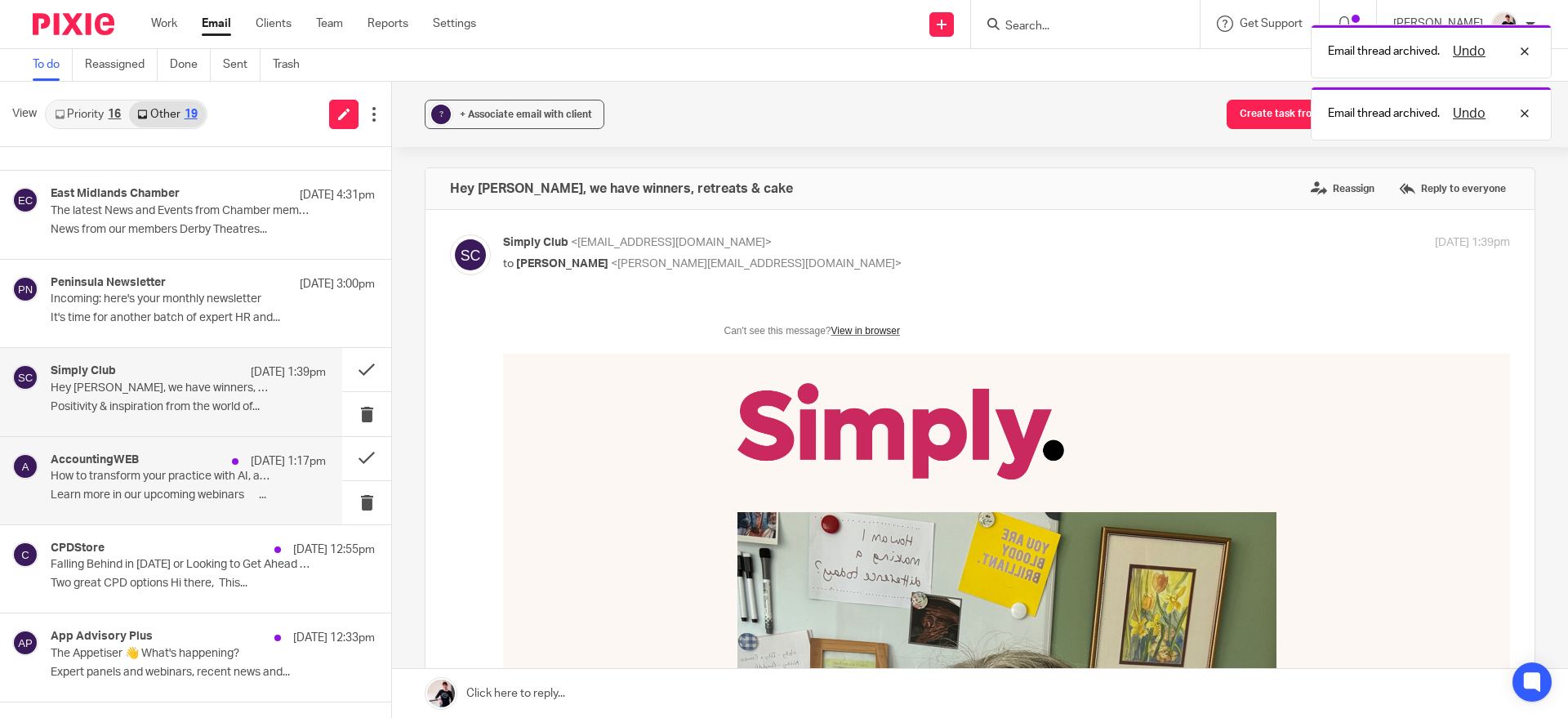
click at [254, 482] on p "How to transform your practice with AI, automation and strategic partnerships" at bounding box center [161, 476] width 220 height 13
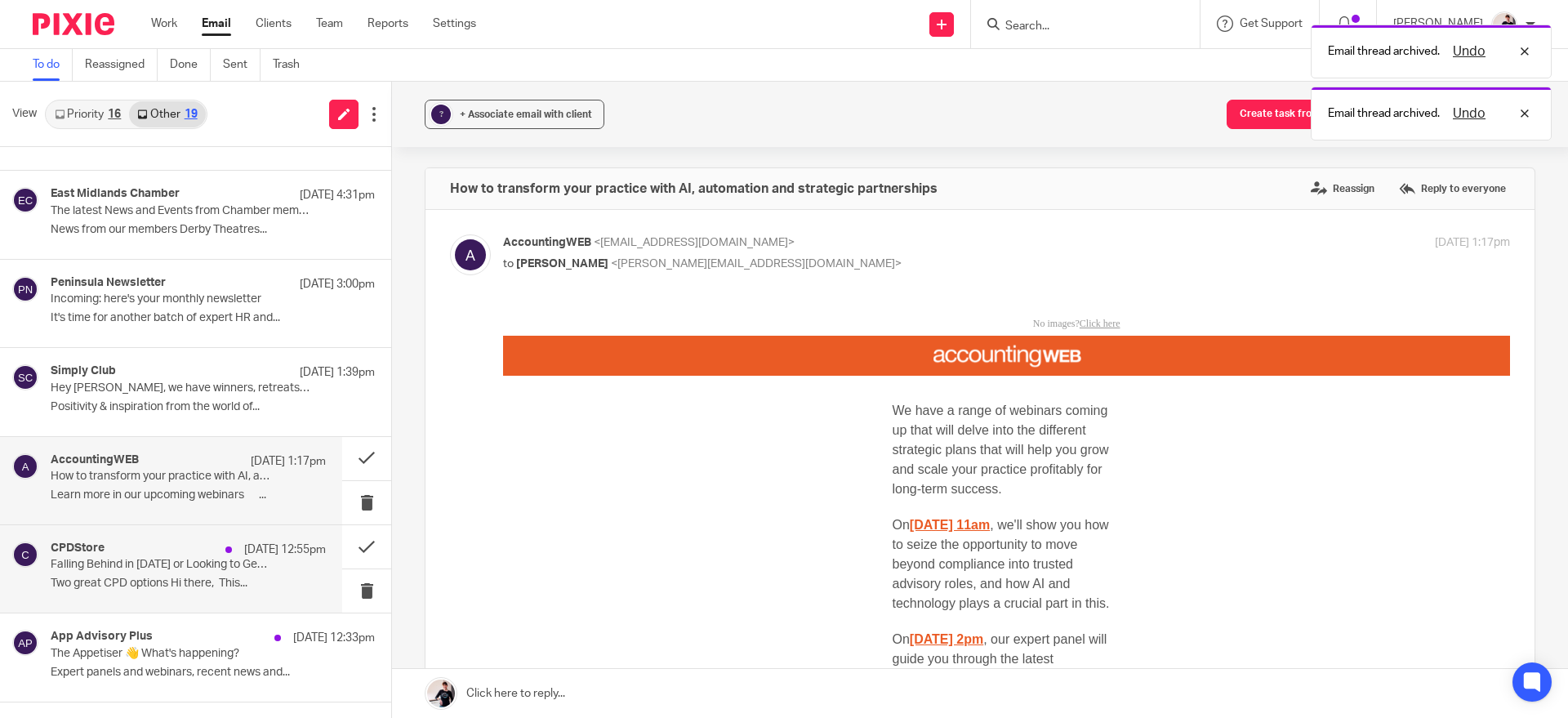
click at [271, 571] on p "Falling Behind in 2025 or Looking to Get Ahead in 2026?" at bounding box center [161, 565] width 220 height 13
click at [349, 545] on button at bounding box center [366, 547] width 49 height 43
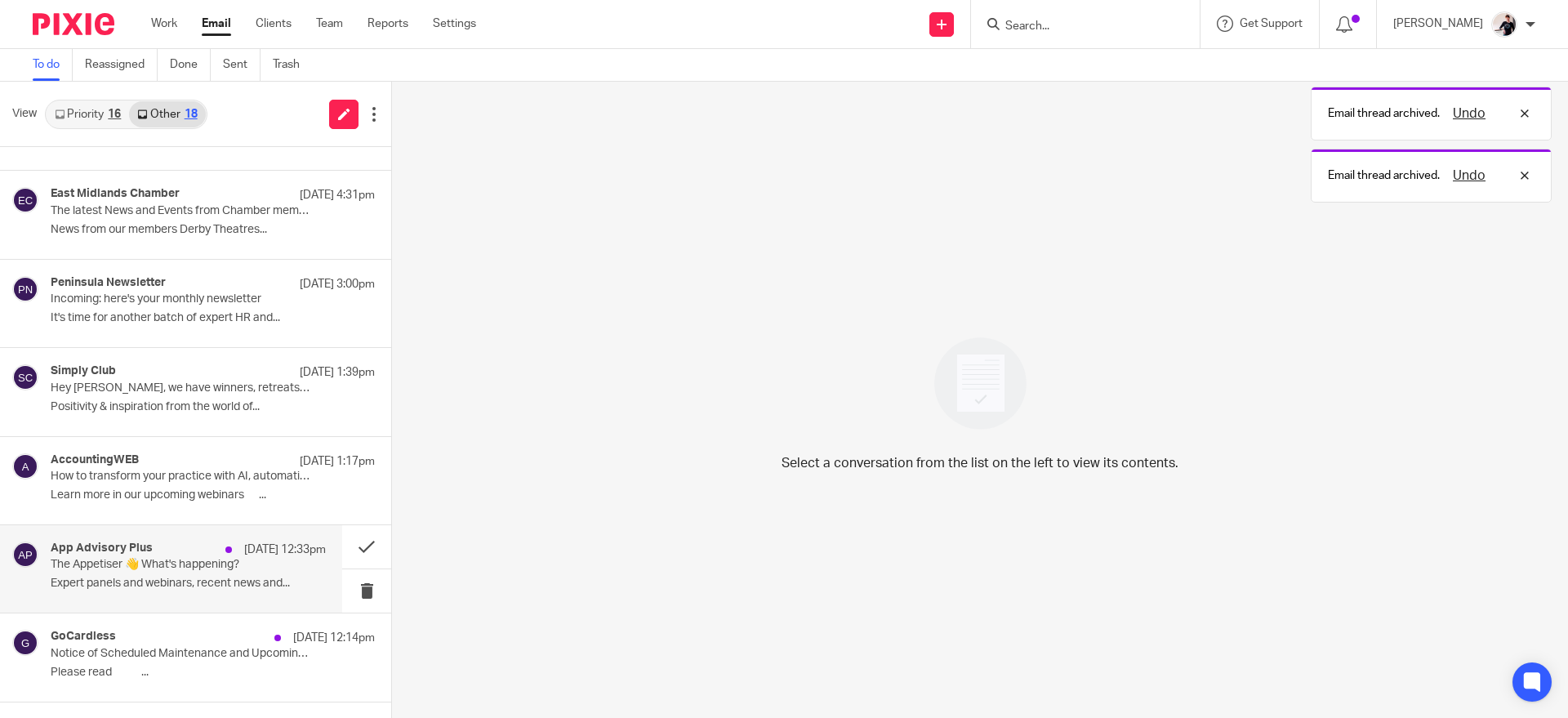
click at [237, 583] on p "Expert panels and webinars, recent news and..." at bounding box center [188, 584] width 275 height 13
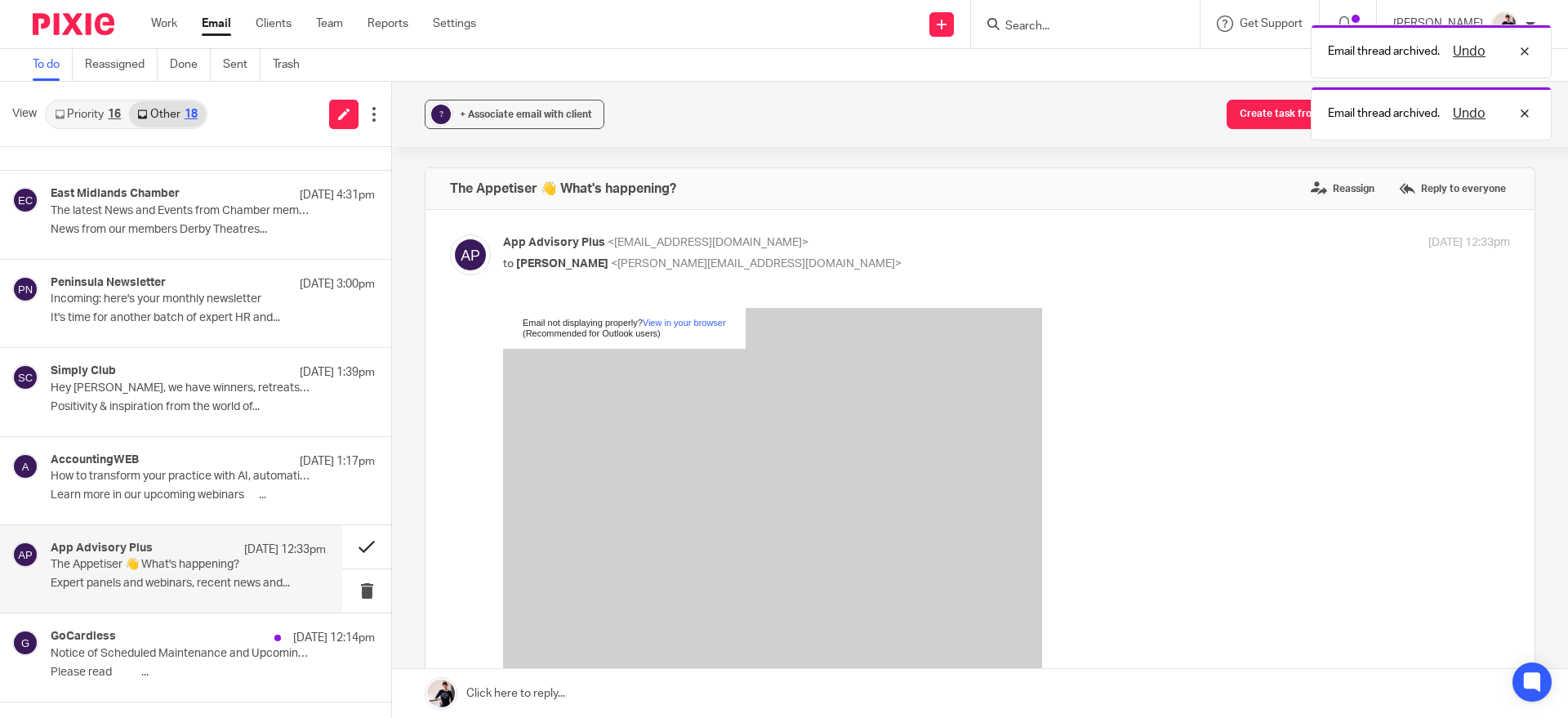
click at [349, 547] on button at bounding box center [366, 547] width 49 height 43
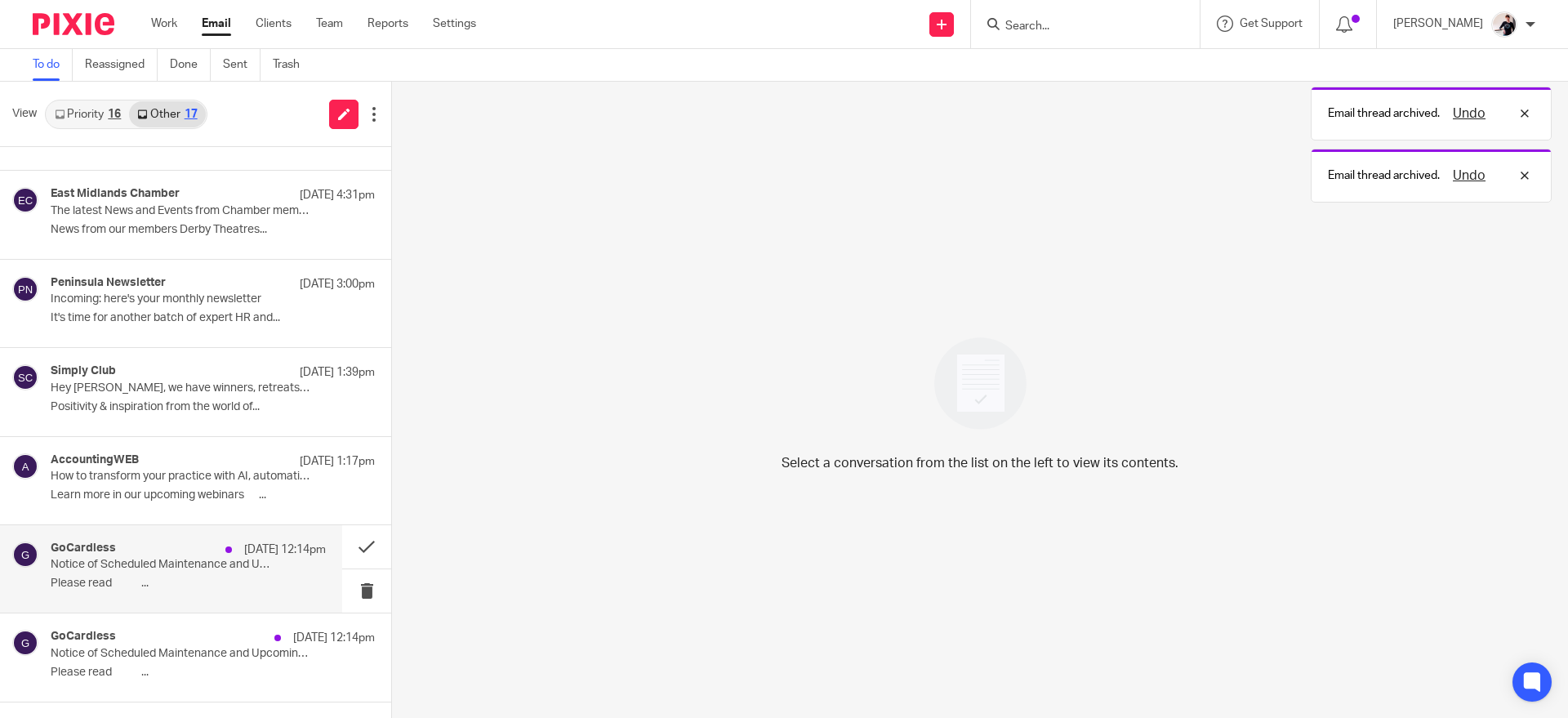
click at [262, 567] on p "Notice of Scheduled Maintenance and Upcoming Improvements" at bounding box center [161, 565] width 220 height 13
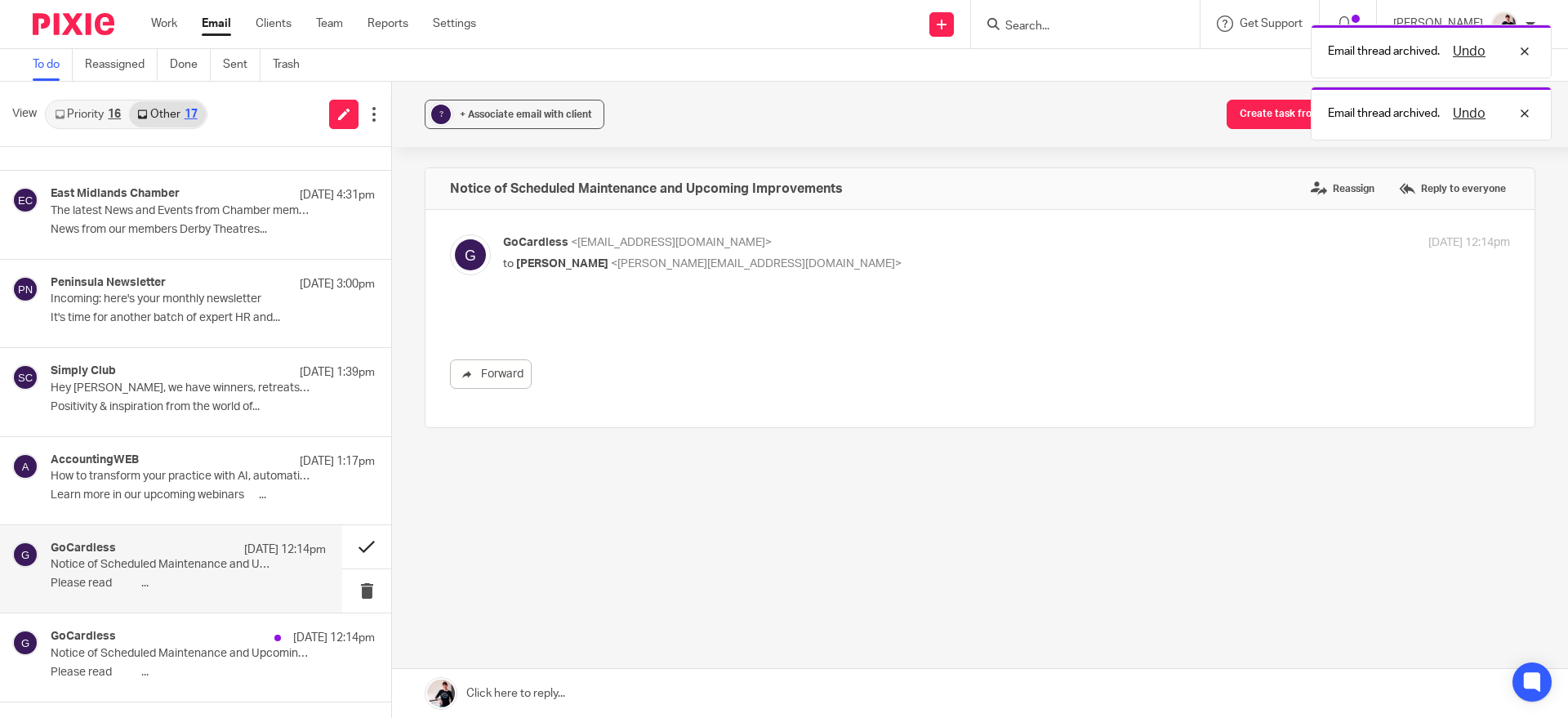
click at [347, 543] on button at bounding box center [366, 547] width 49 height 43
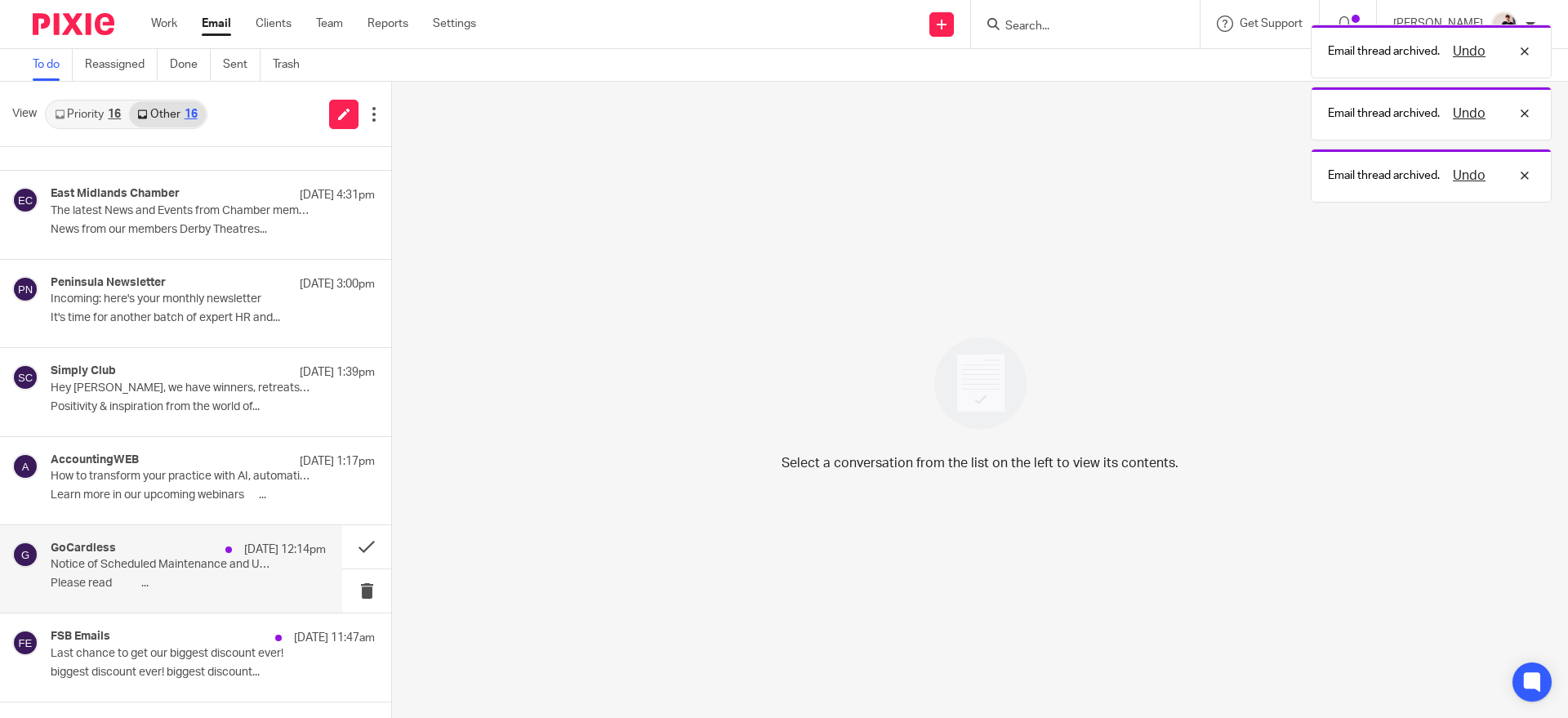
click at [241, 573] on div "GoCardless 12 Sep 12:14pm Notice of Scheduled Maintenance and Upcoming Improvem…" at bounding box center [188, 568] width 275 height 55
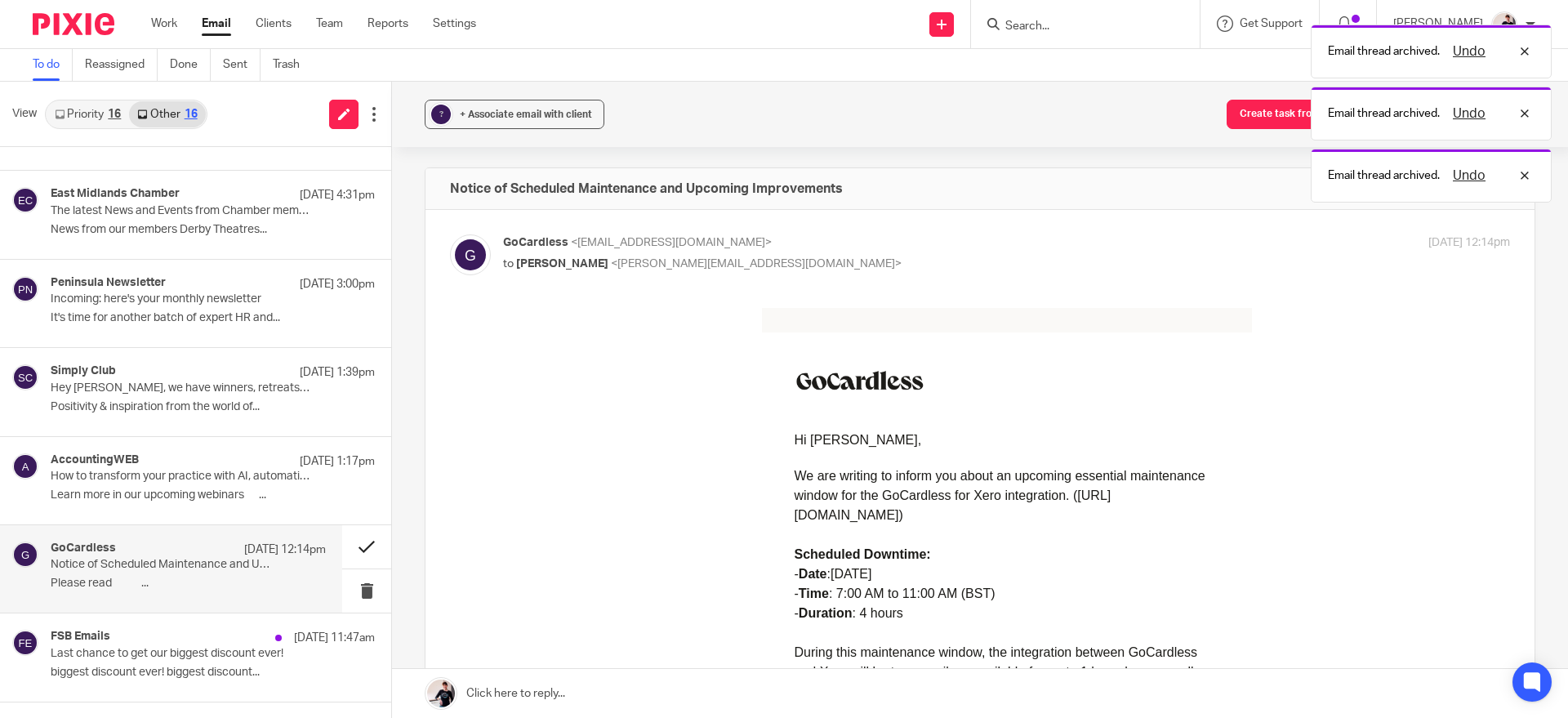
click at [350, 550] on button at bounding box center [366, 547] width 49 height 43
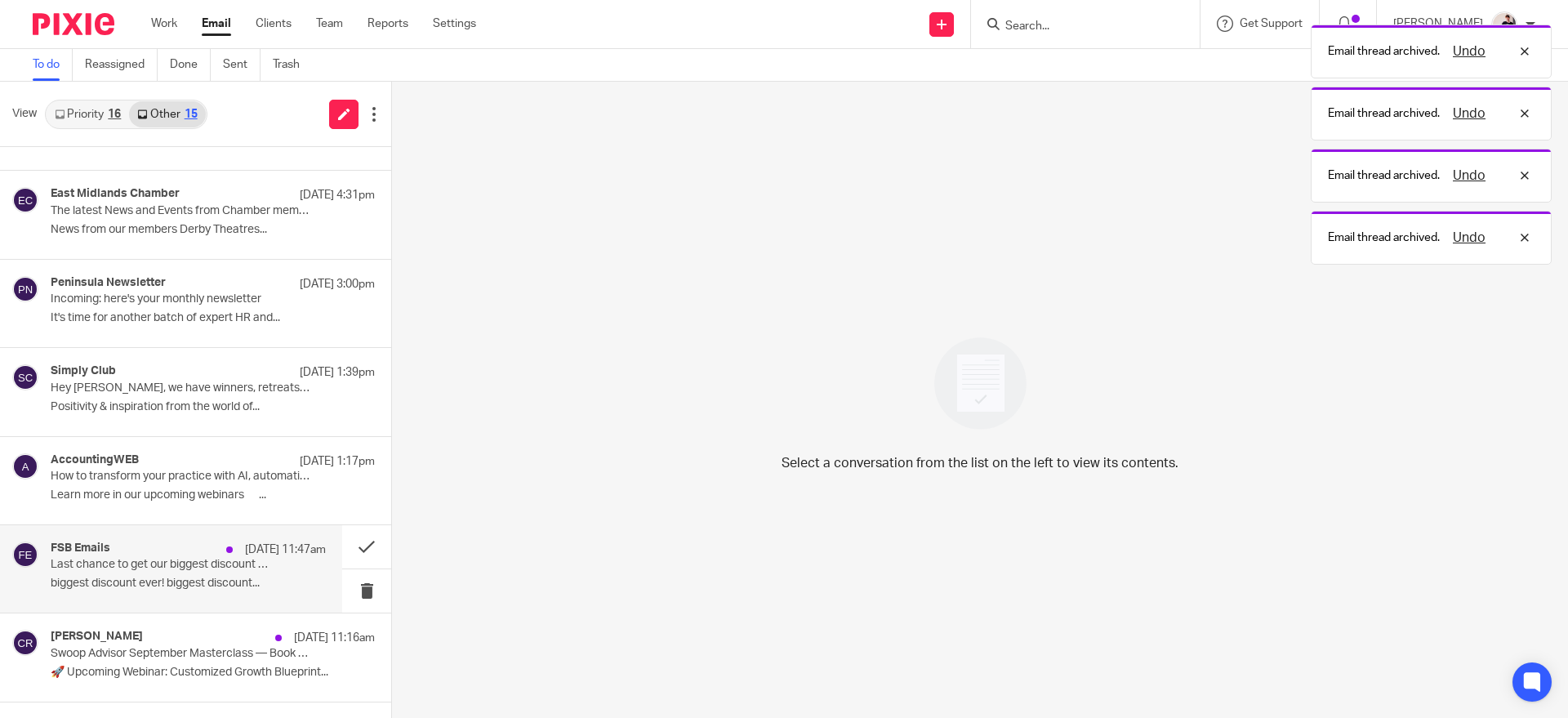
click at [231, 582] on p "biggest discount ever! biggest discount..." at bounding box center [188, 584] width 275 height 13
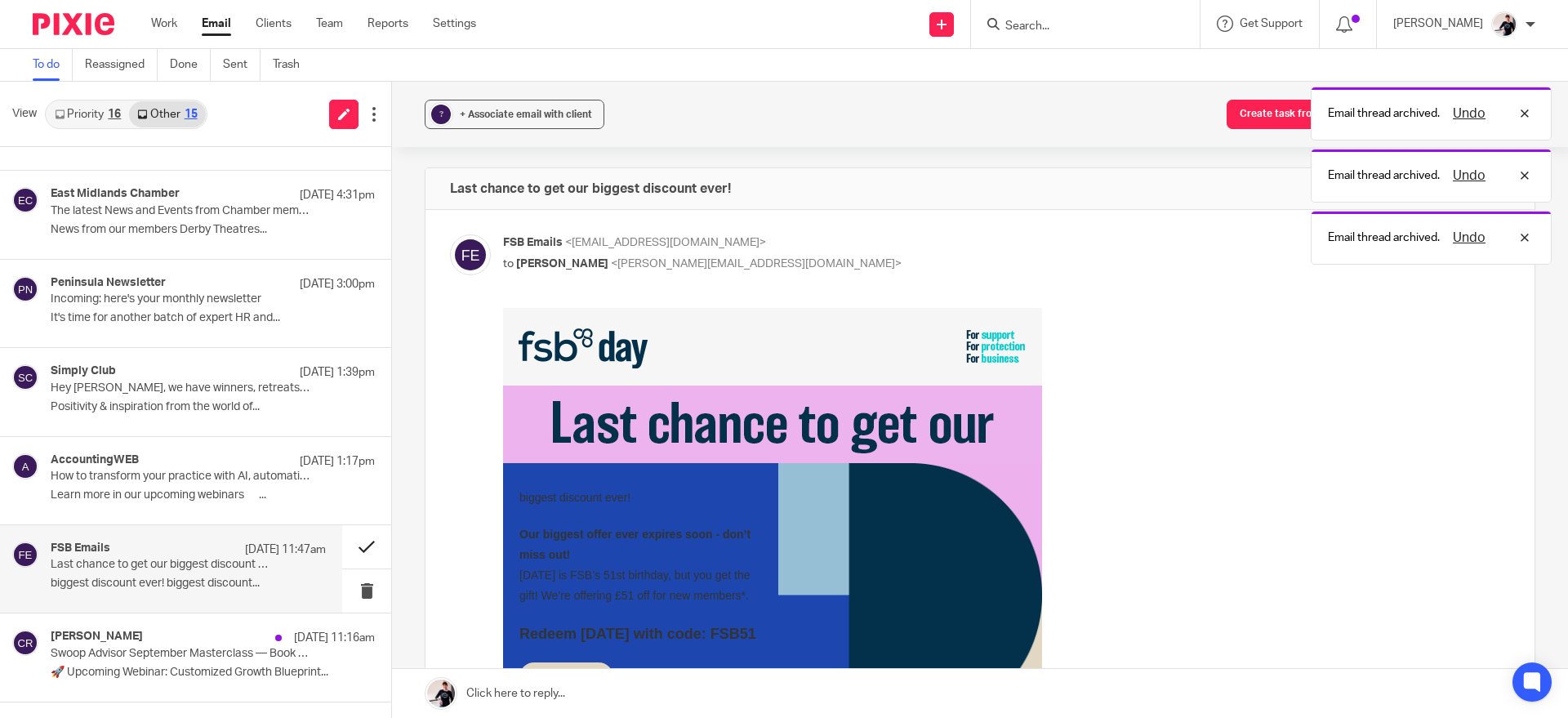
click at [347, 546] on button at bounding box center [366, 547] width 49 height 43
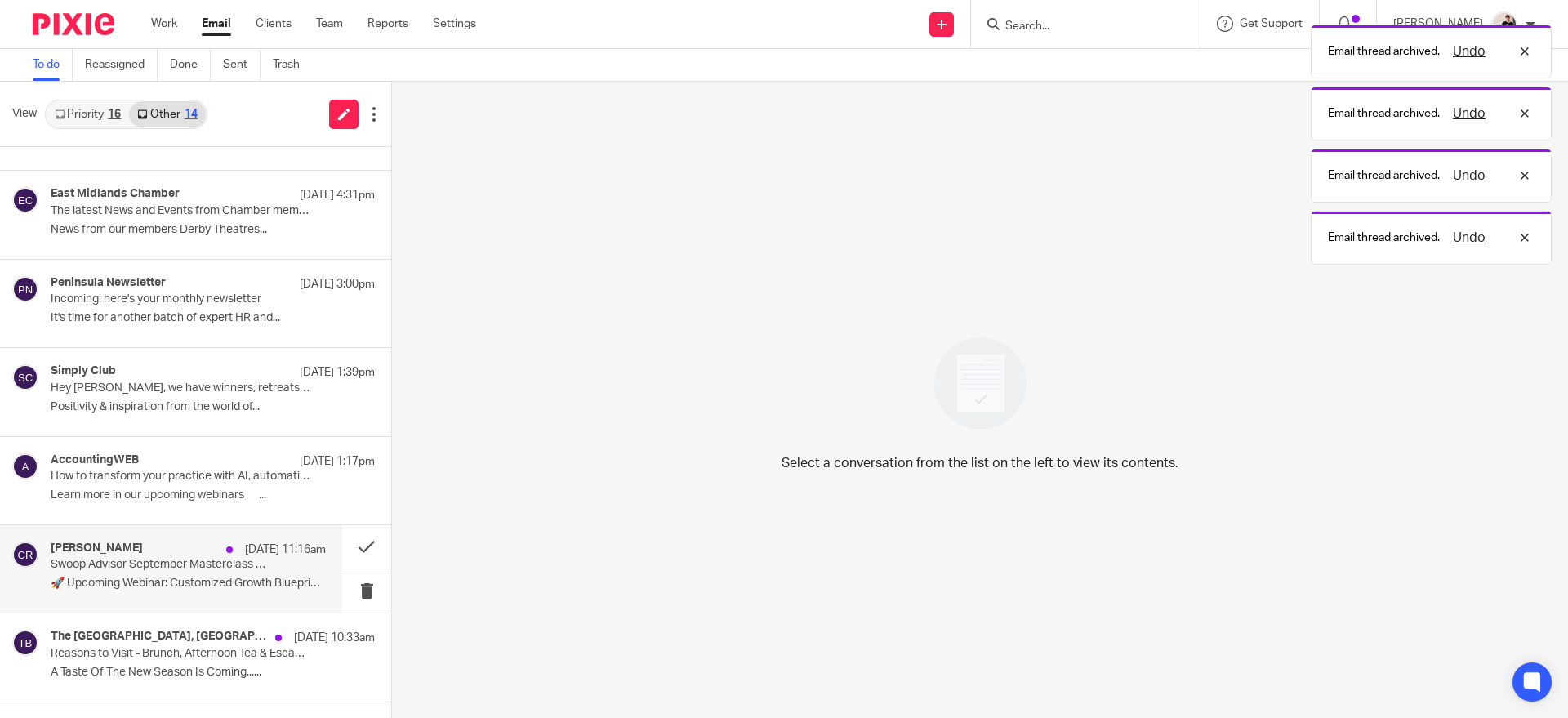
click at [264, 563] on p "Swoop Advisor September Masterclass — Book Now" at bounding box center [161, 565] width 220 height 13
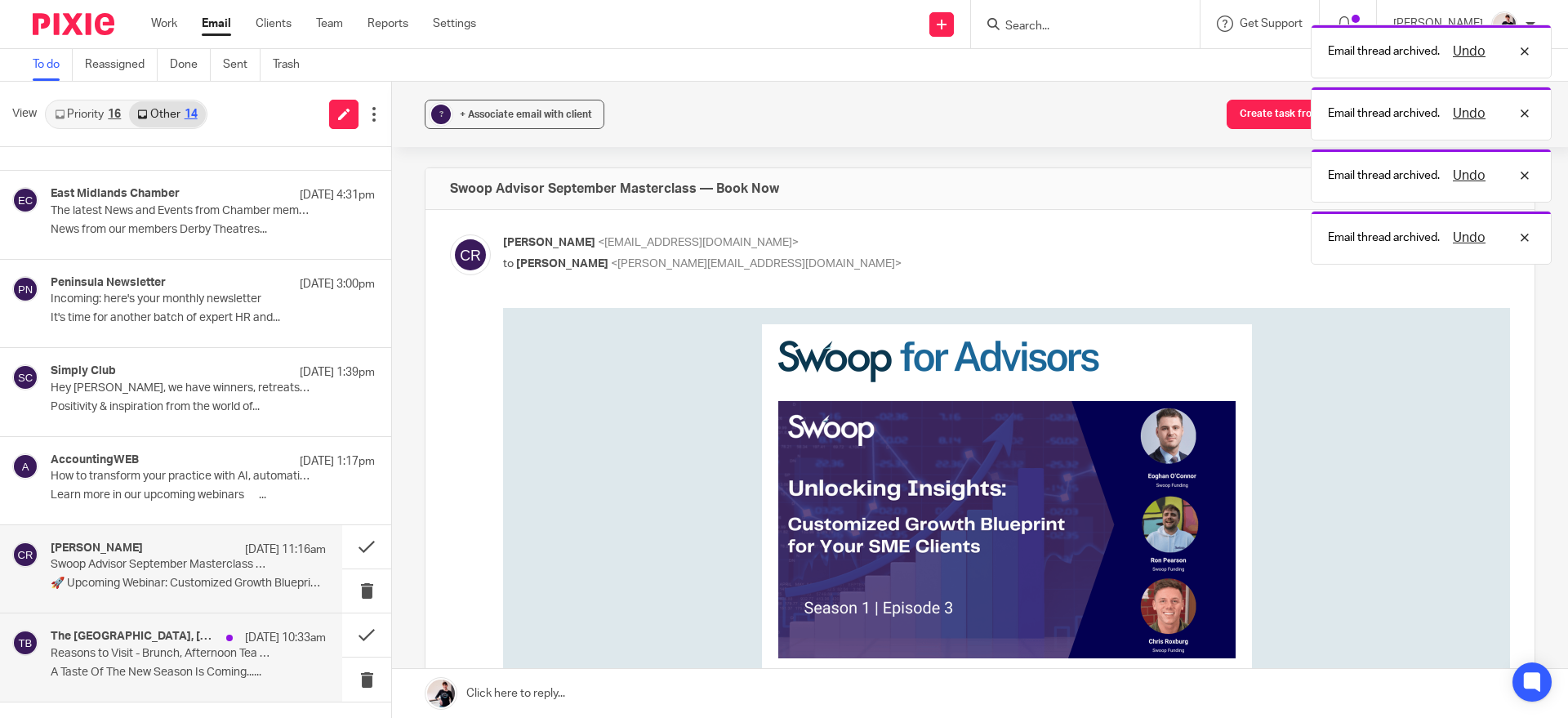
click at [281, 668] on p "A Taste Of The New Season Is Coming......" at bounding box center [188, 672] width 275 height 13
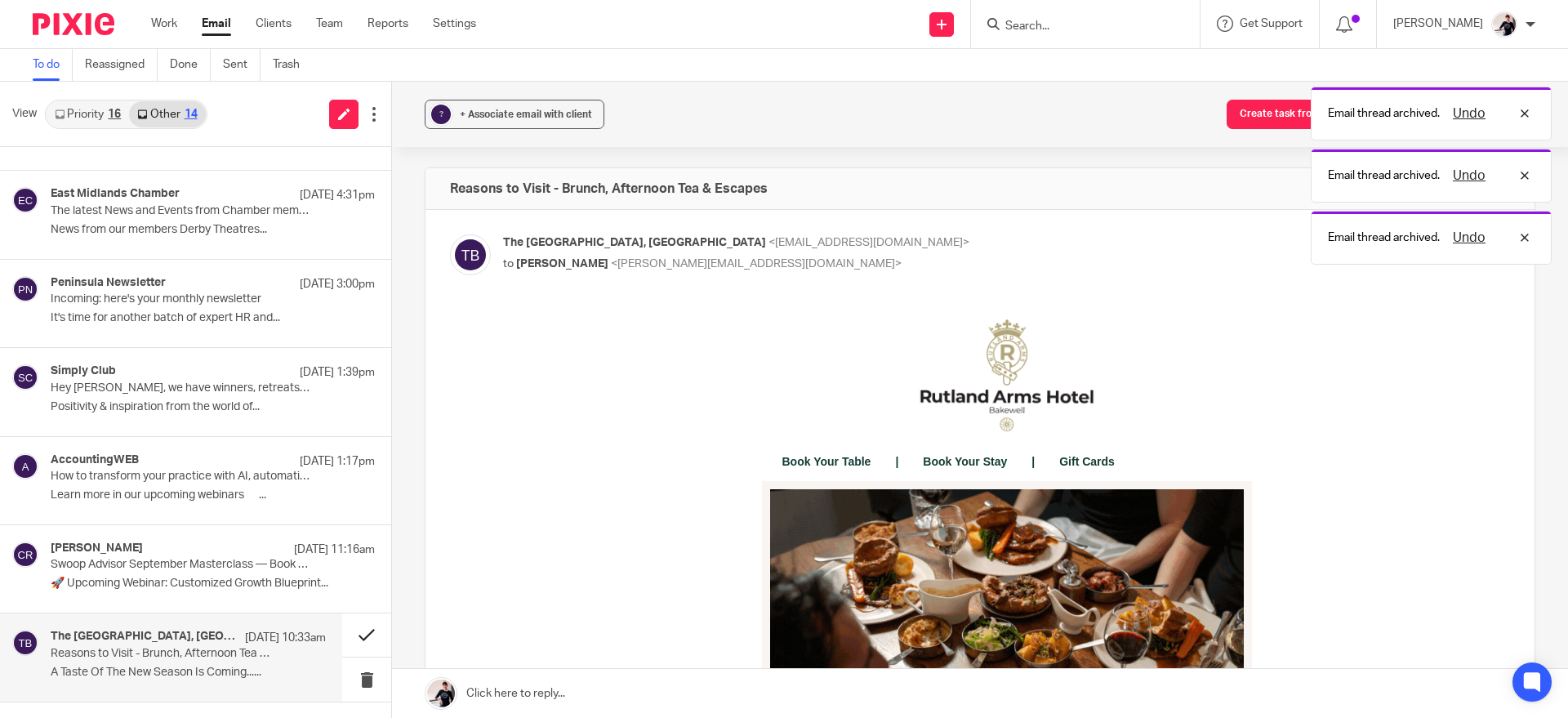
click at [349, 624] on button at bounding box center [366, 636] width 49 height 43
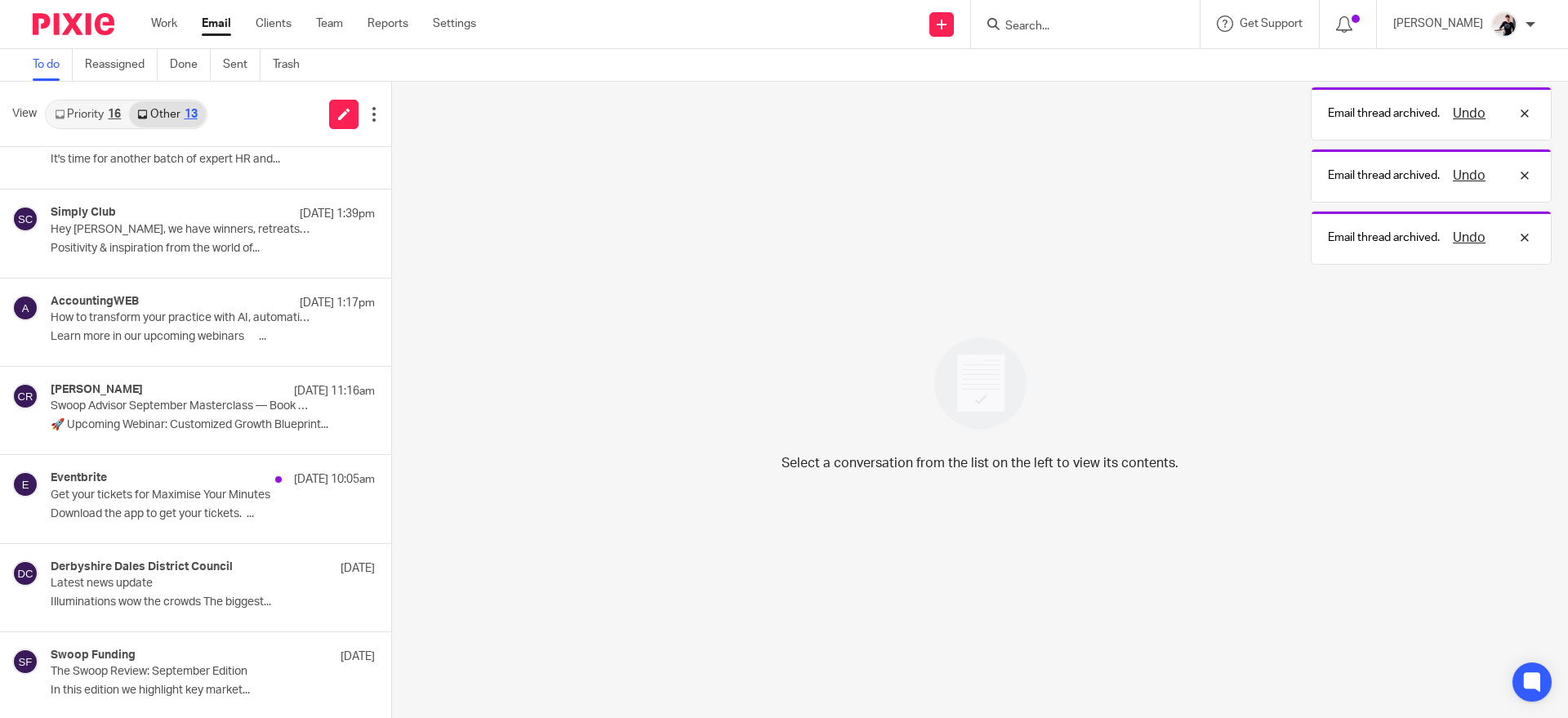
scroll to position [491, 0]
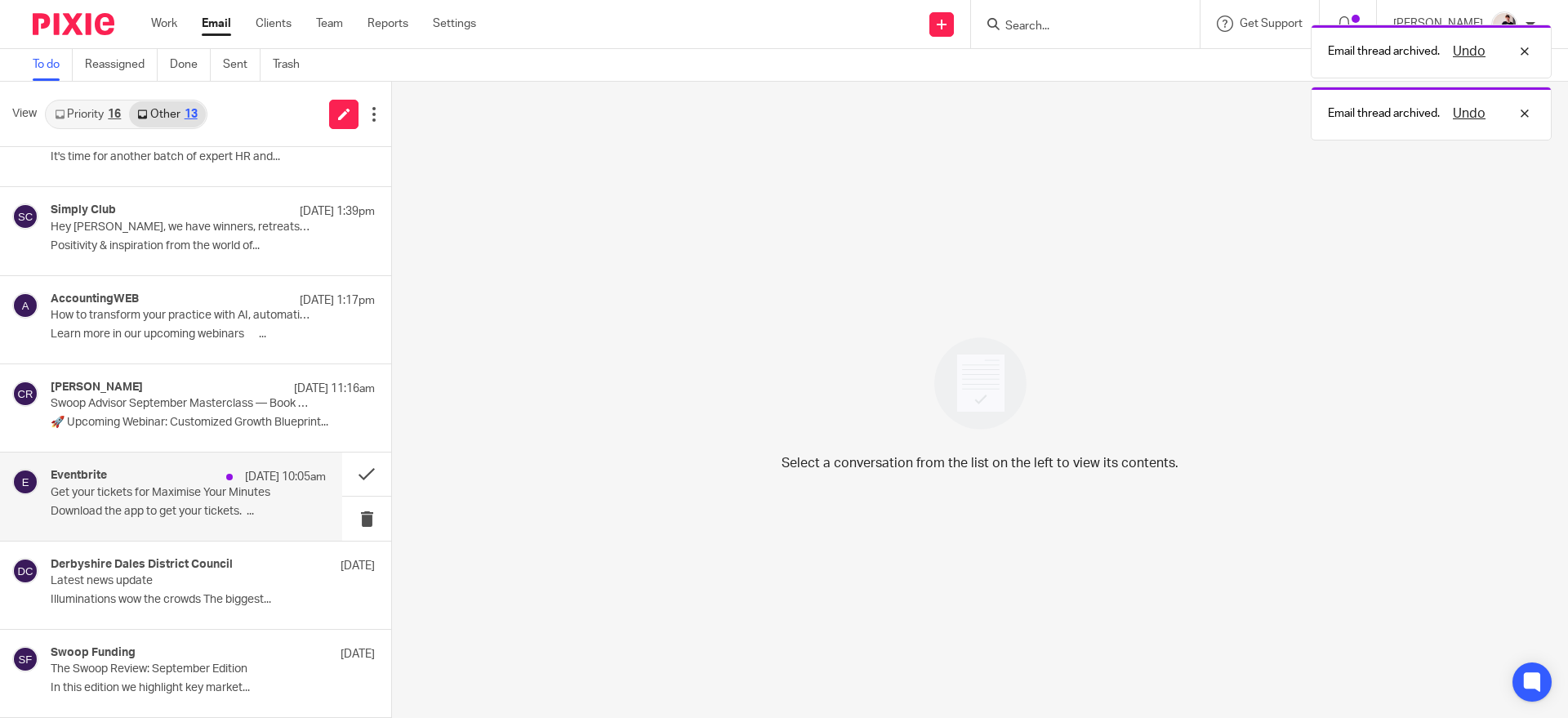
click at [233, 493] on p "Get your tickets for Maximise Your Minutes" at bounding box center [161, 492] width 220 height 13
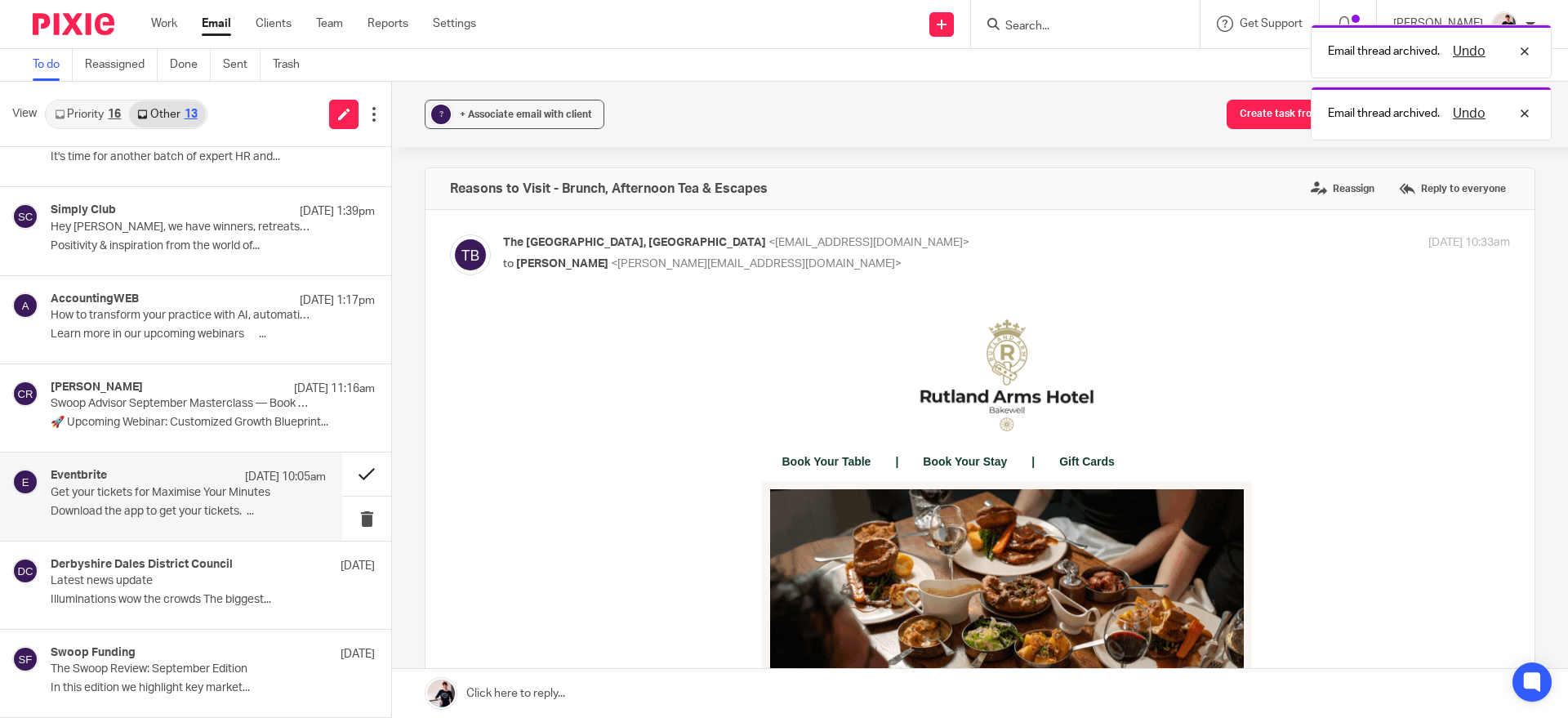
click at [344, 481] on button at bounding box center [366, 474] width 49 height 43
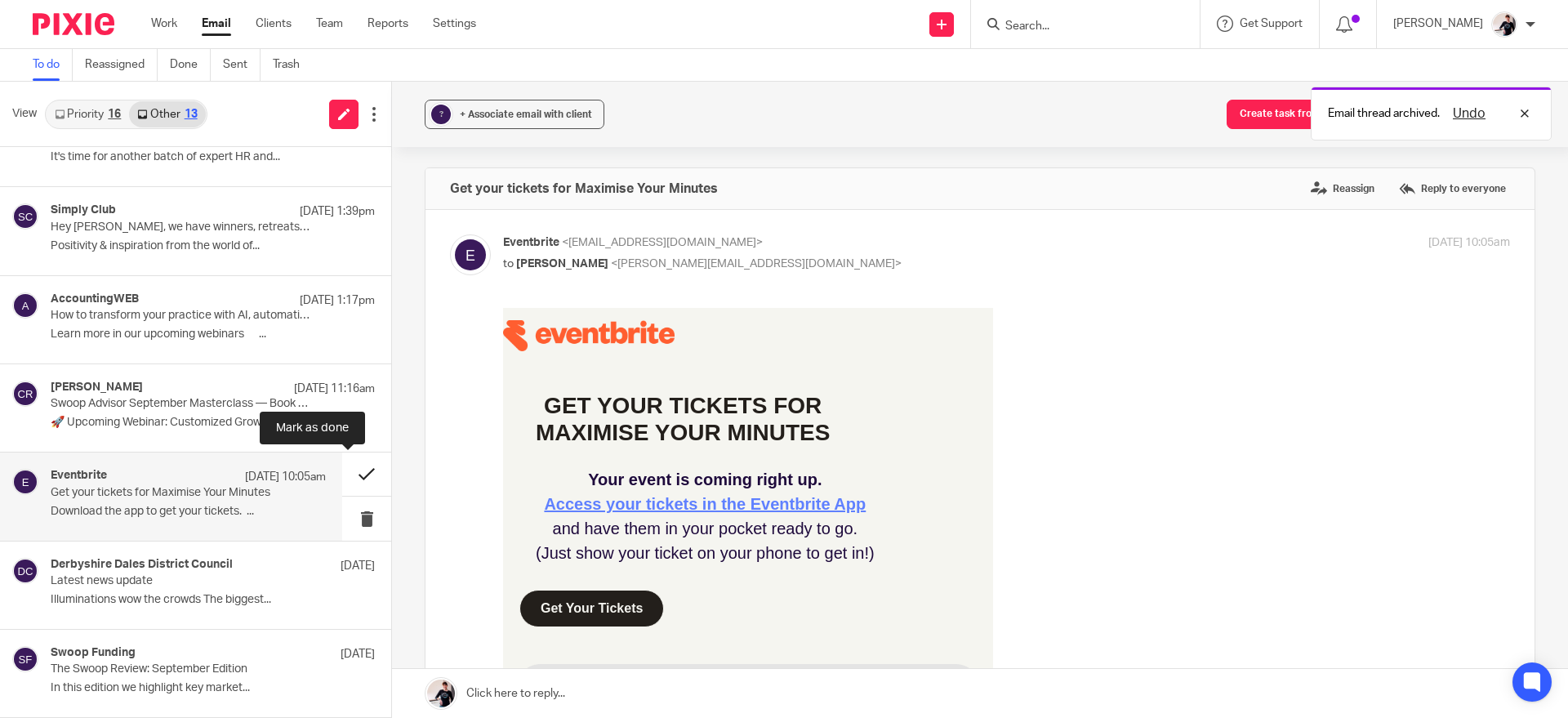
scroll to position [402, 0]
